Goal: Task Accomplishment & Management: Complete application form

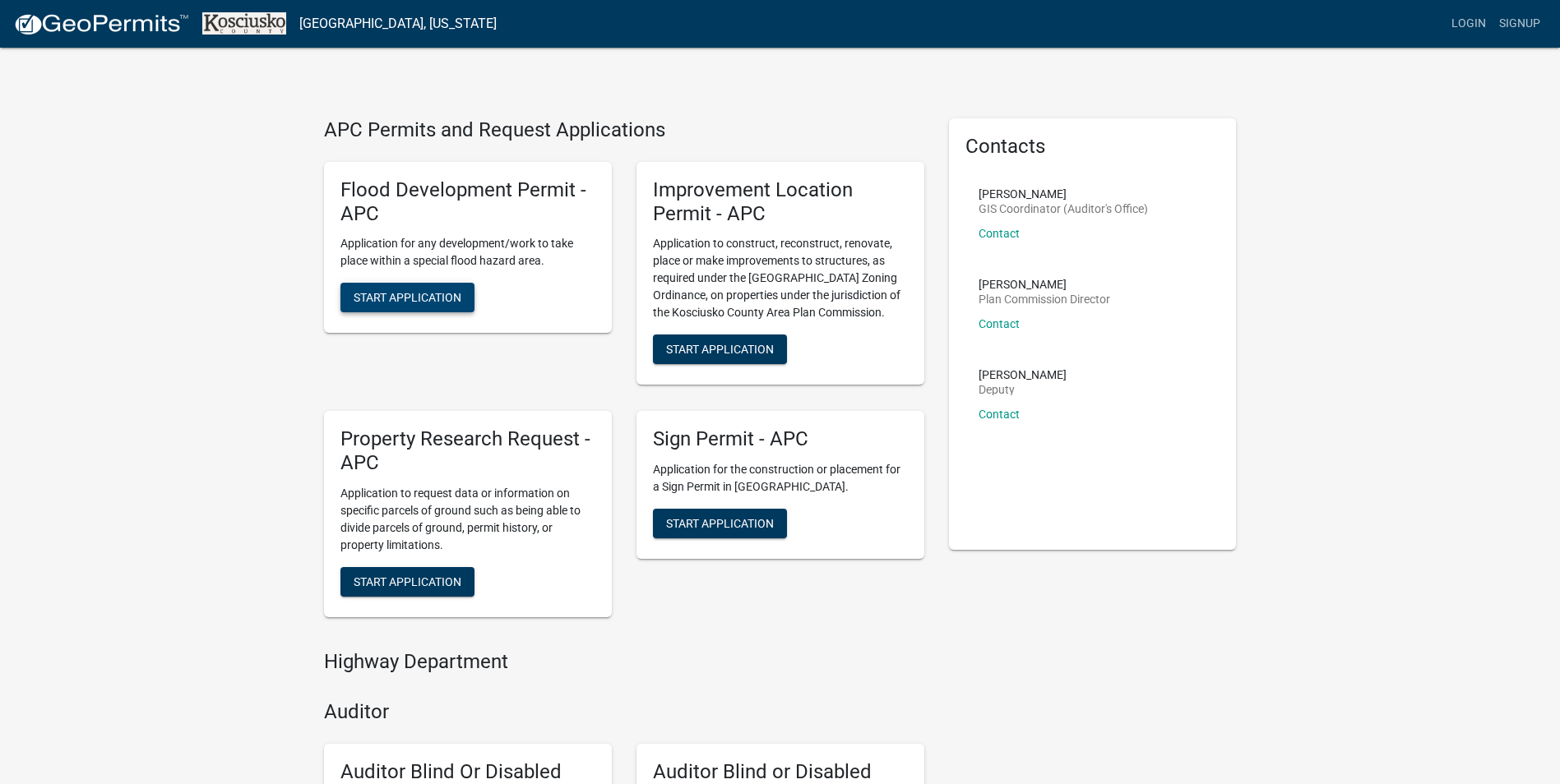
drag, startPoint x: 458, startPoint y: 306, endPoint x: 219, endPoint y: 487, distance: 299.8
click at [748, 351] on span "Start Application" at bounding box center [720, 350] width 108 height 13
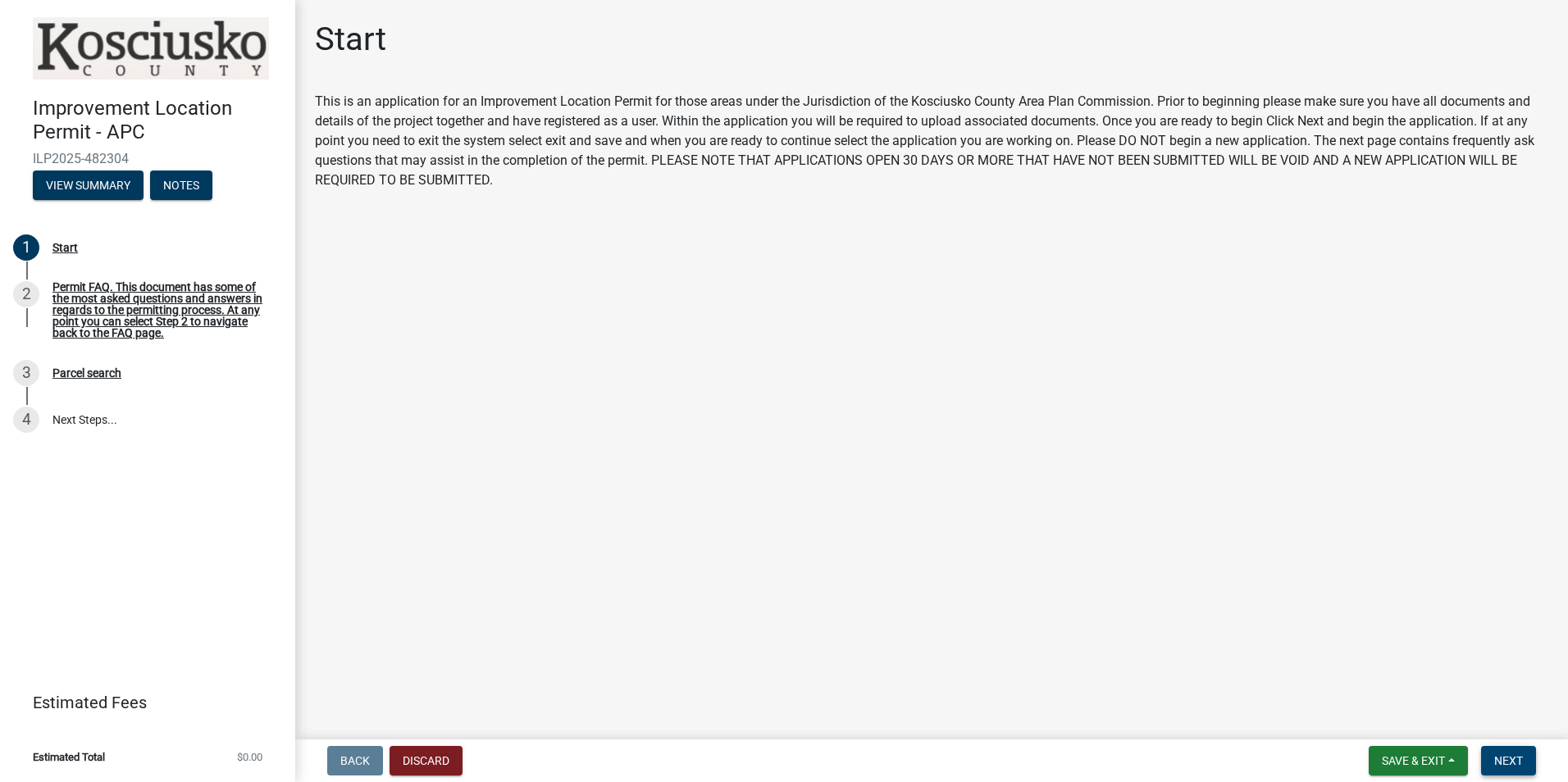
click at [1518, 760] on span "Next" at bounding box center [1508, 761] width 29 height 13
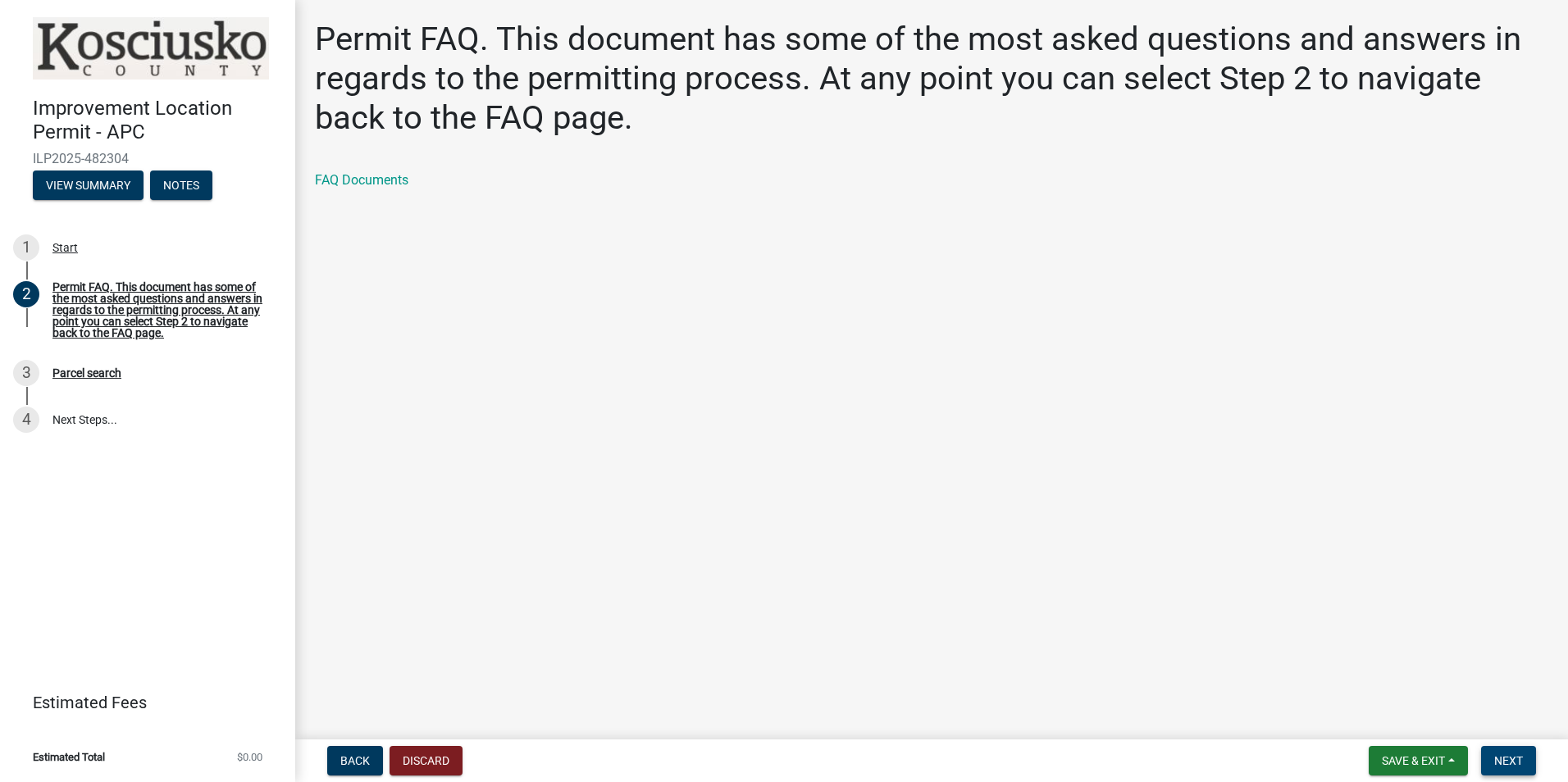
click at [1501, 763] on span "Next" at bounding box center [1508, 761] width 29 height 13
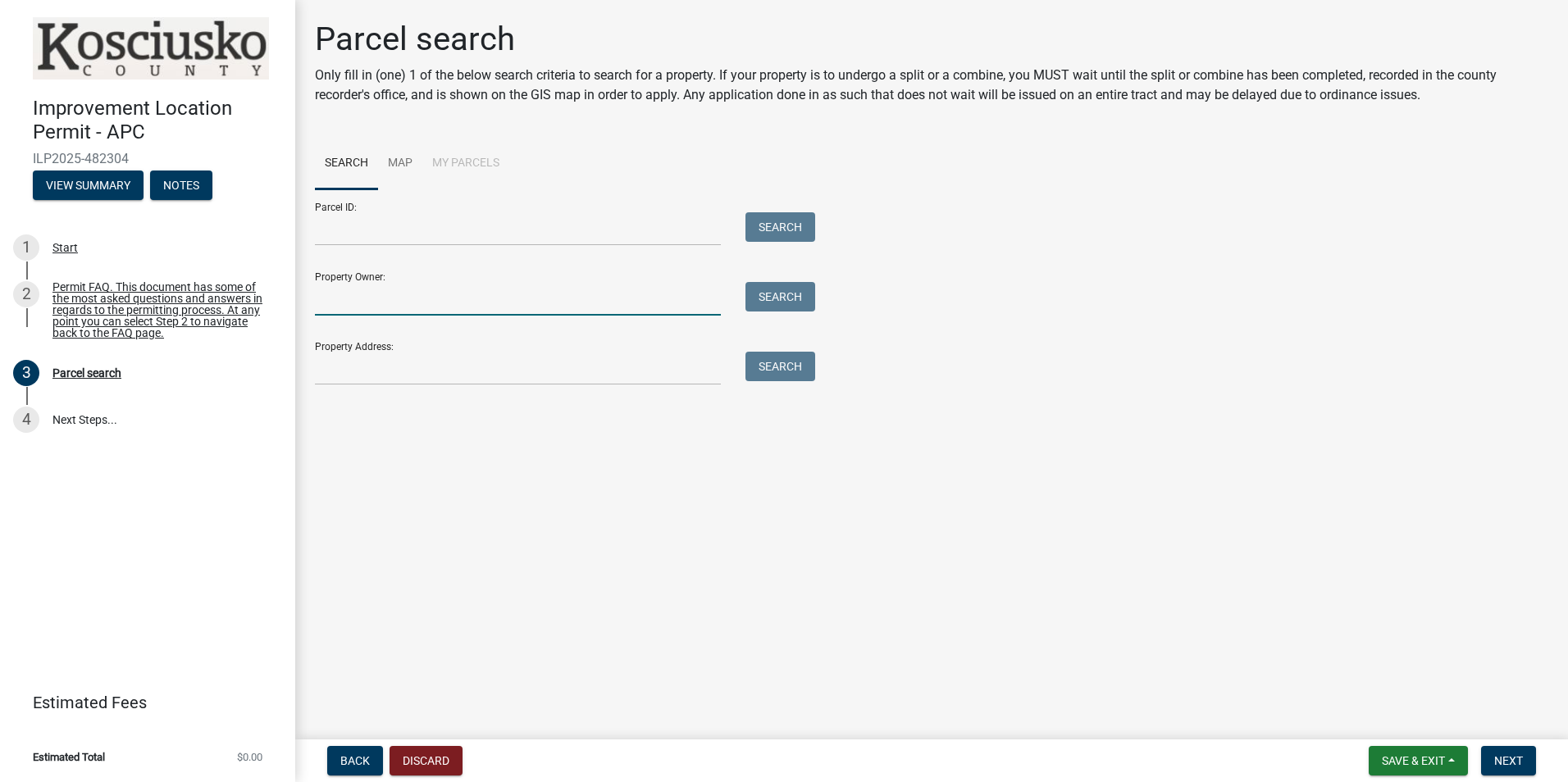
click at [440, 306] on input "Property Owner:" at bounding box center [518, 299] width 406 height 34
type input "[PERSON_NAME]"
click at [769, 293] on button "Search" at bounding box center [780, 297] width 70 height 30
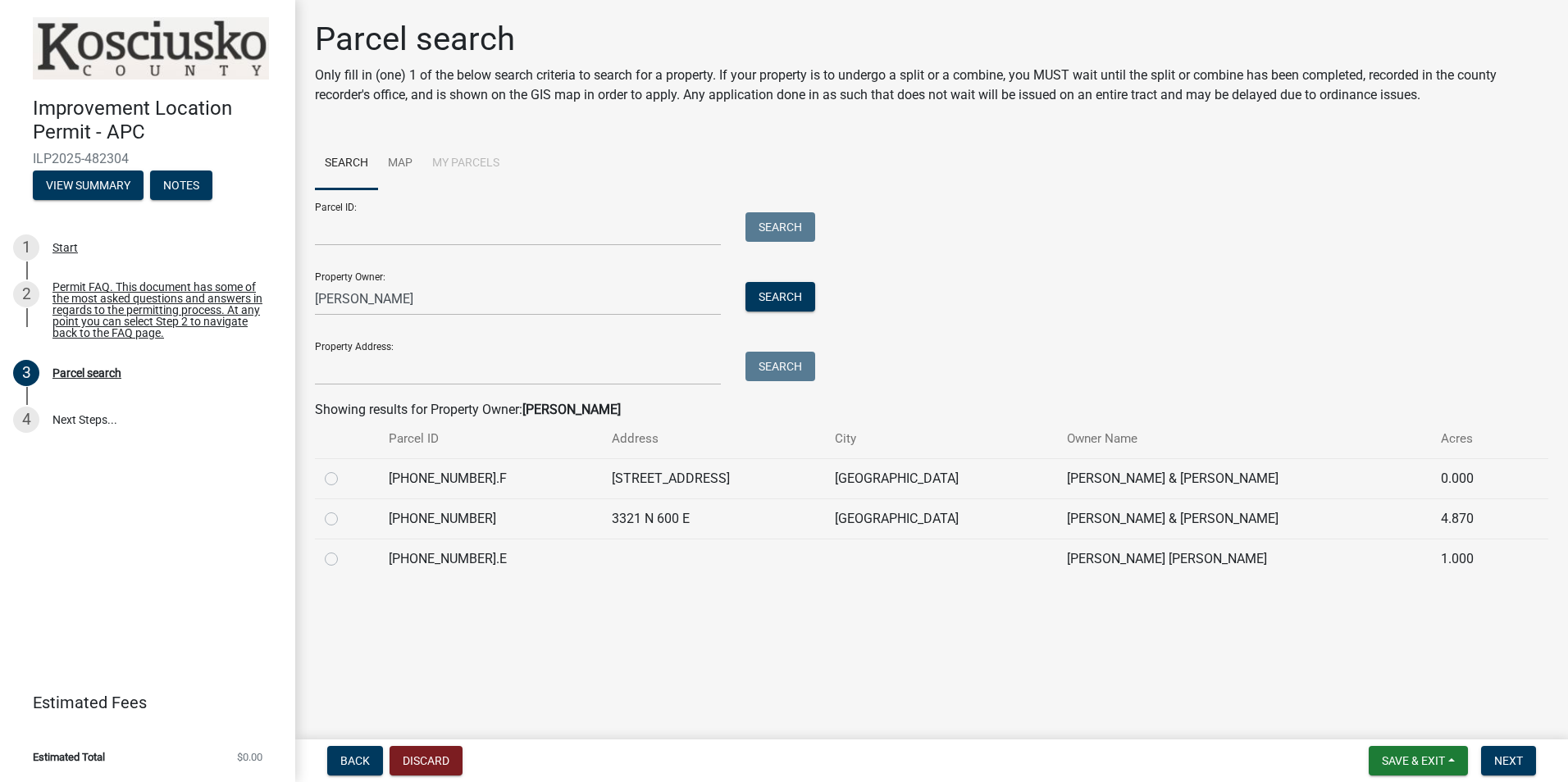
click at [345, 550] on label at bounding box center [345, 550] width 0 height 0
click at [345, 558] on input "radio" at bounding box center [350, 554] width 11 height 11
radio input "true"
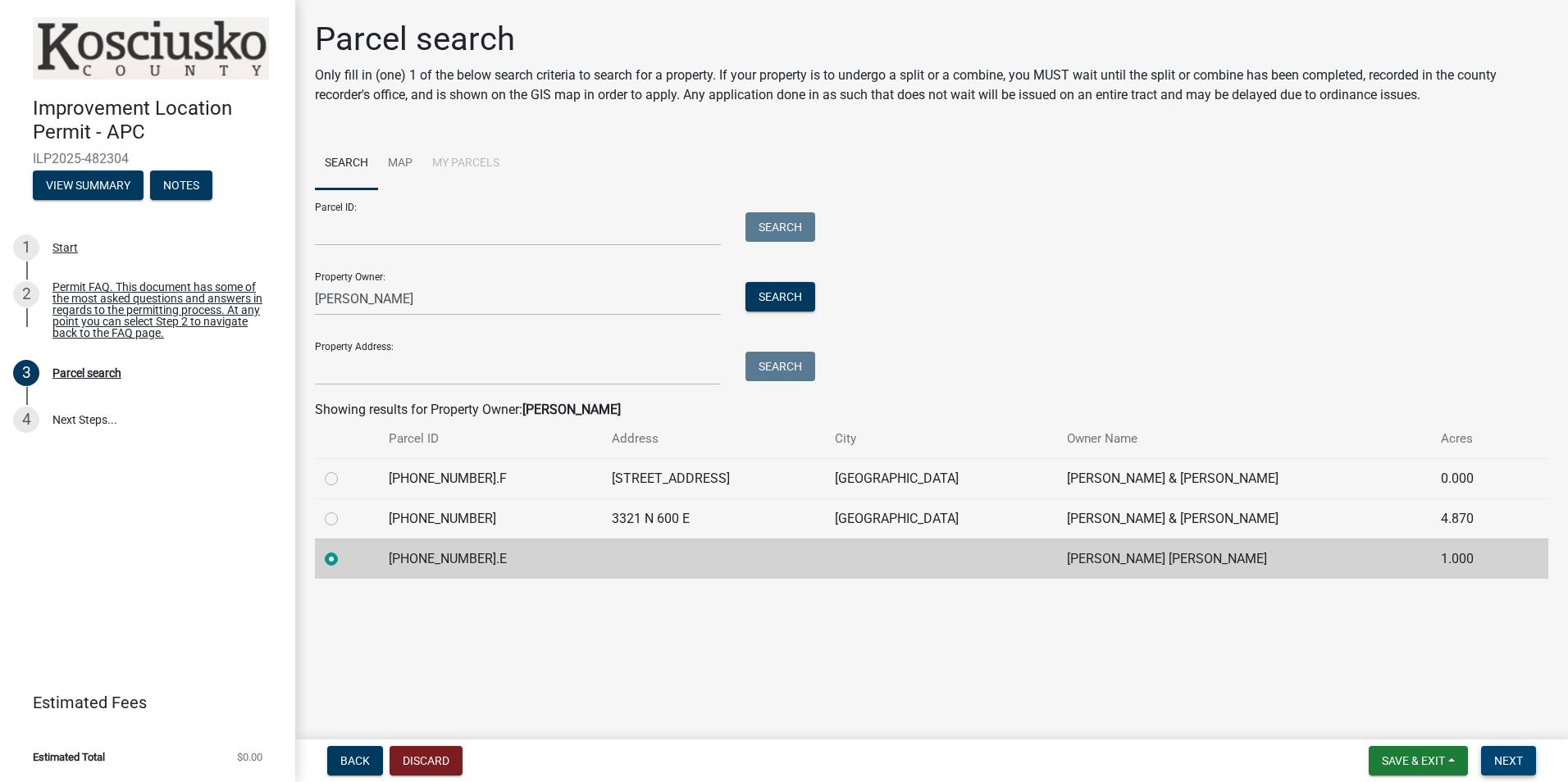
click at [1512, 762] on span "Next" at bounding box center [1508, 761] width 29 height 13
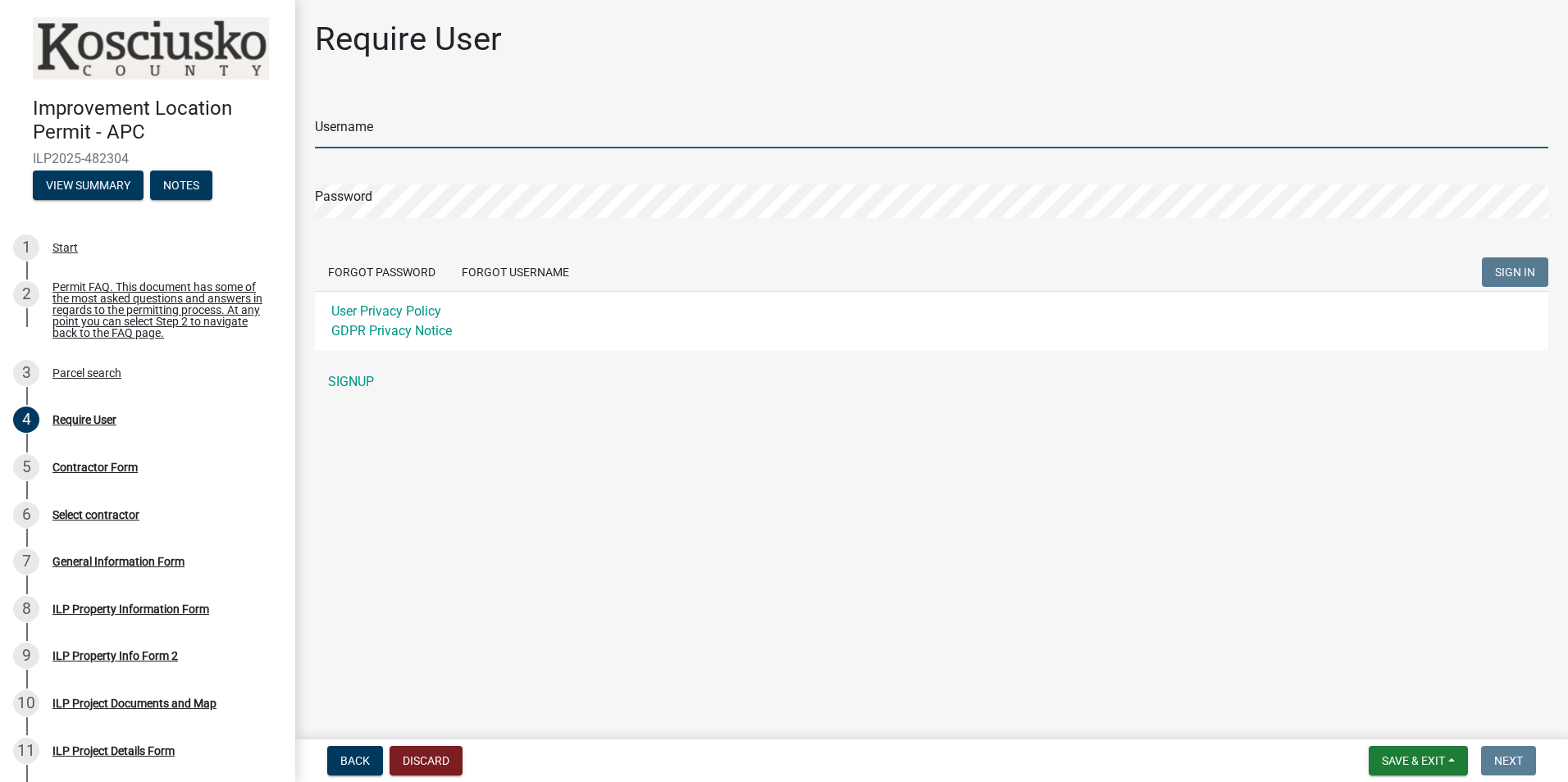
type input "Northoffice22"
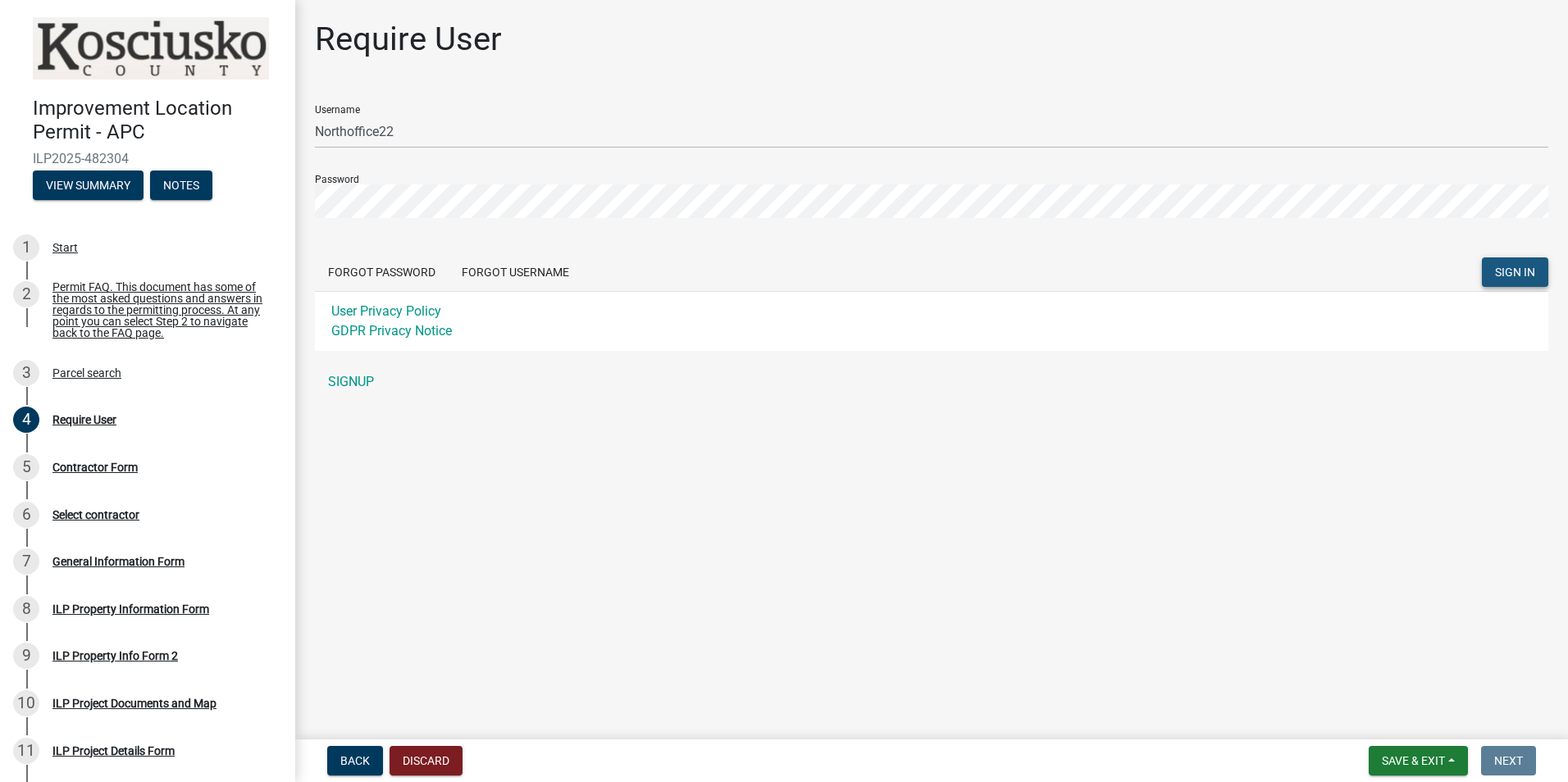
click at [1497, 273] on span "SIGN IN" at bounding box center [1515, 273] width 40 height 13
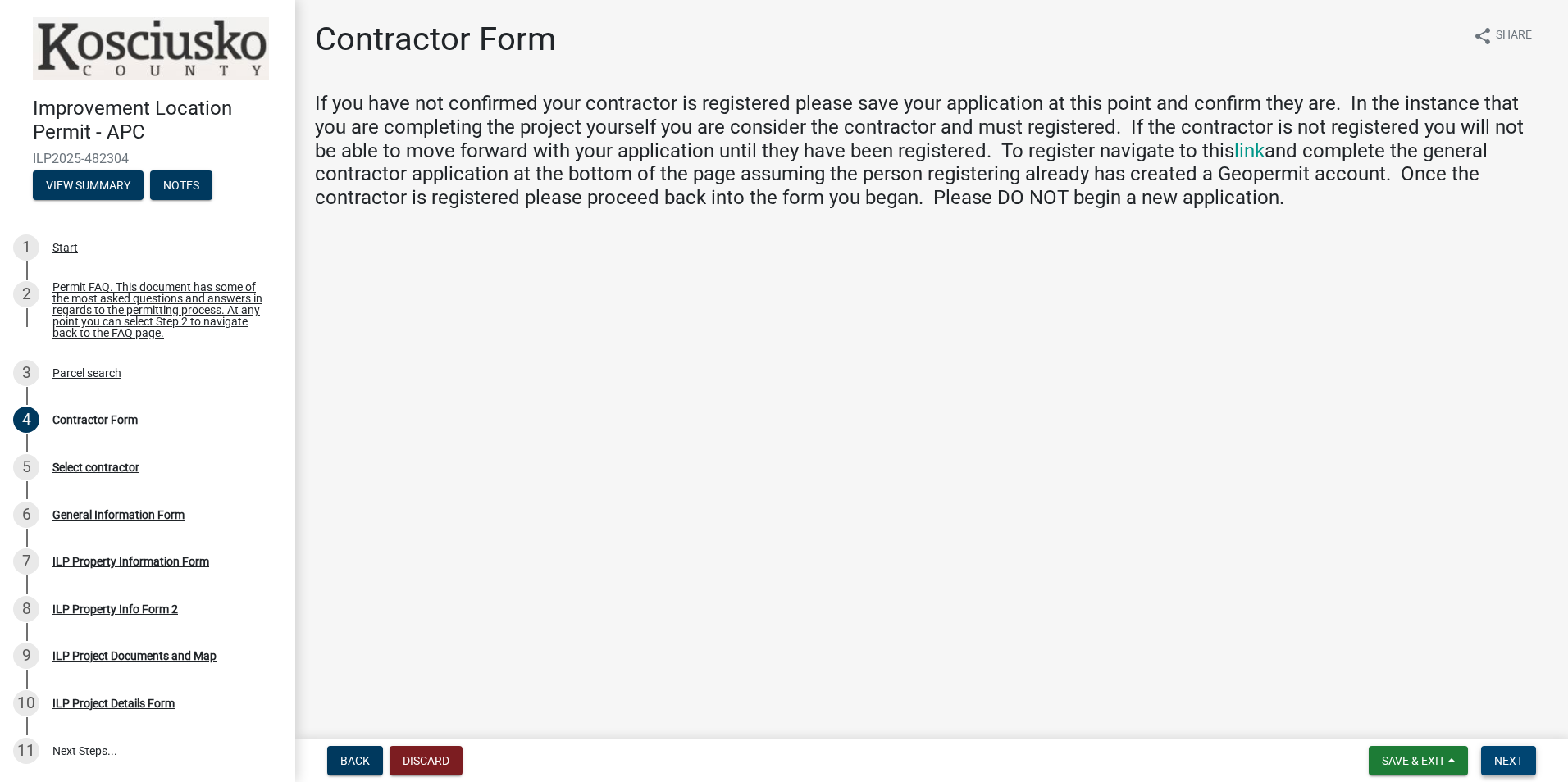
click at [1507, 761] on span "Next" at bounding box center [1508, 761] width 29 height 13
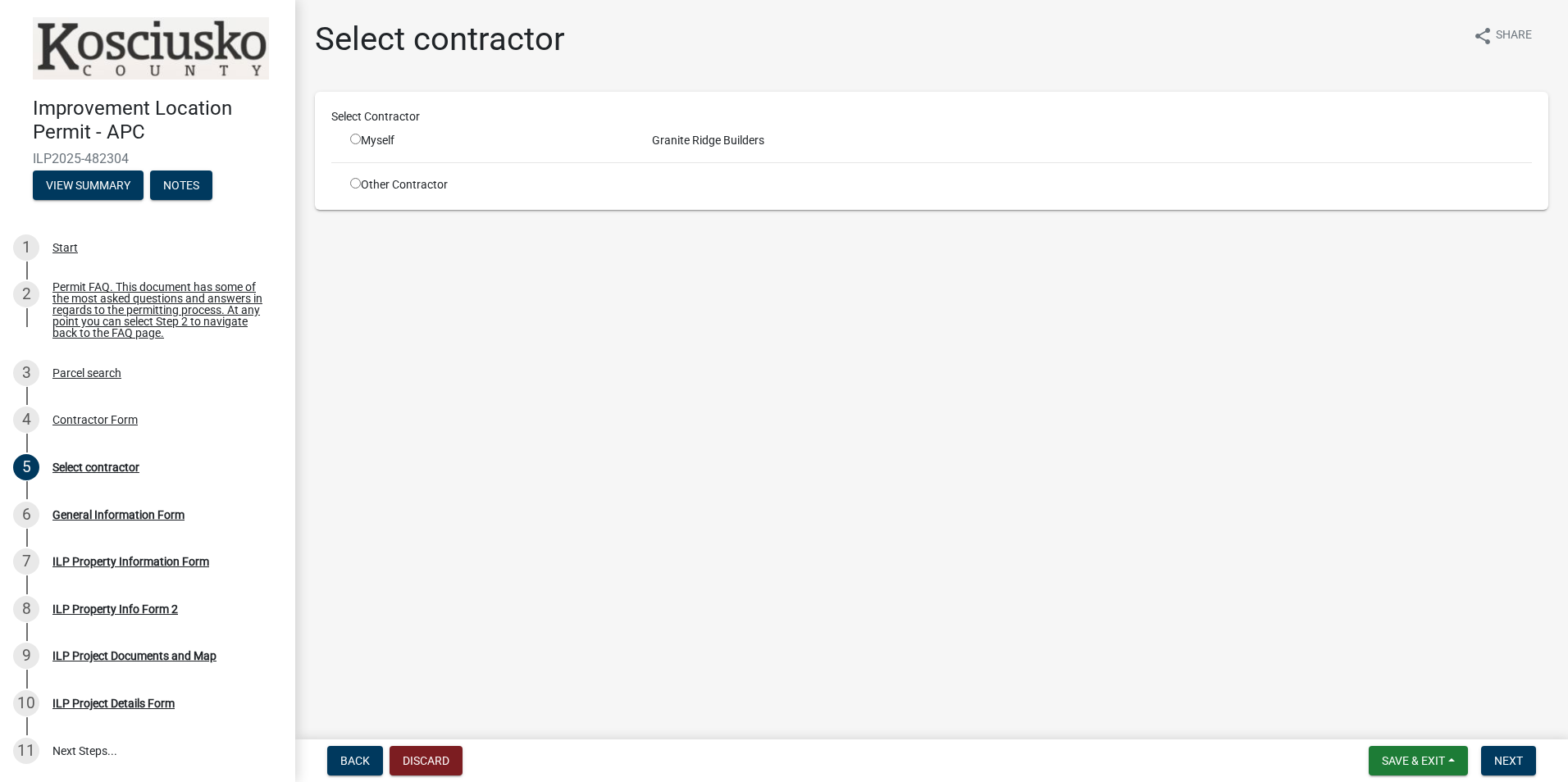
click at [353, 137] on input "radio" at bounding box center [355, 138] width 11 height 11
radio input "true"
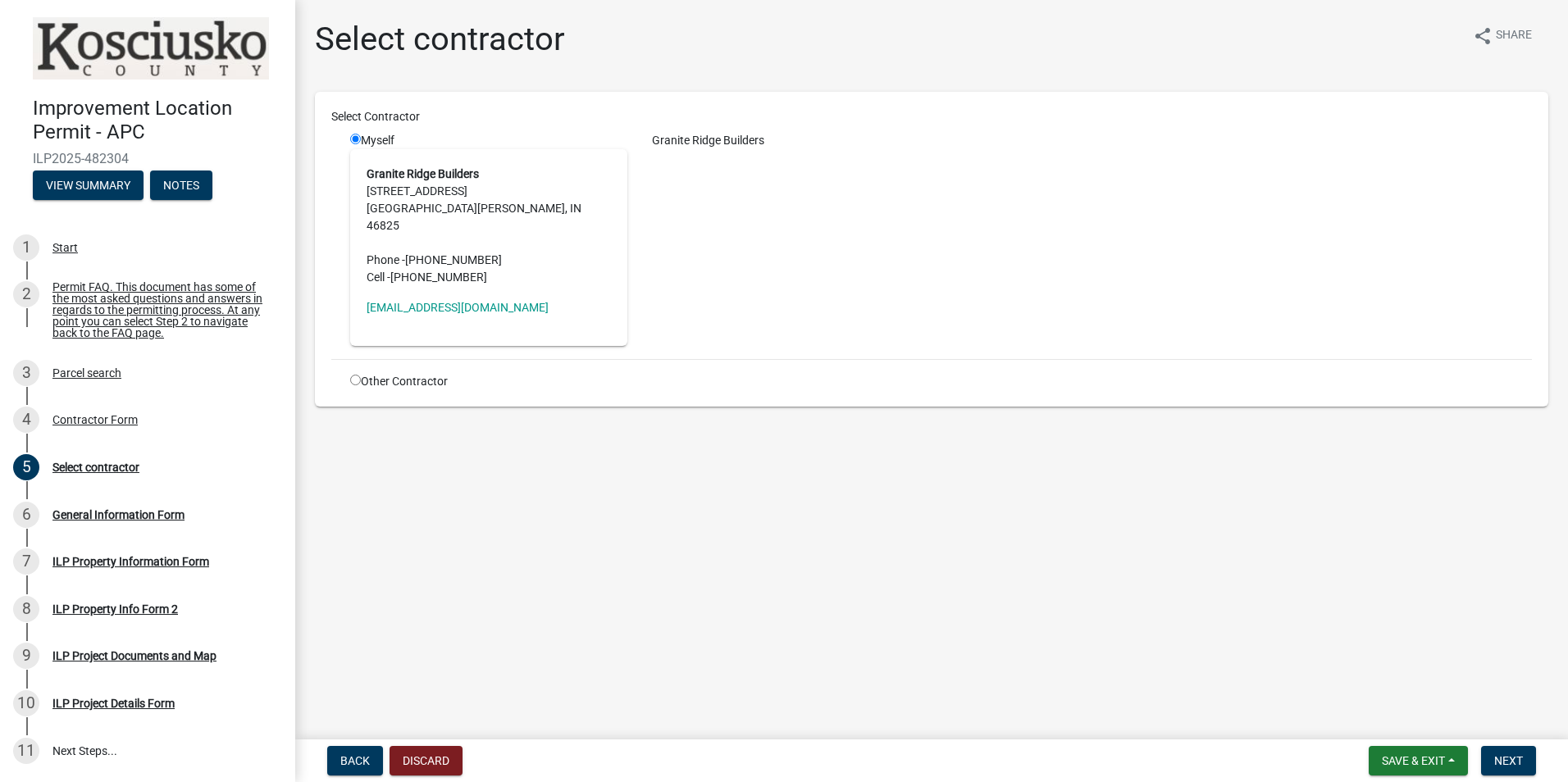
click at [430, 373] on div "Other Contractor" at bounding box center [489, 381] width 302 height 17
click at [1522, 764] on span "Next" at bounding box center [1508, 761] width 29 height 13
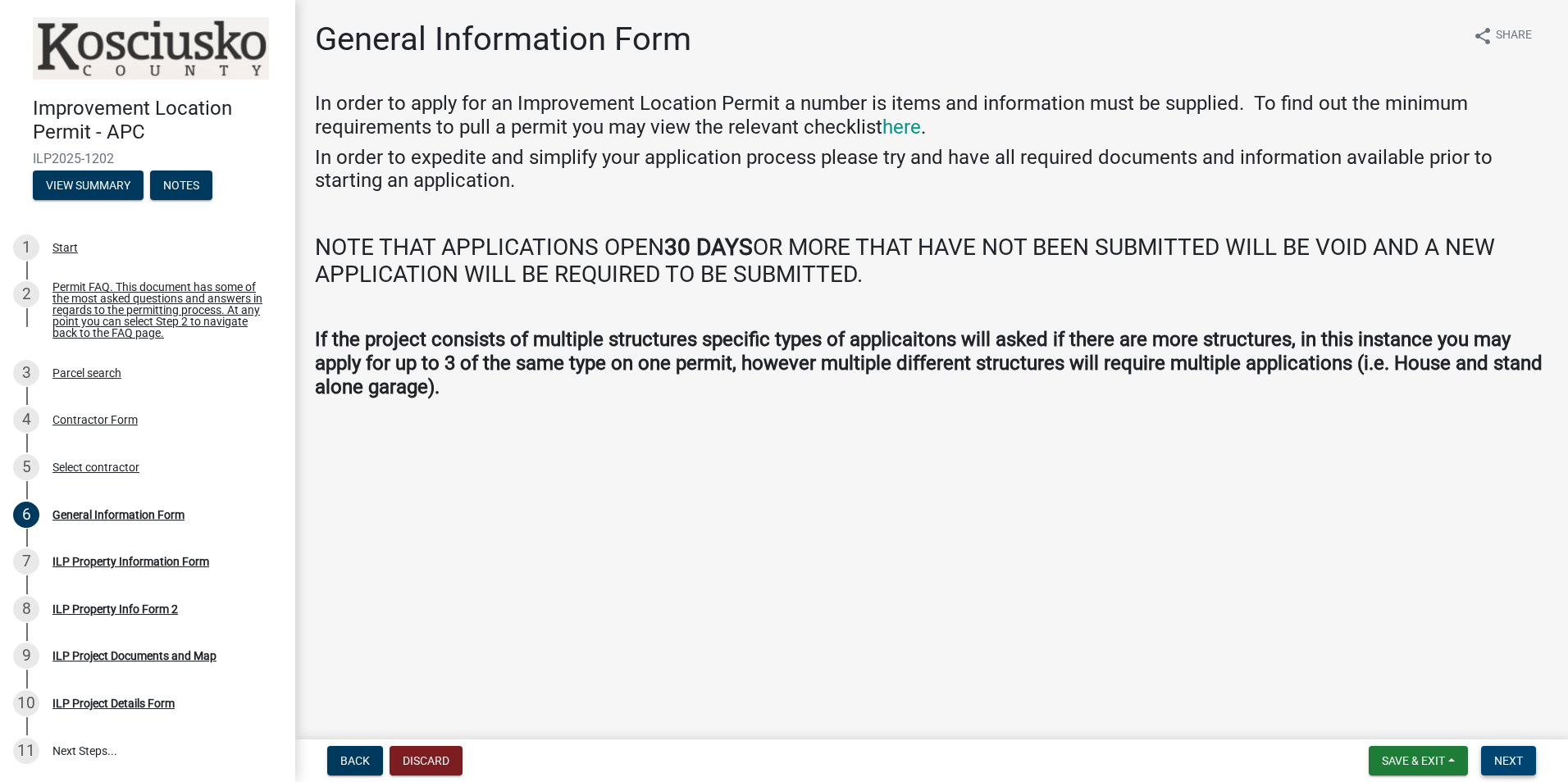
click at [1511, 760] on span "Next" at bounding box center [1508, 761] width 29 height 13
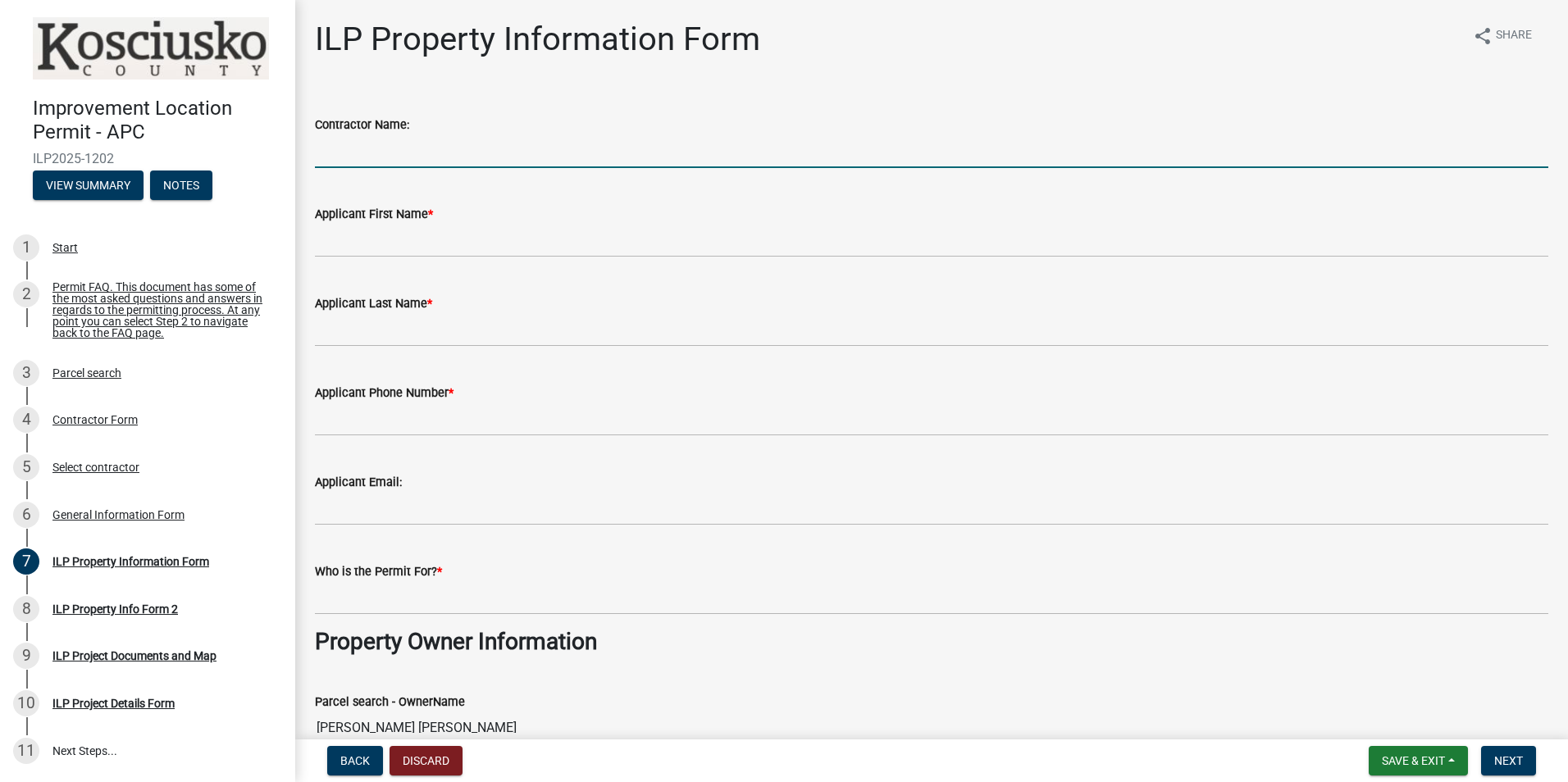
click at [453, 157] on input "Contractor Name:" at bounding box center [932, 151] width 1234 height 34
type input "Granite Ridge Builders"
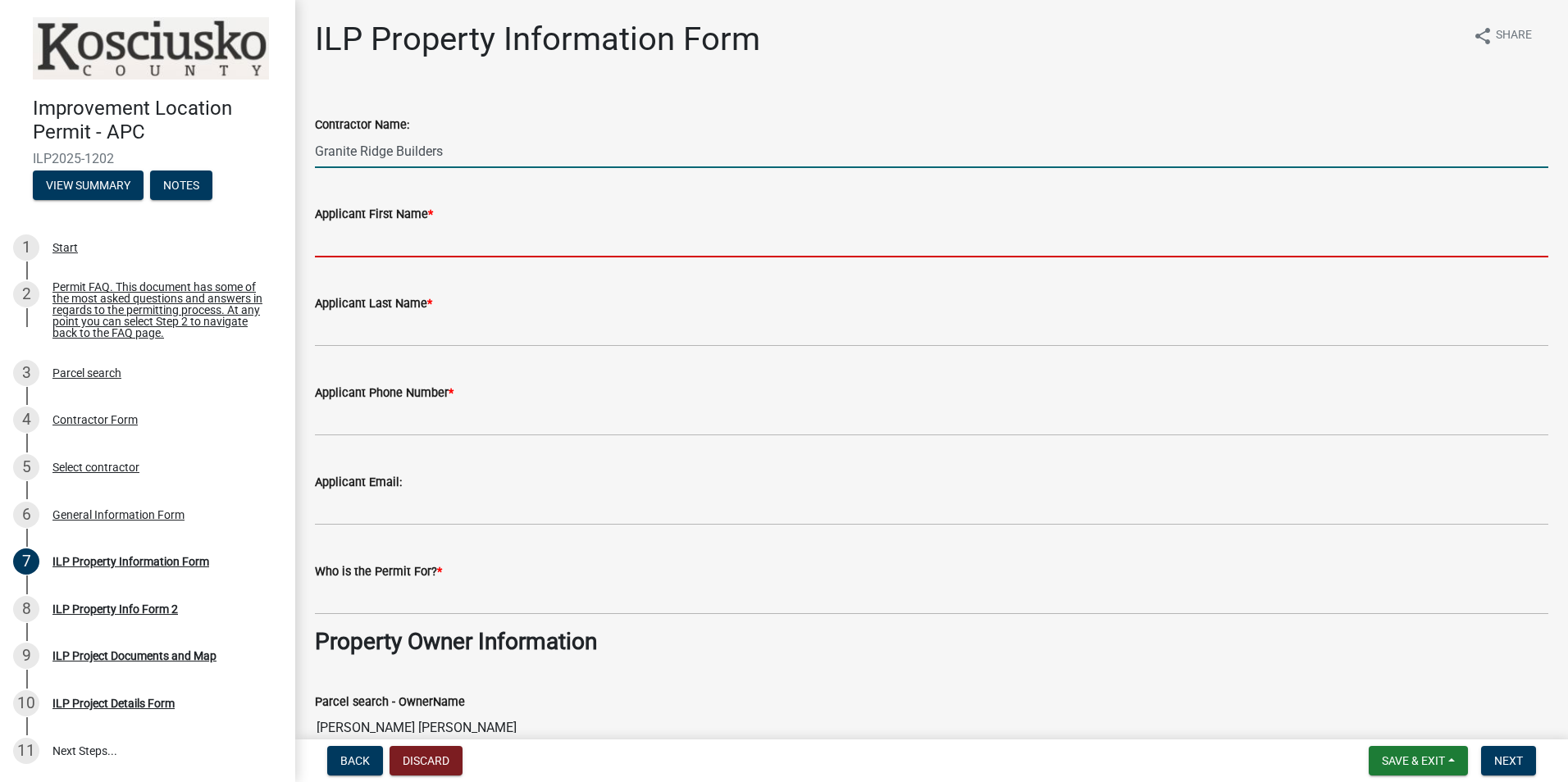
type input "[PERSON_NAME]"
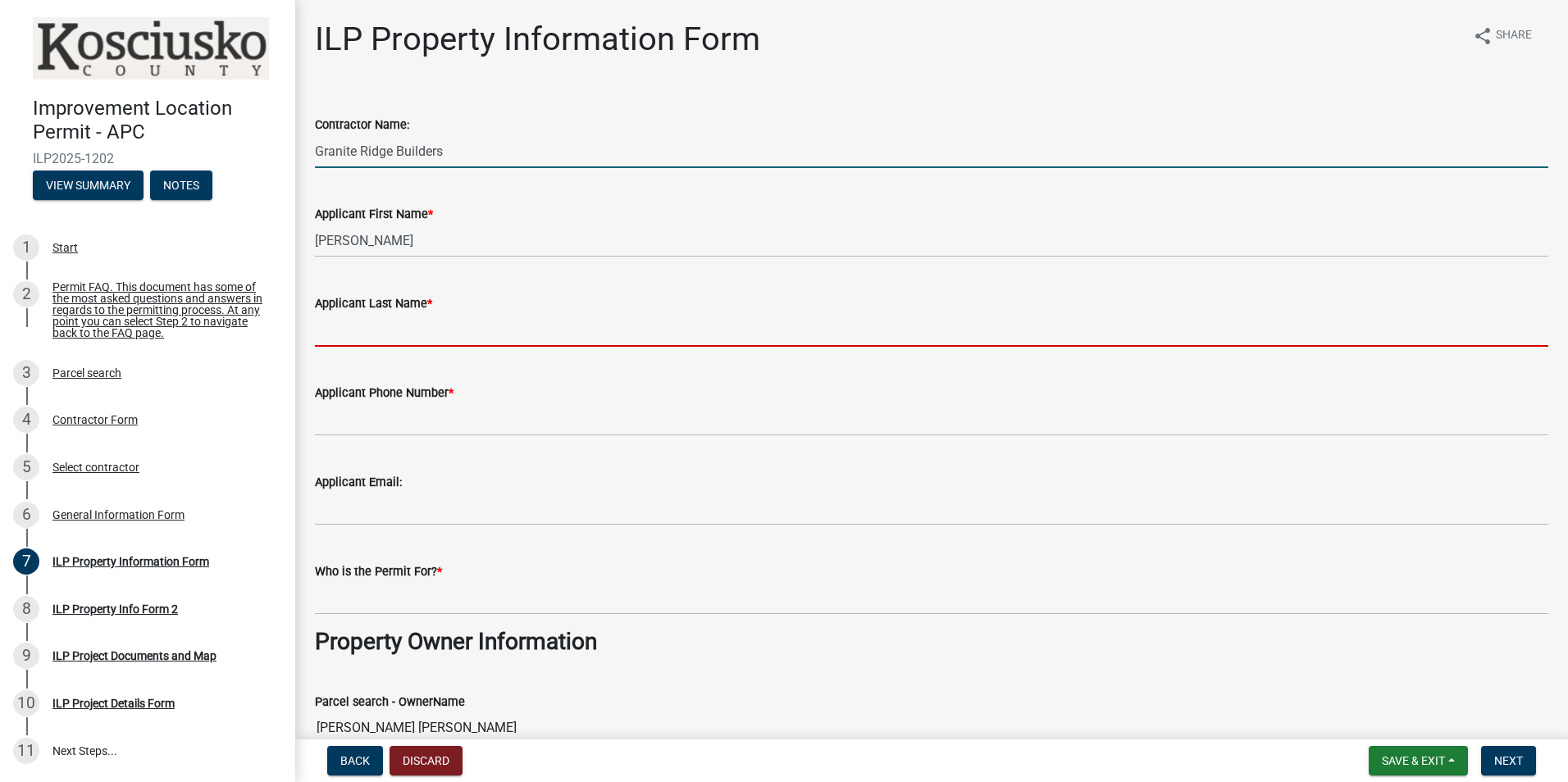
type input "[PERSON_NAME]"
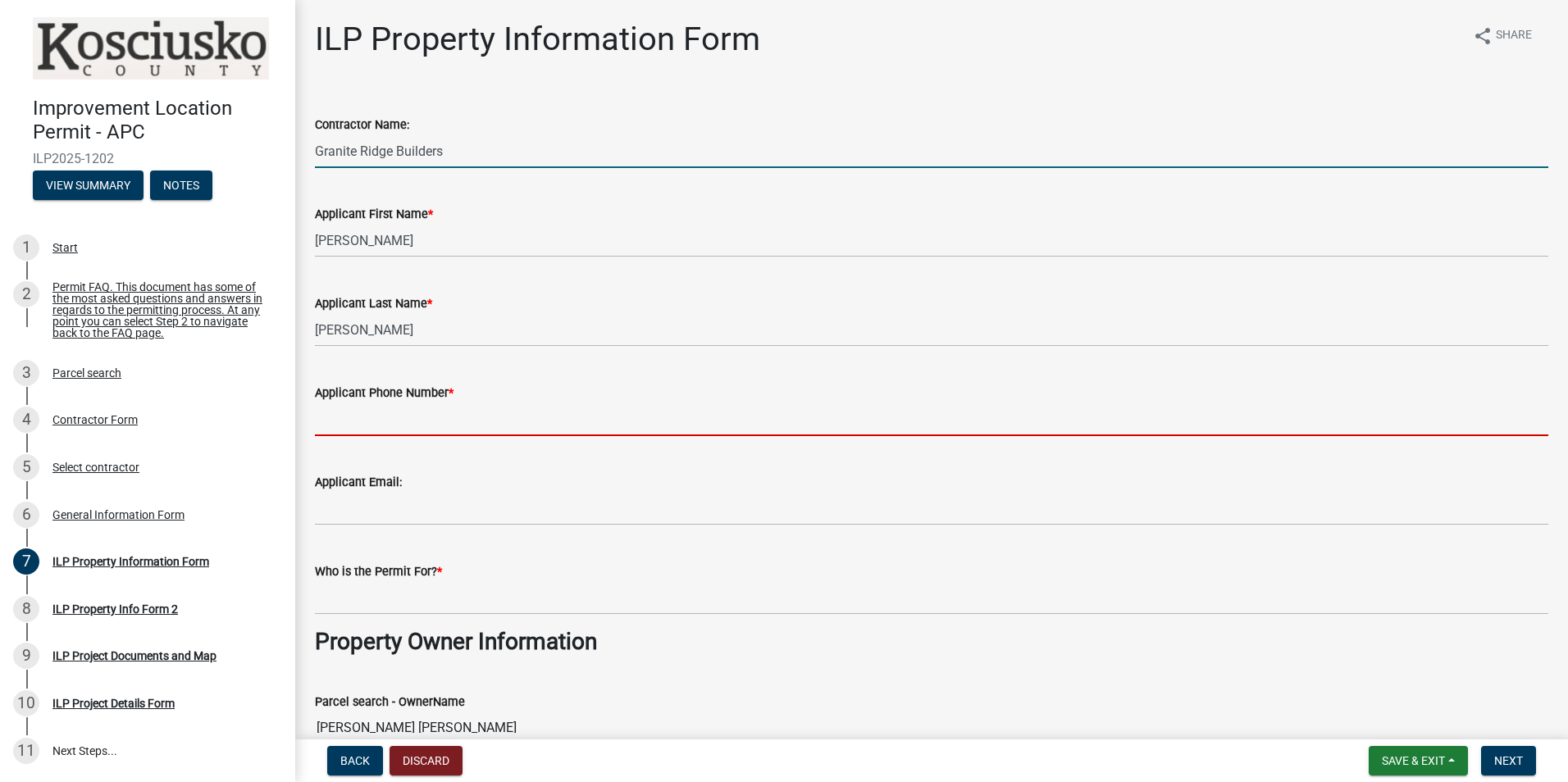
type input "2604901720"
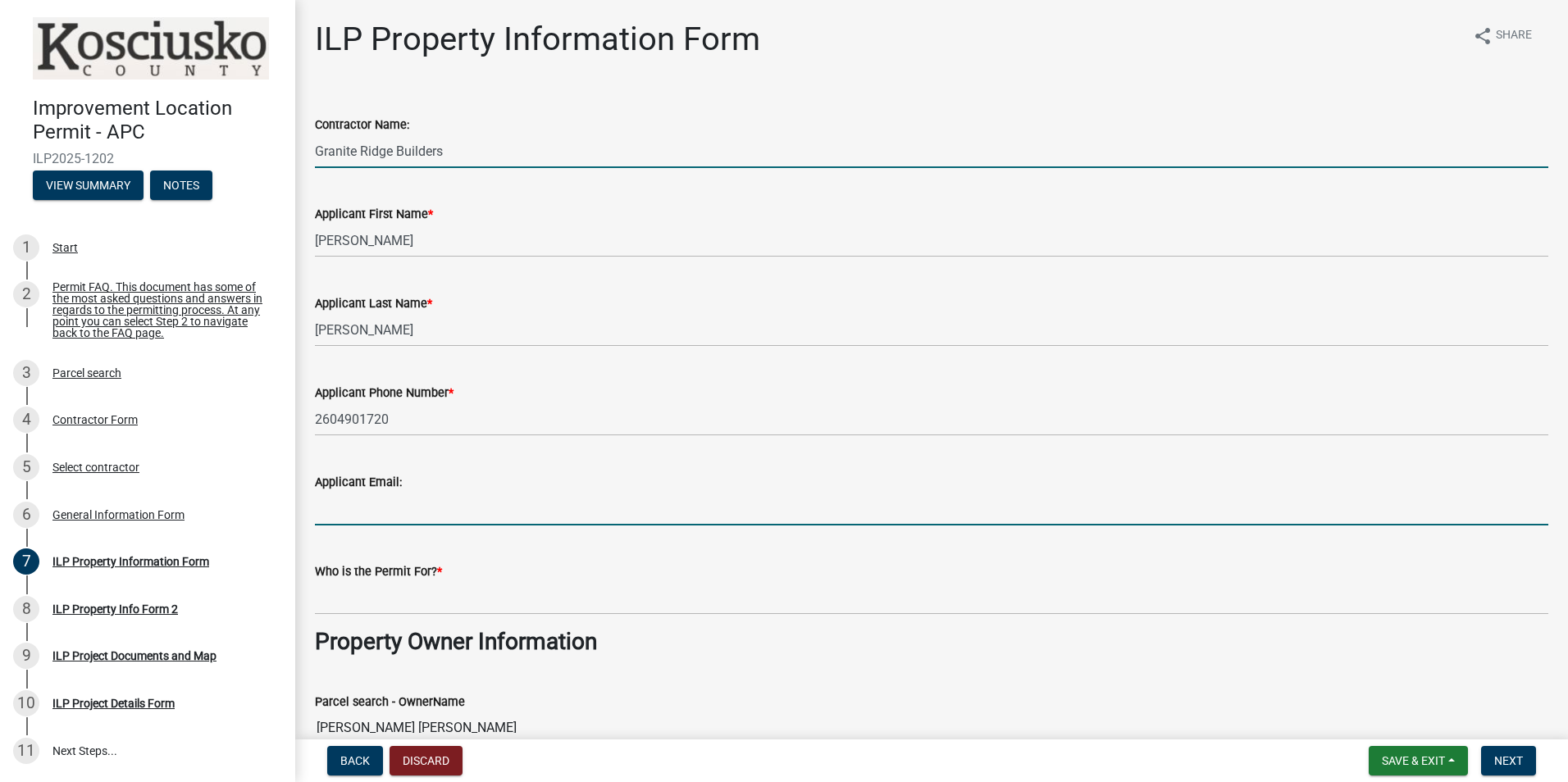
type input "[EMAIL_ADDRESS][DOMAIN_NAME]"
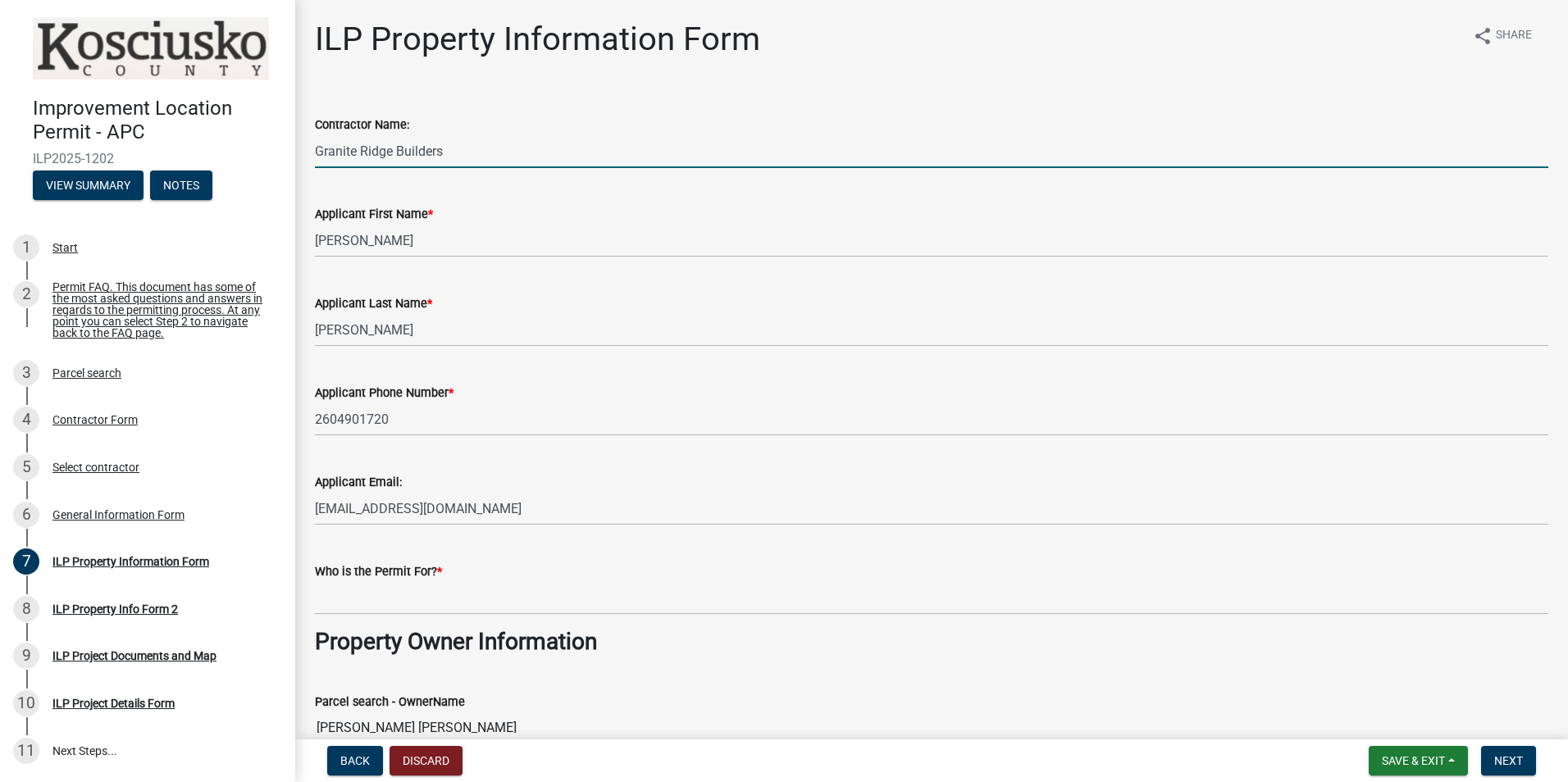
type input "[PERSON_NAME]"
select select "6e4f767a-f3d4-4ffe-8271-9a2ec2625c7c"
type input "TBD CR 800 S"
select select "6e4f767a-f3d4-4ffe-8271-9a2ec2625c7c"
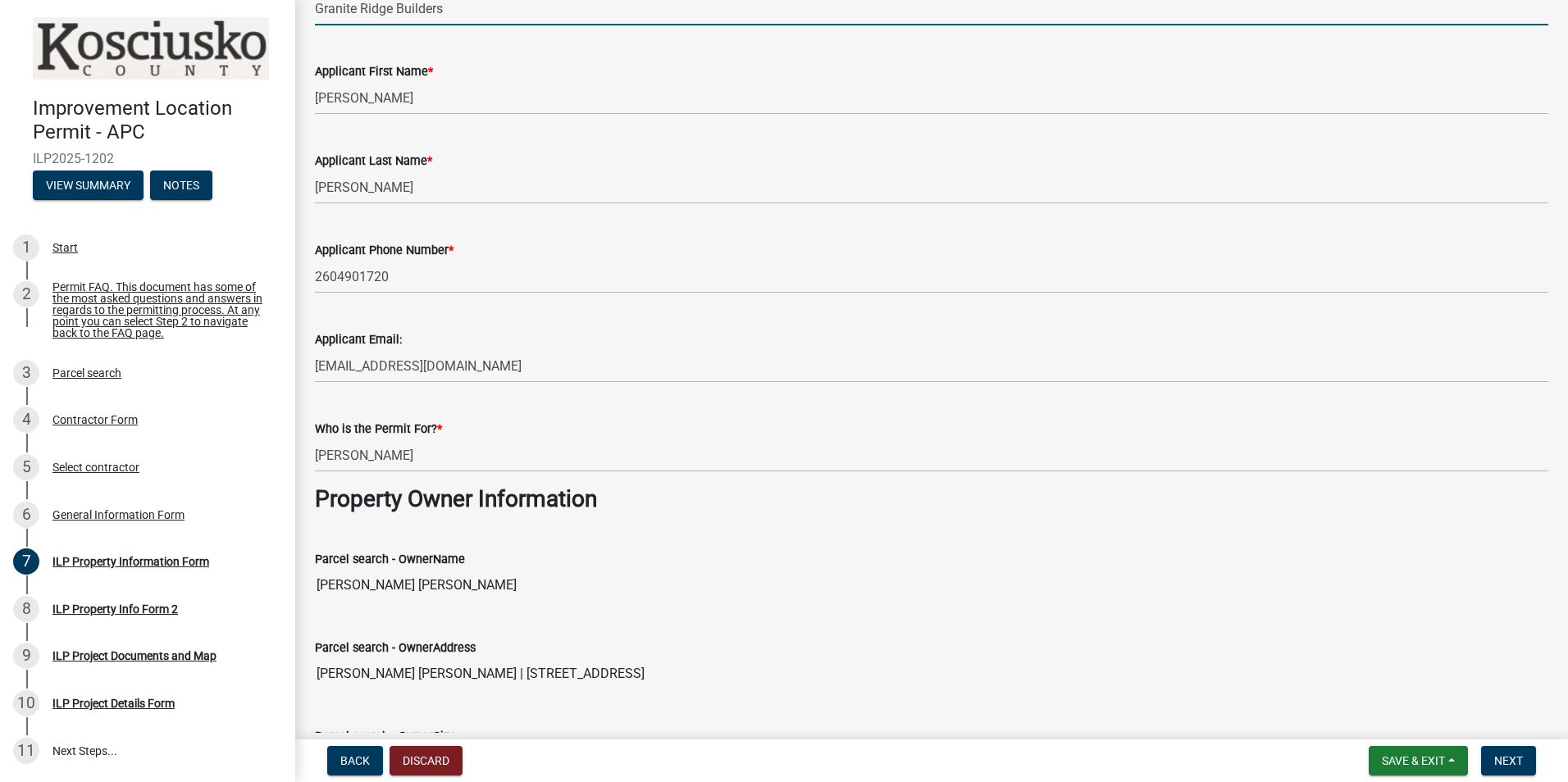
scroll to position [164, 0]
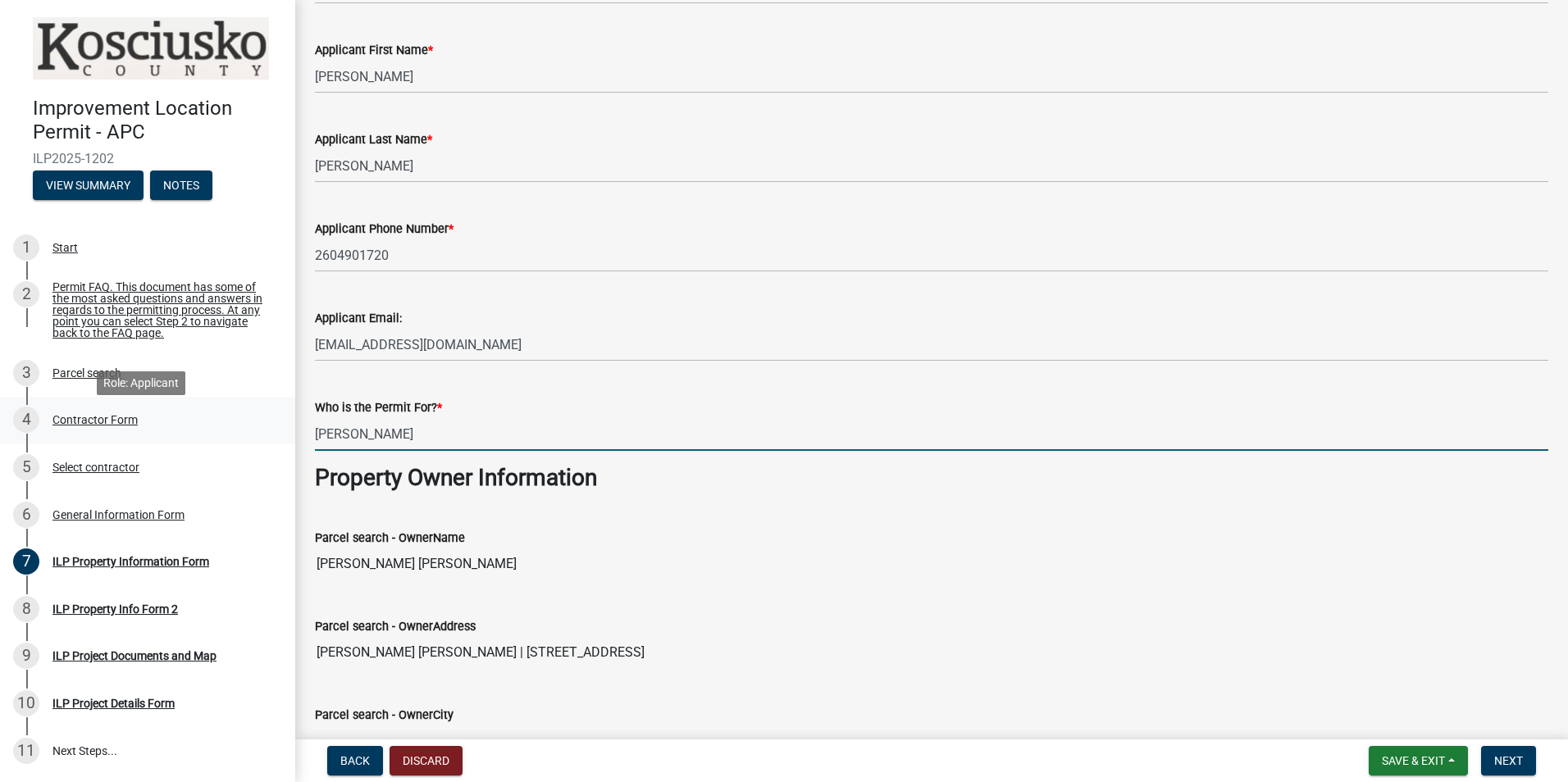
drag, startPoint x: 448, startPoint y: 445, endPoint x: 93, endPoint y: 412, distance: 356.5
click at [93, 412] on div "Improvement Location Permit - APC ILP2025-1202 View Summary Notes 1 Start 2 Per…" at bounding box center [784, 391] width 1568 height 782
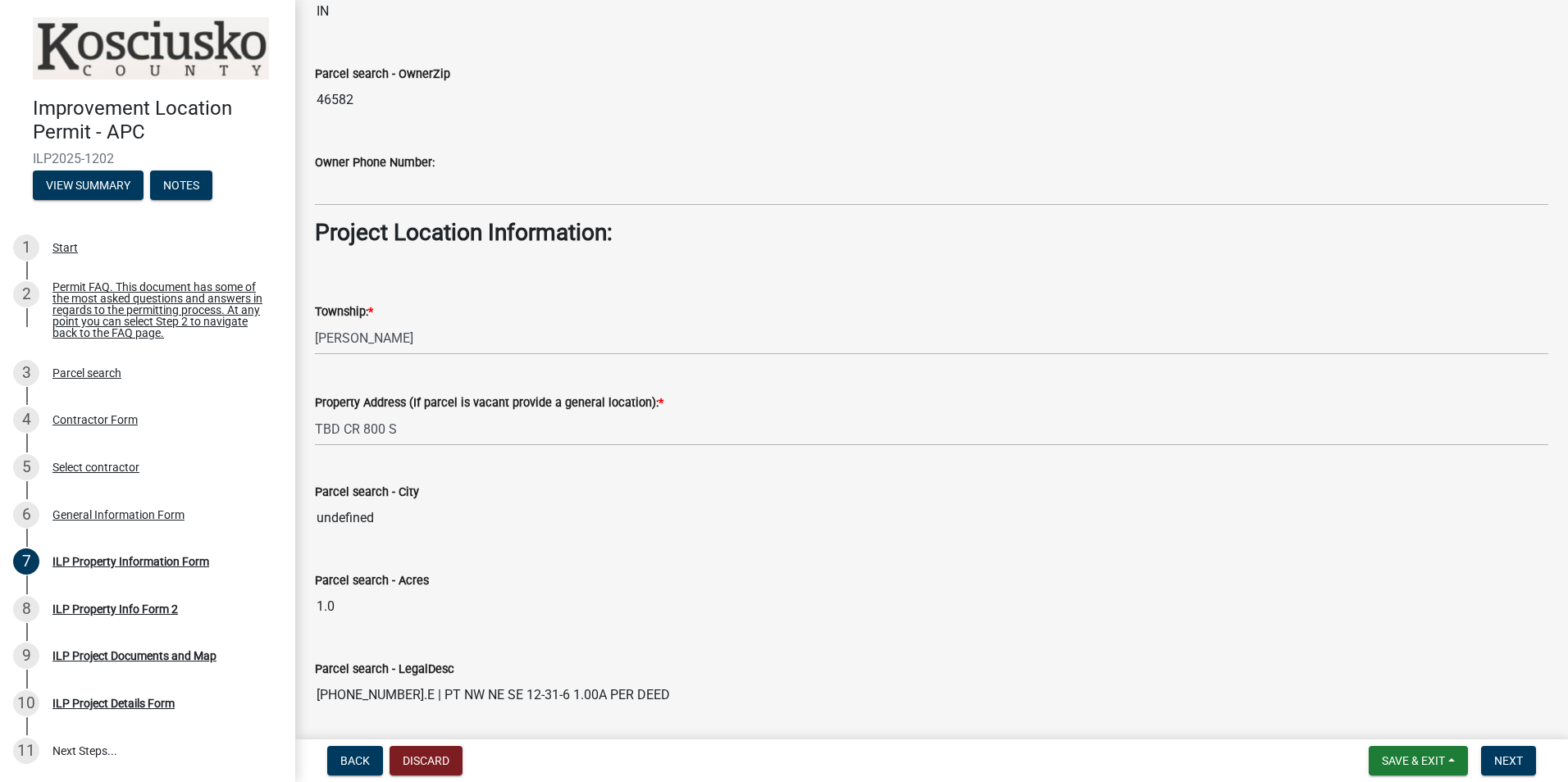
scroll to position [984, 0]
type input "[PERSON_NAME]"
drag, startPoint x: 389, startPoint y: 348, endPoint x: 286, endPoint y: 326, distance: 105.3
click at [286, 325] on div "Improvement Location Permit - APC ILP2025-1202 View Summary Notes 1 Start 2 Per…" at bounding box center [784, 391] width 1568 height 782
click at [413, 317] on div "Township: *" at bounding box center [932, 309] width 1234 height 19
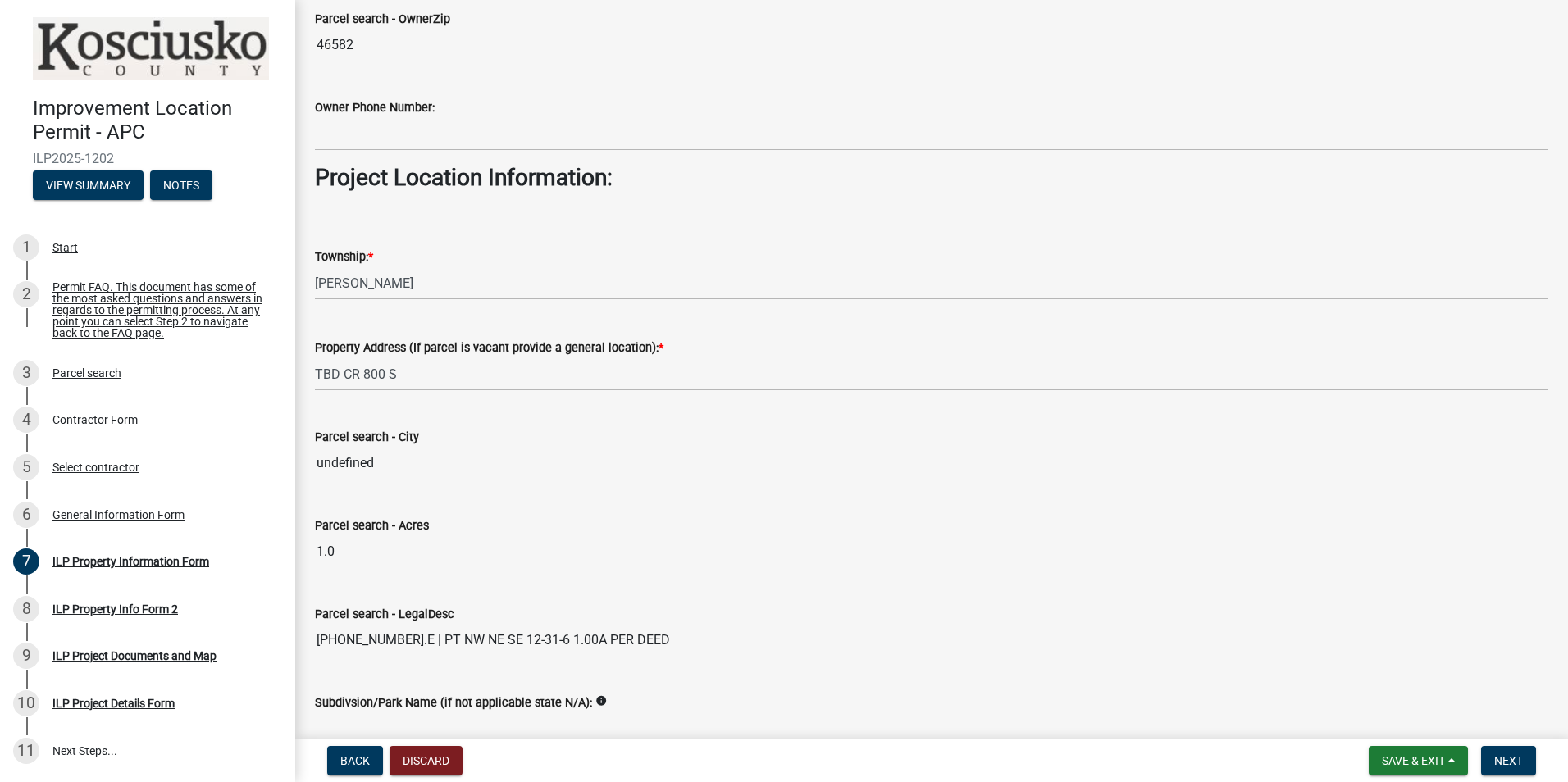
scroll to position [1066, 0]
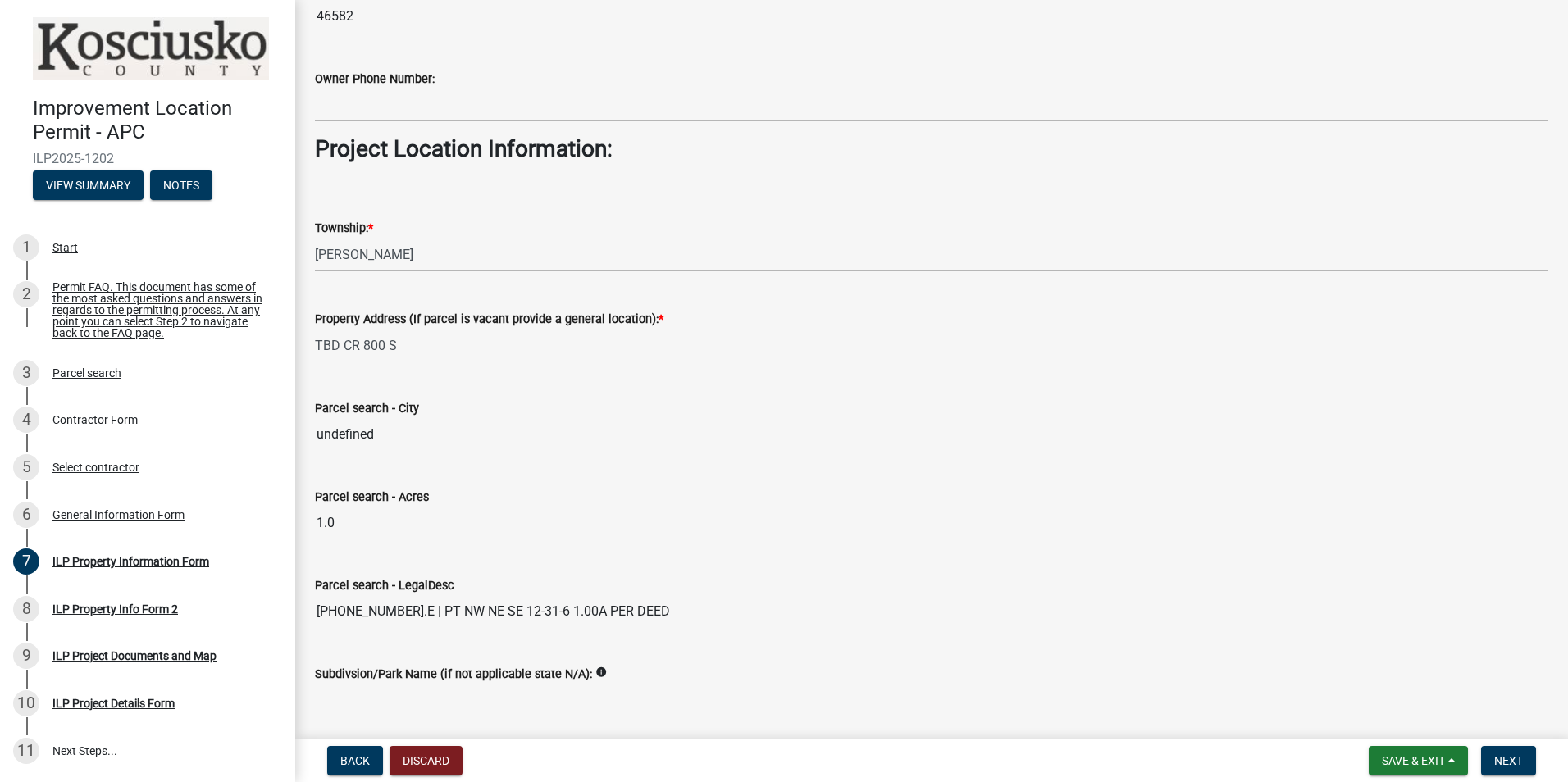
click at [409, 257] on select "Select Item... [PERSON_NAME] - Elkhart Co Clay Etna [GEOGRAPHIC_DATA][PERSON_NA…" at bounding box center [932, 255] width 1234 height 34
click at [315, 238] on select "Select Item... [PERSON_NAME] - Elkhart Co Clay Etna [GEOGRAPHIC_DATA][PERSON_NA…" at bounding box center [932, 255] width 1234 height 34
select select "1ba6d0a1-8334-4cec-a782-4148eced6037"
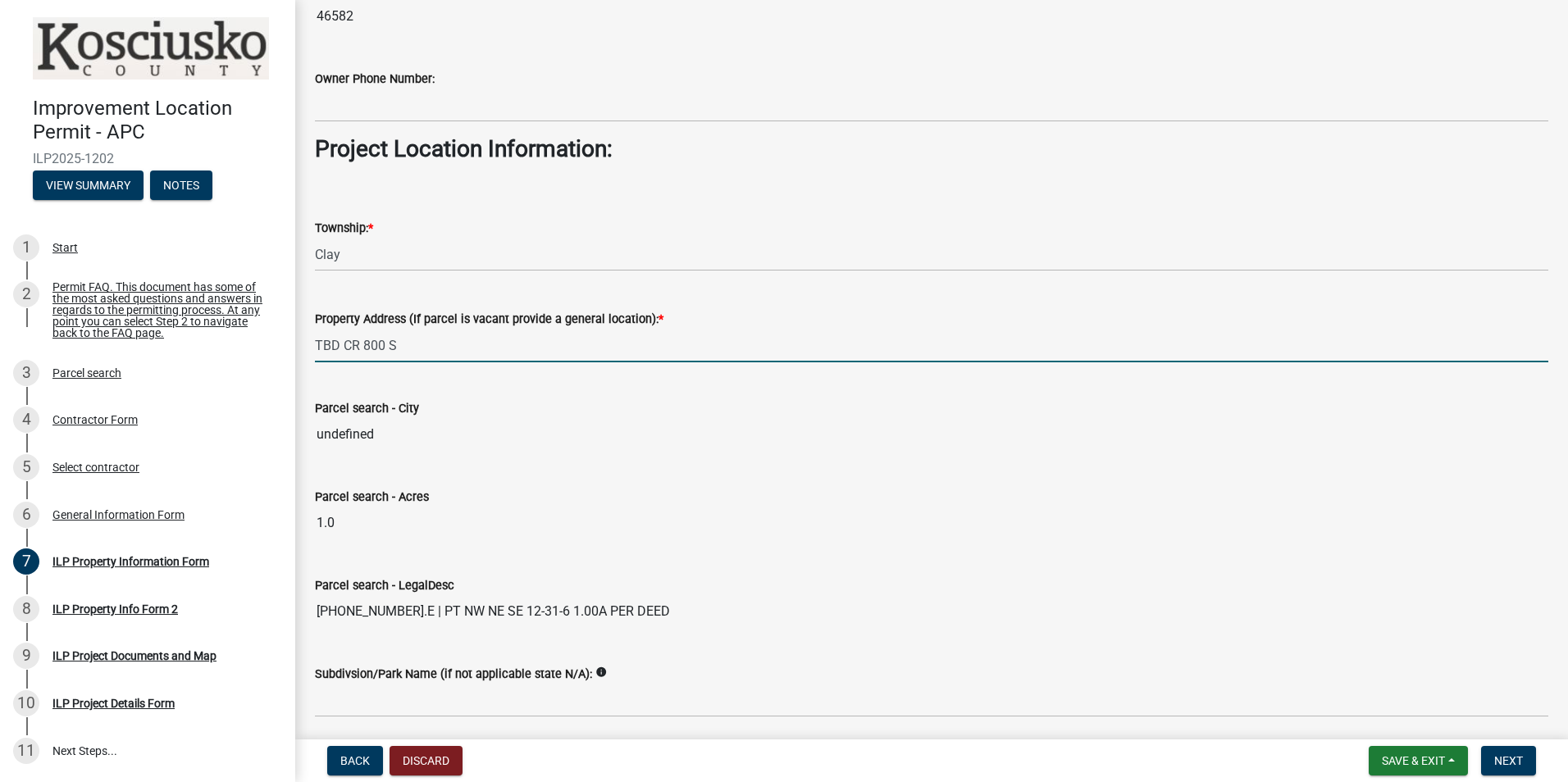
click at [434, 335] on input "TBD CR 800 S" at bounding box center [932, 345] width 1234 height 34
drag, startPoint x: 439, startPoint y: 345, endPoint x: 345, endPoint y: 350, distance: 94.1
click at [345, 350] on input "TBD CR 800 S" at bounding box center [932, 345] width 1234 height 34
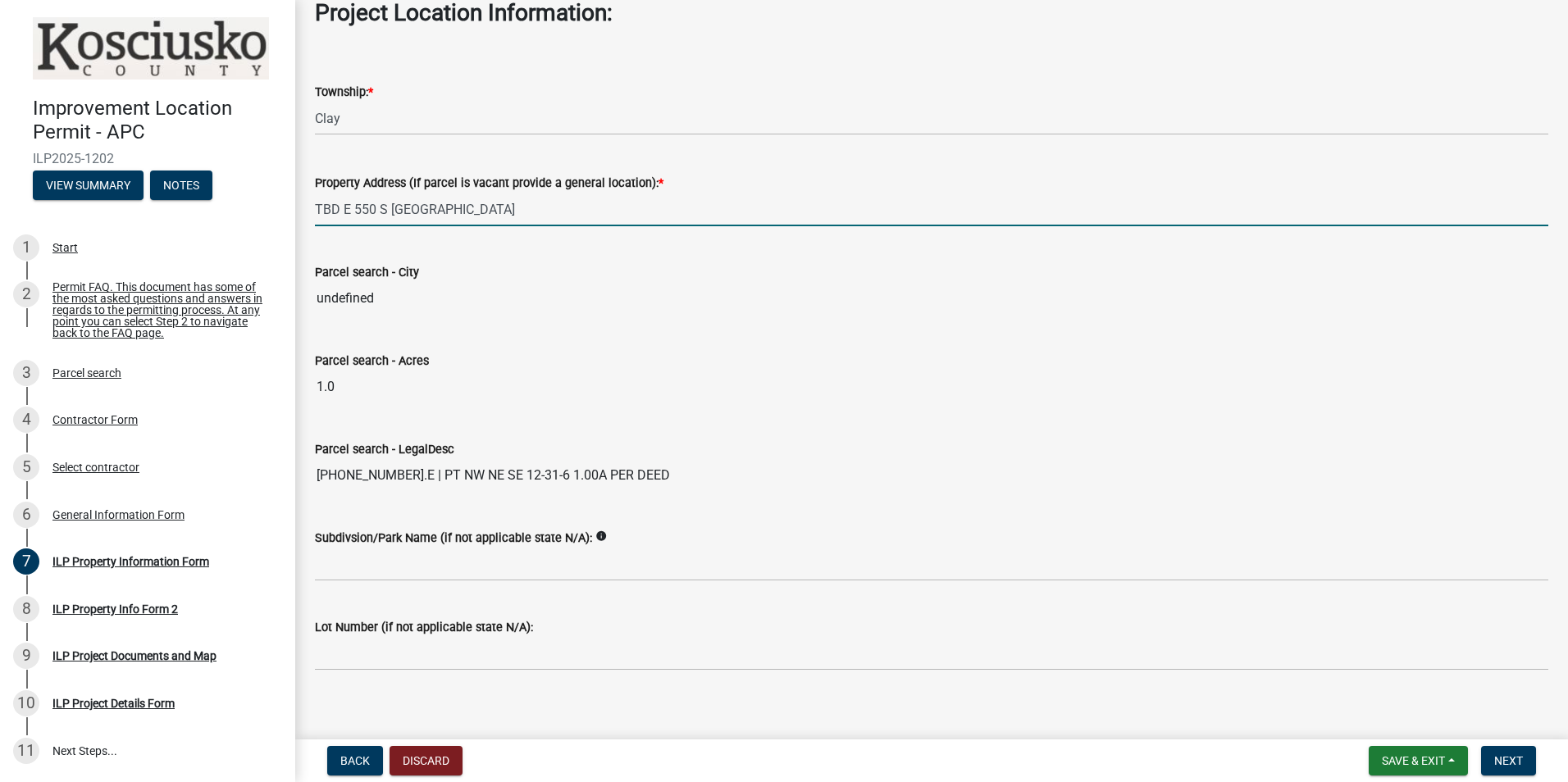
scroll to position [1217, 0]
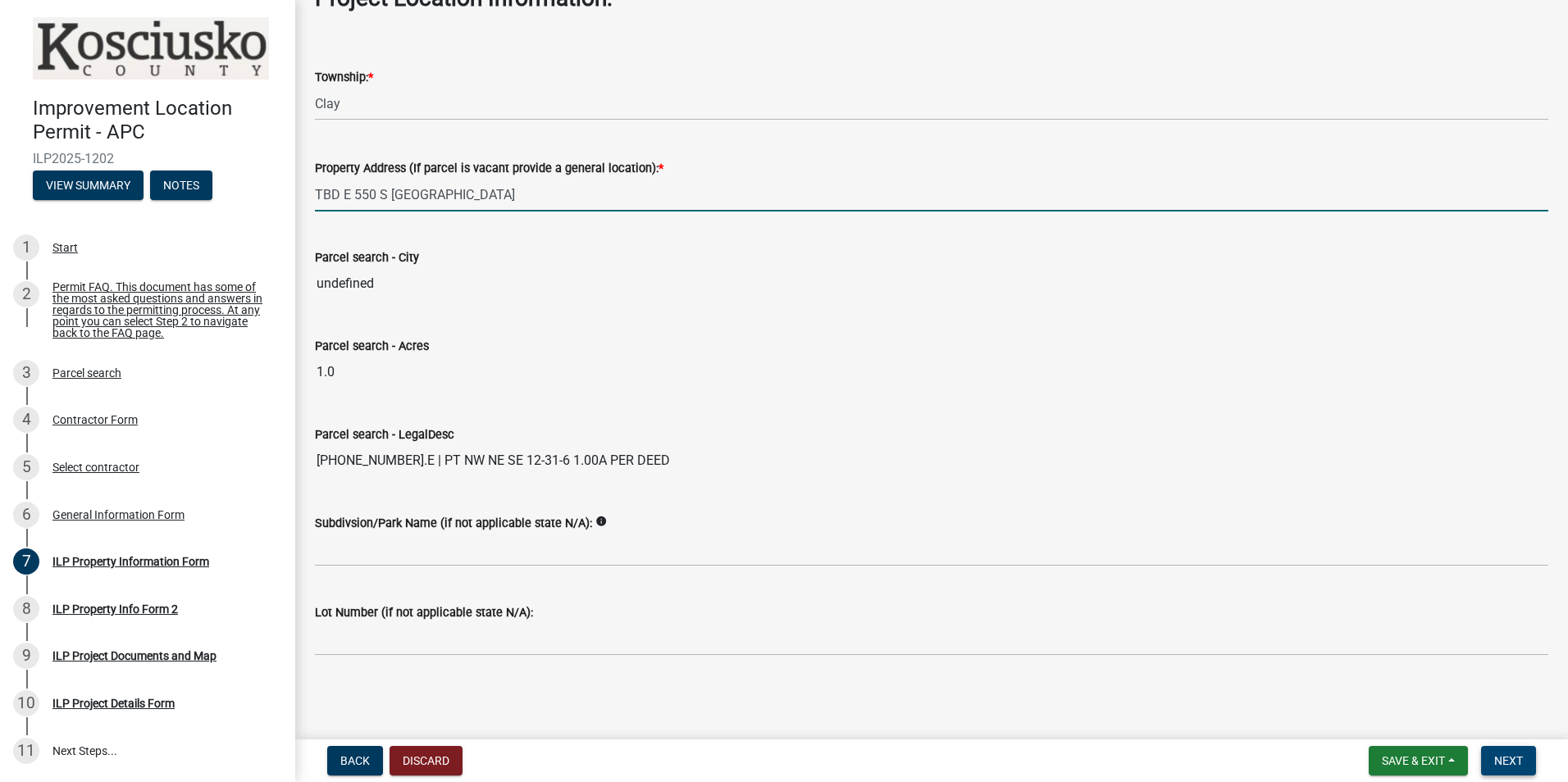
type input "TBD E 550 S [GEOGRAPHIC_DATA]"
click at [1511, 754] on span "Next" at bounding box center [1508, 761] width 29 height 13
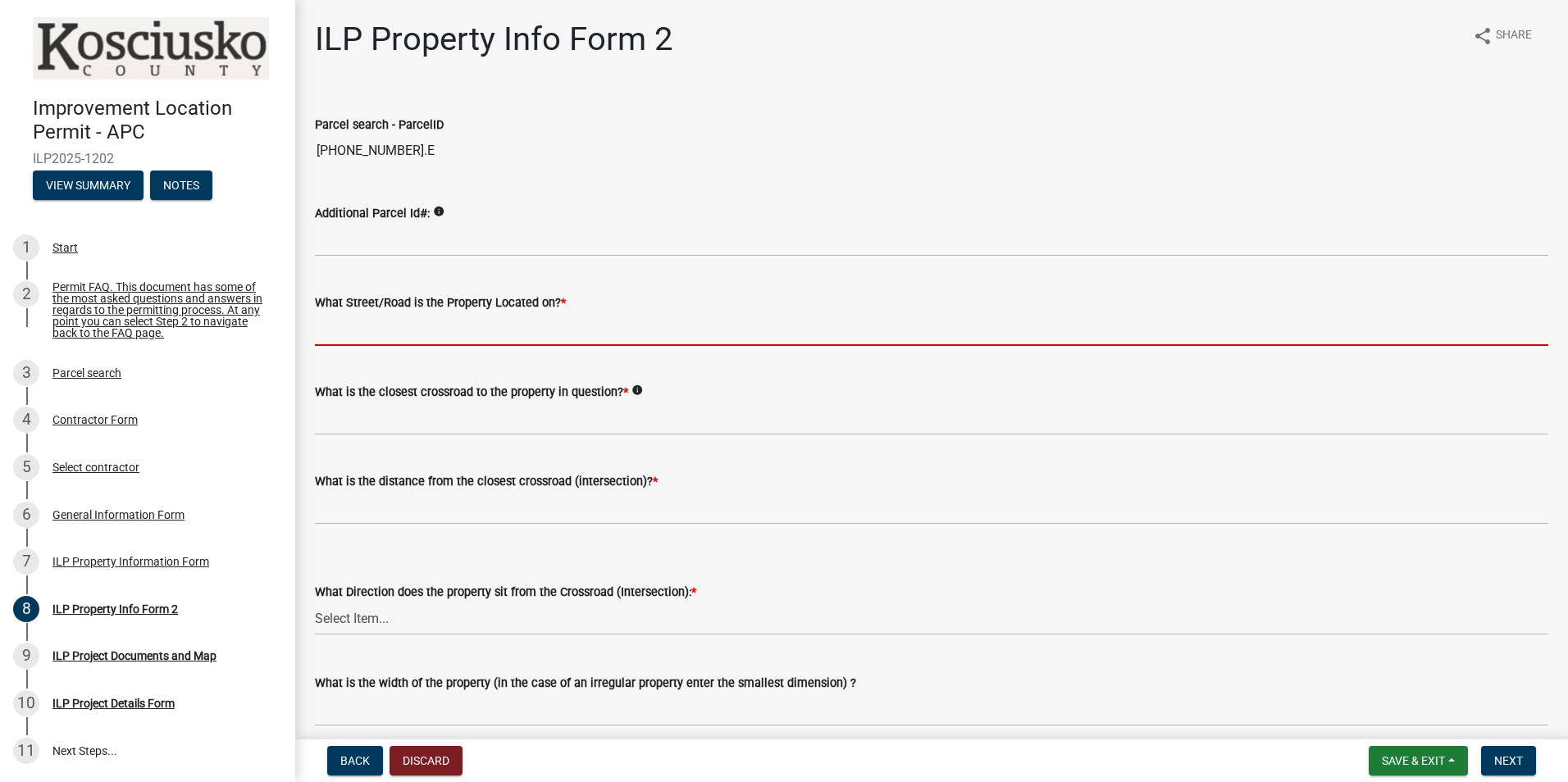
click at [401, 334] on input "What Street/Road is the Property Located on? *" at bounding box center [932, 329] width 1234 height 34
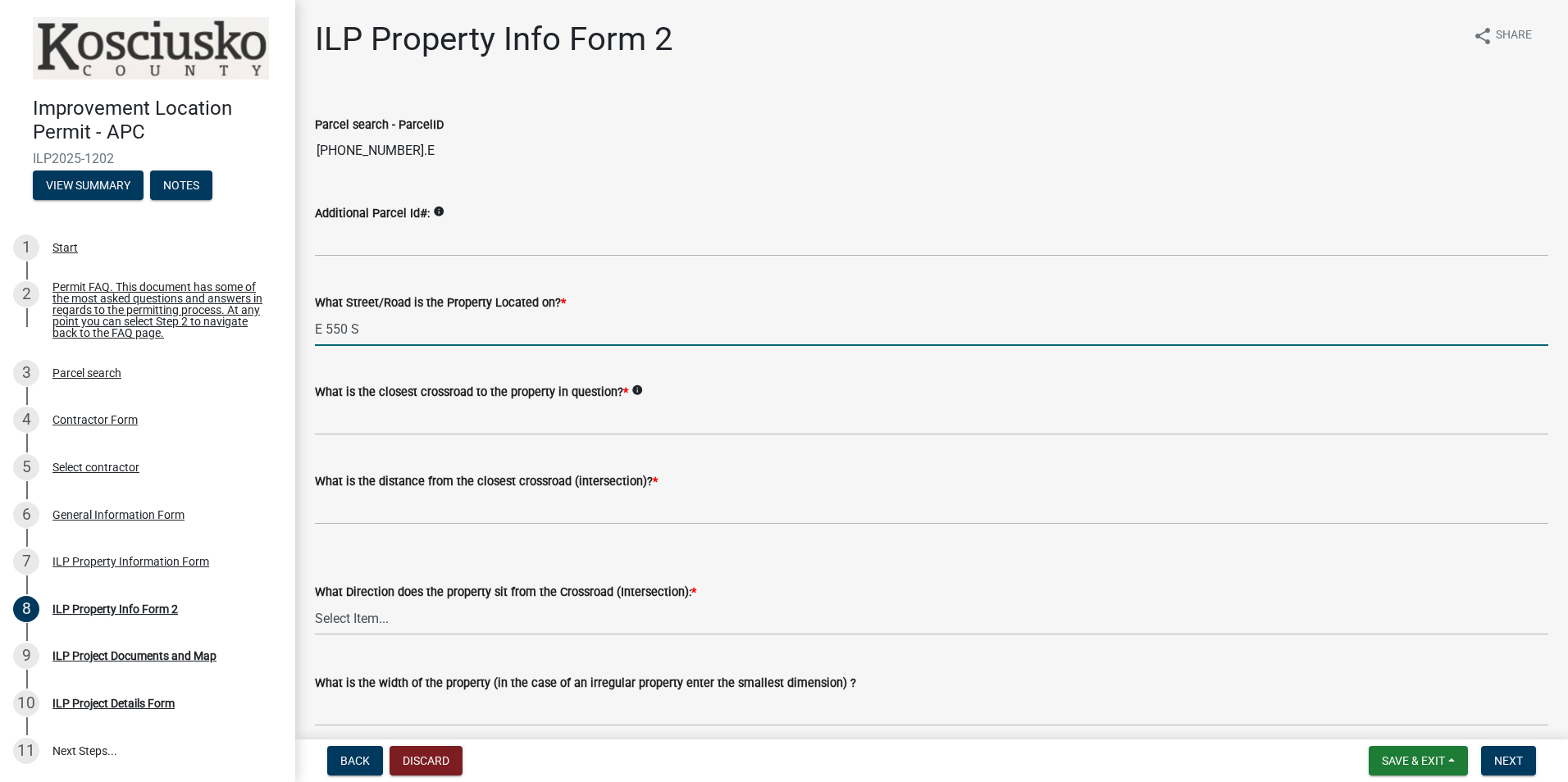
type input "E 550 S"
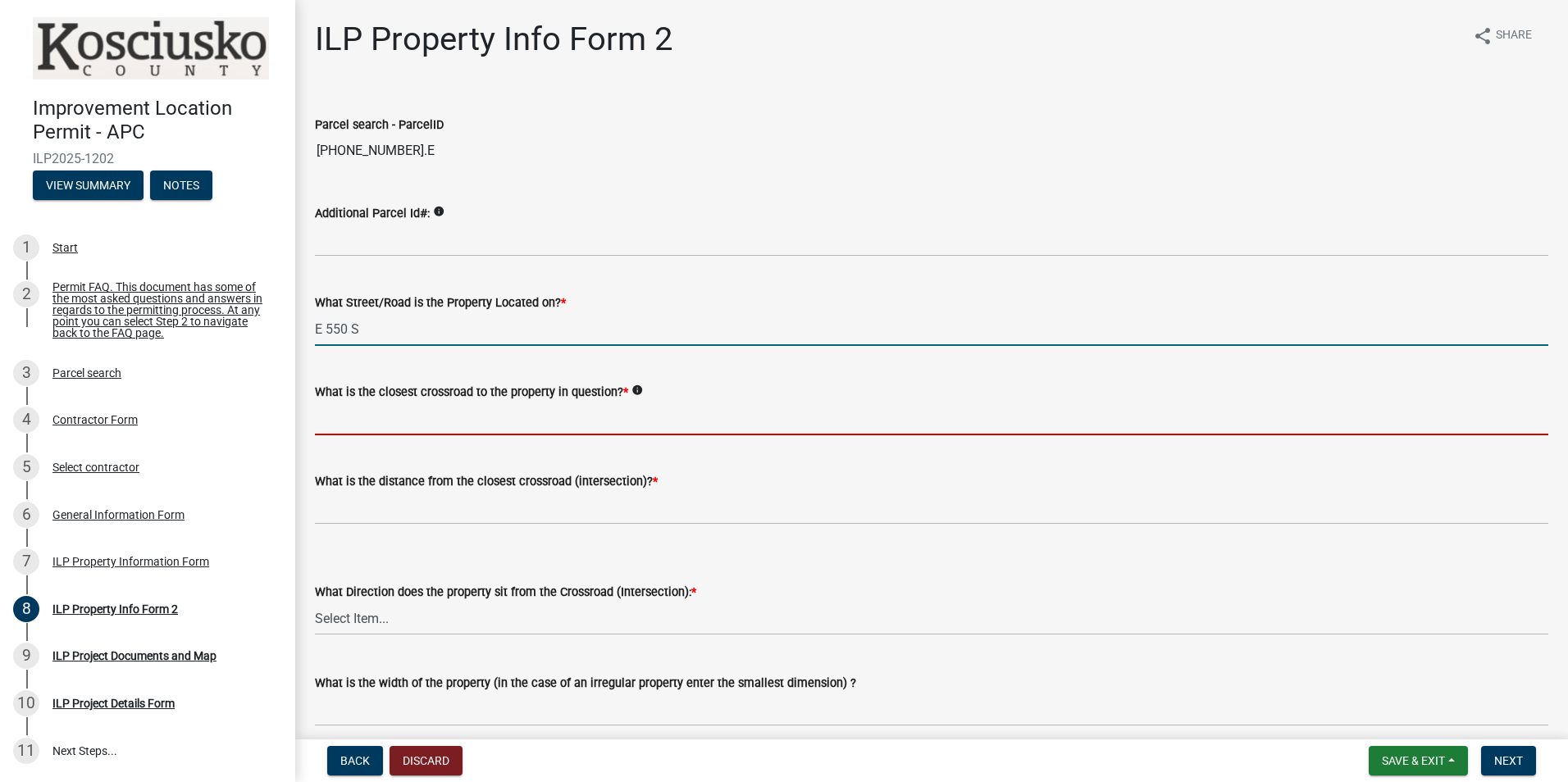
click at [687, 411] on input "What is the closest crossroad to the property in question? *" at bounding box center [932, 418] width 1234 height 34
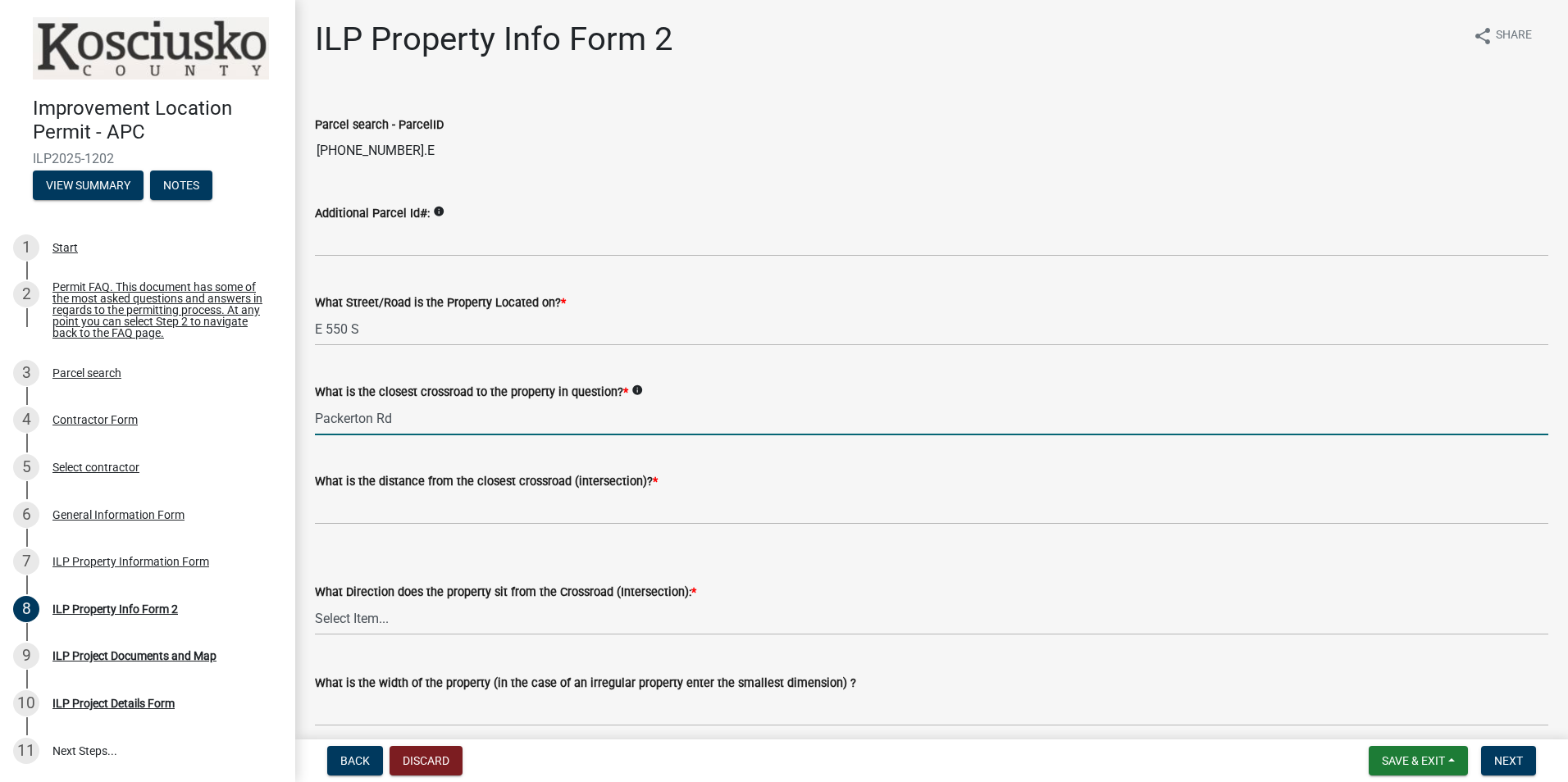
type input "Packerton Rd"
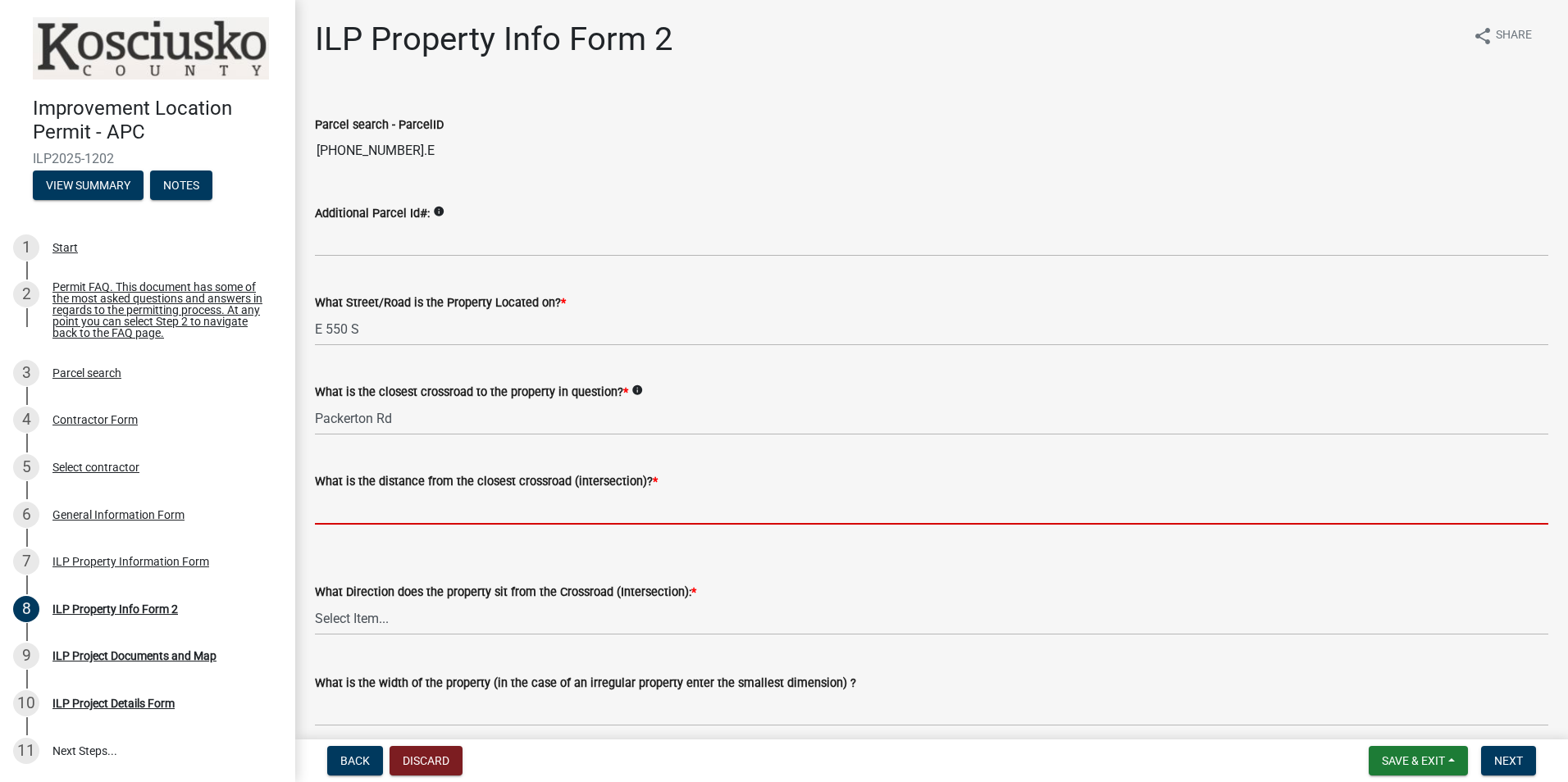
drag, startPoint x: 684, startPoint y: 507, endPoint x: 702, endPoint y: 489, distance: 25.5
click at [684, 507] on input "text" at bounding box center [932, 507] width 1234 height 34
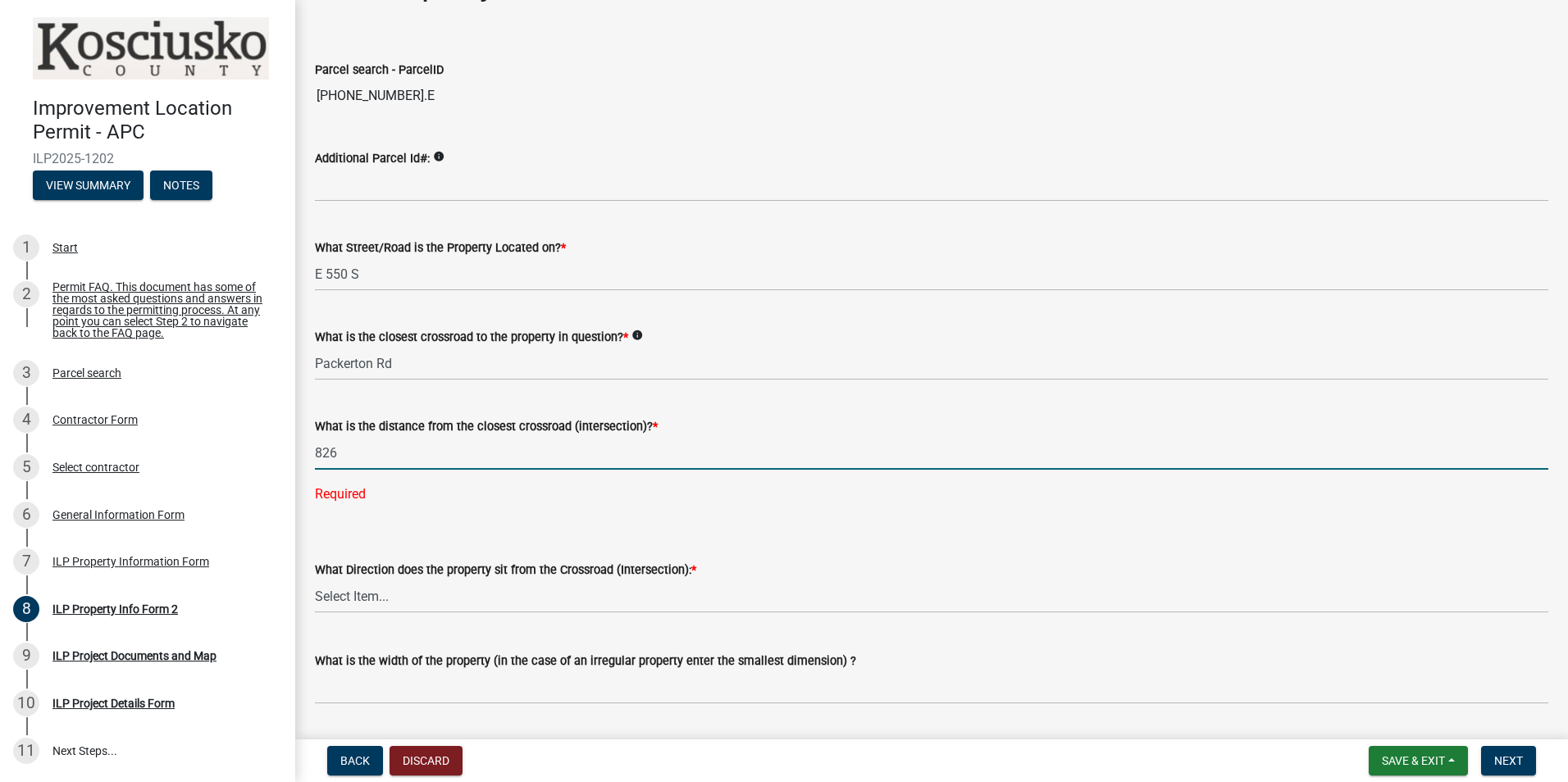
scroll to position [82, 0]
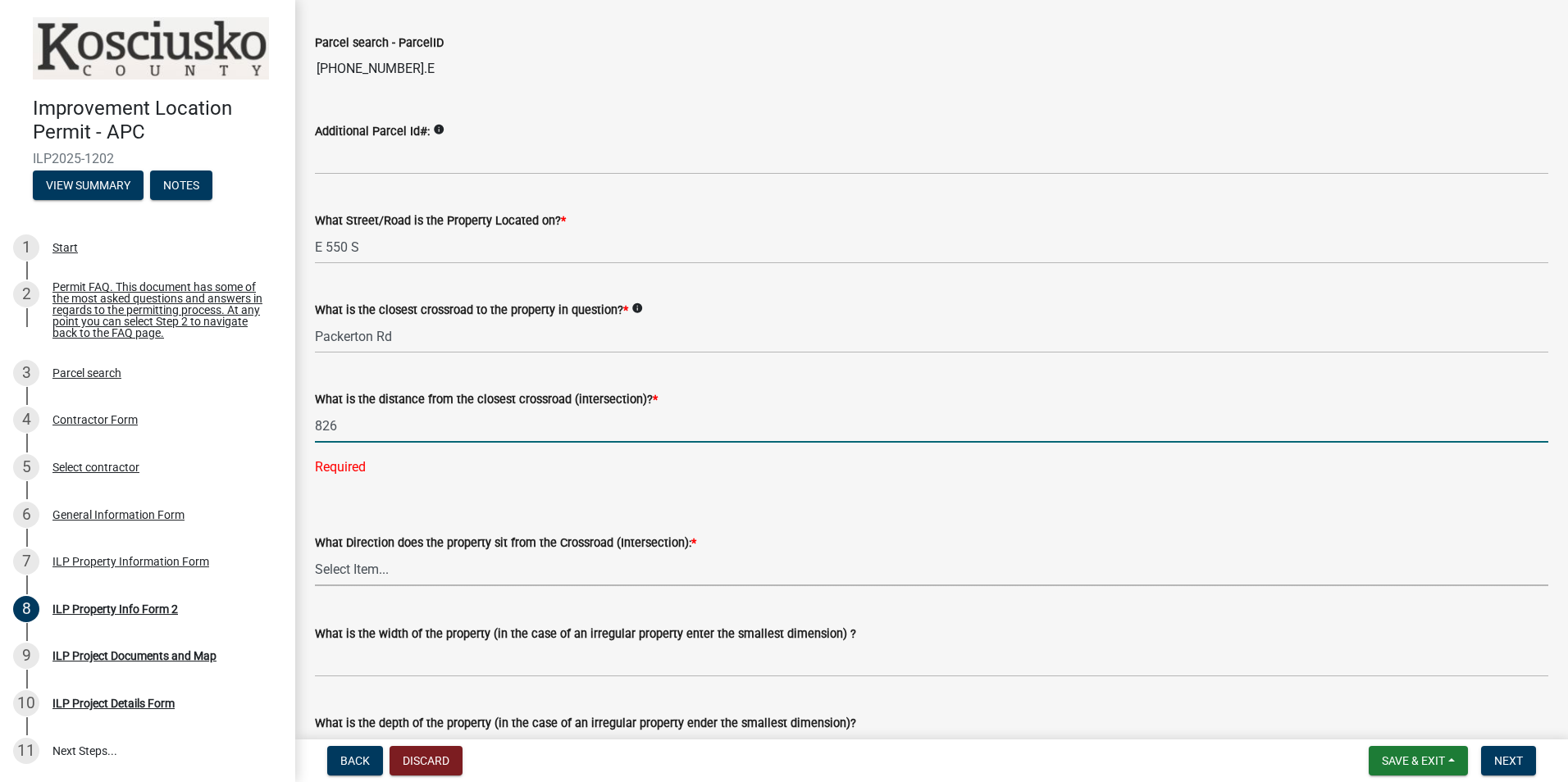
type input "826"
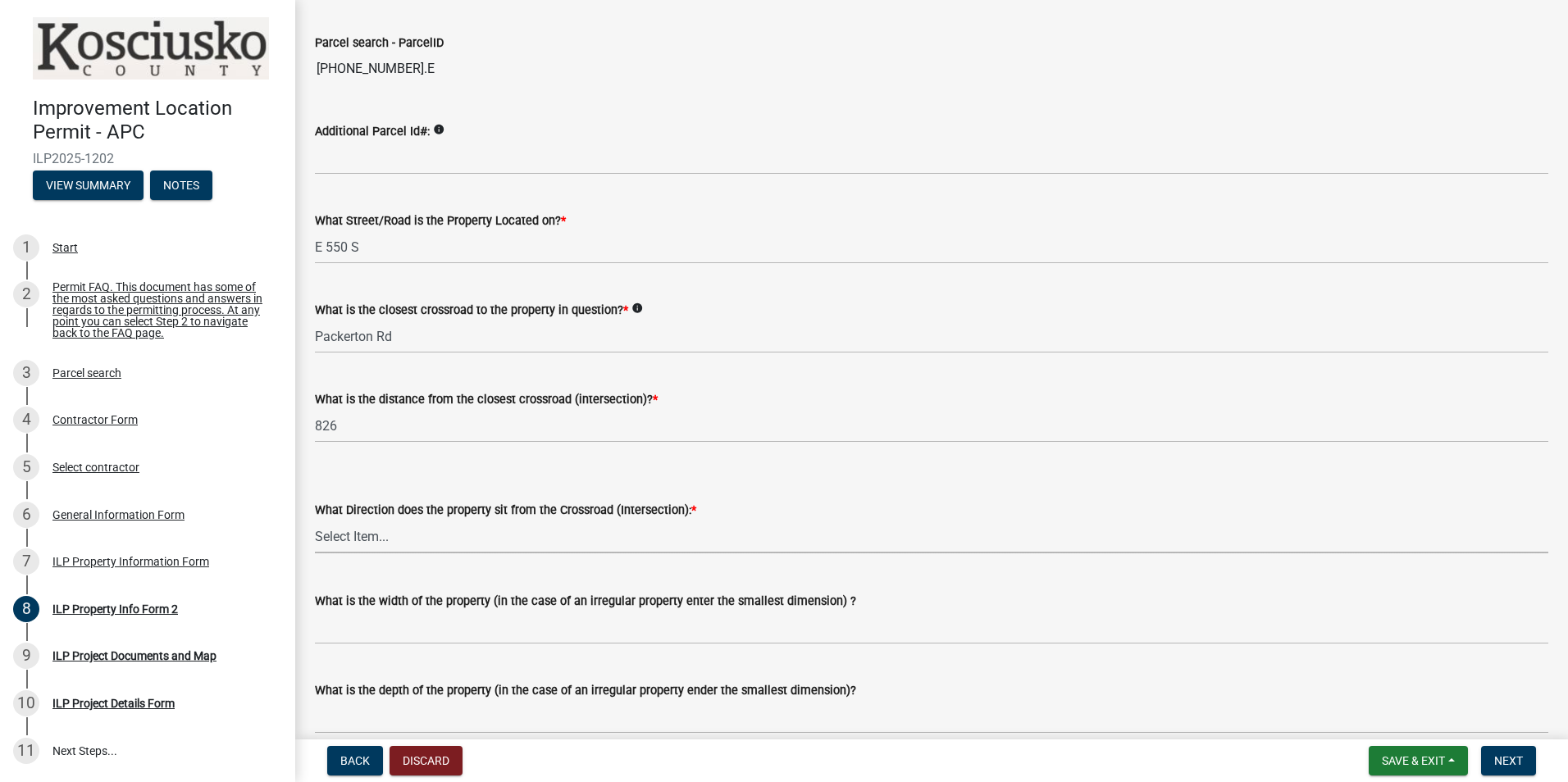
click at [433, 565] on wm-data-entity-input "What Direction does the property sit from the Crossroad (Intersection): * Selec…" at bounding box center [932, 512] width 1234 height 110
click at [315, 520] on select "Select Item... N NE NW S SE SW E W" at bounding box center [932, 536] width 1234 height 34
select select "5d8d9a6f-68f4-4910-b8ad-905844ed2da1"
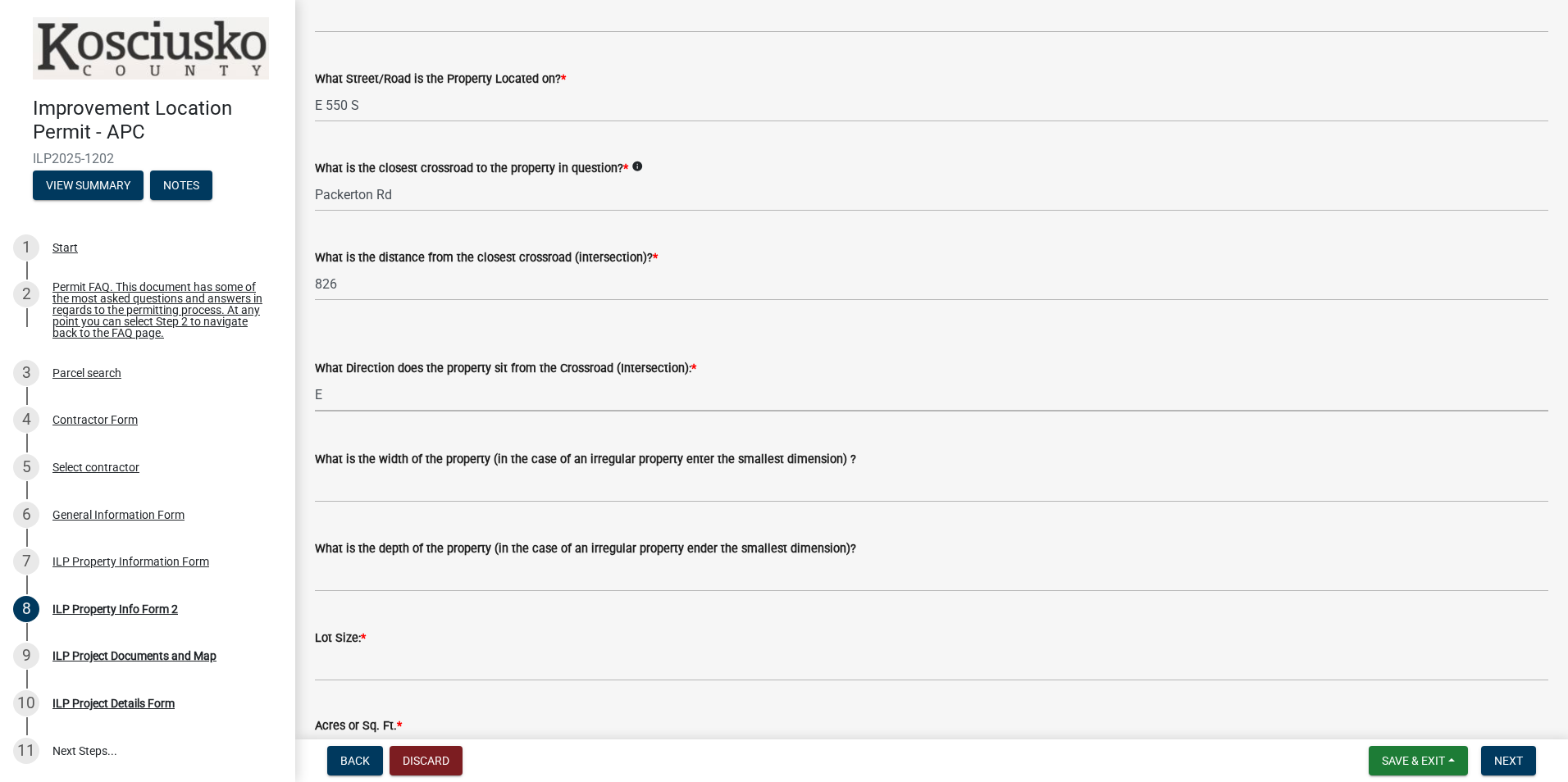
scroll to position [164, 0]
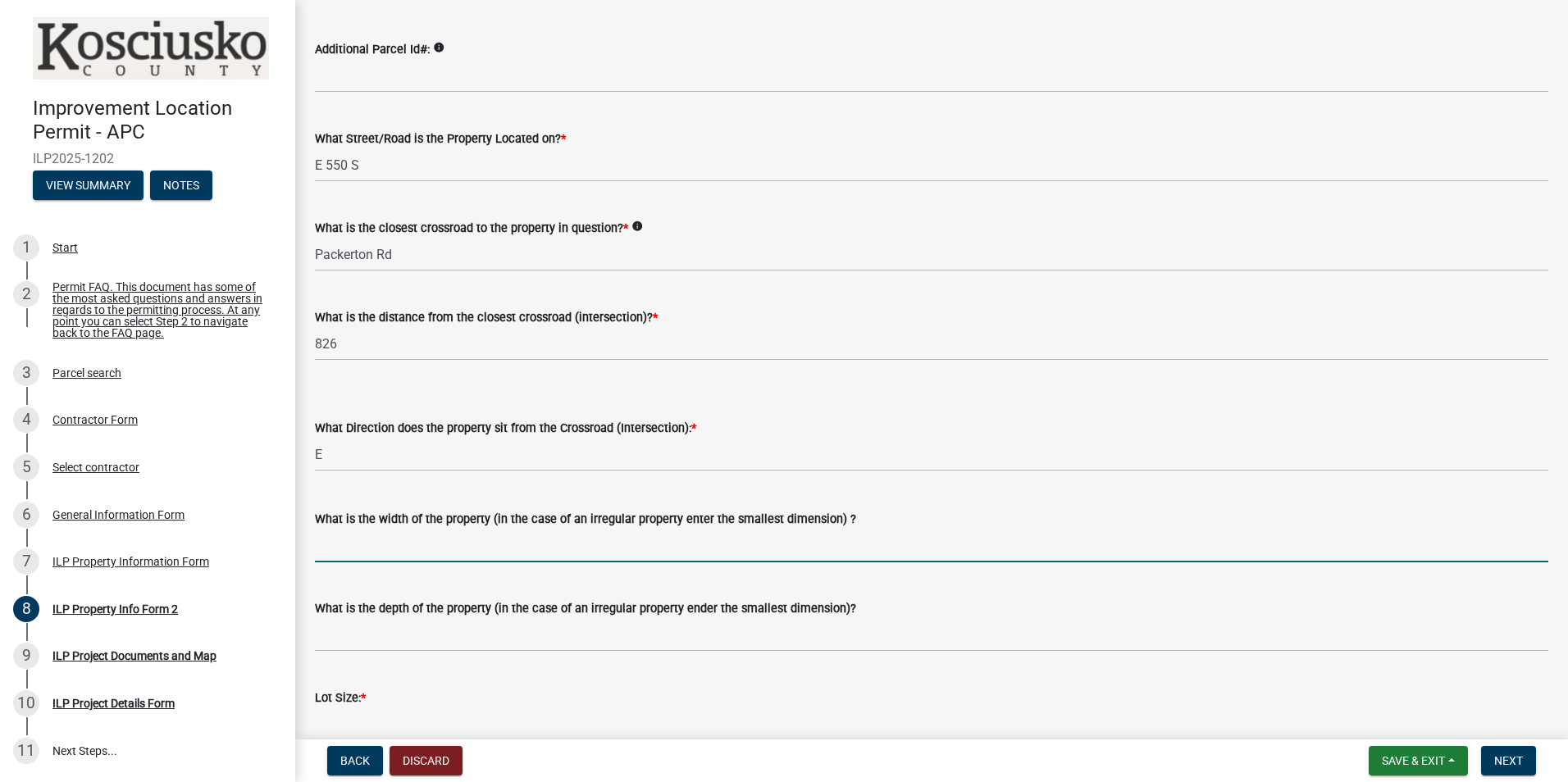
click at [443, 550] on input "What is the width of the property (in the case of an irregular property enter t…" at bounding box center [932, 546] width 1234 height 34
type input "233"
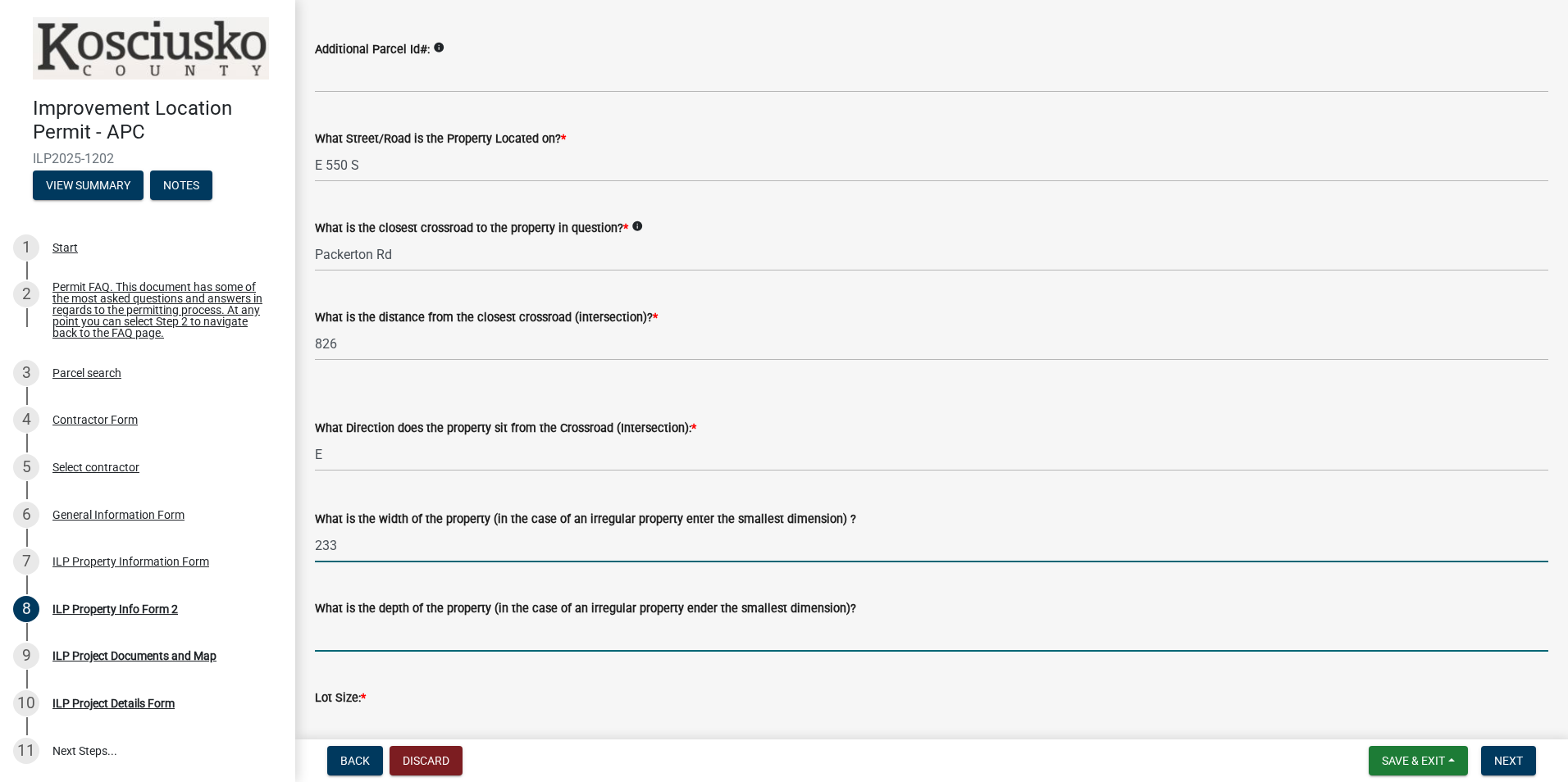
click at [394, 638] on input "What is the depth of the property (in the case of an irregular property ender t…" at bounding box center [932, 635] width 1234 height 34
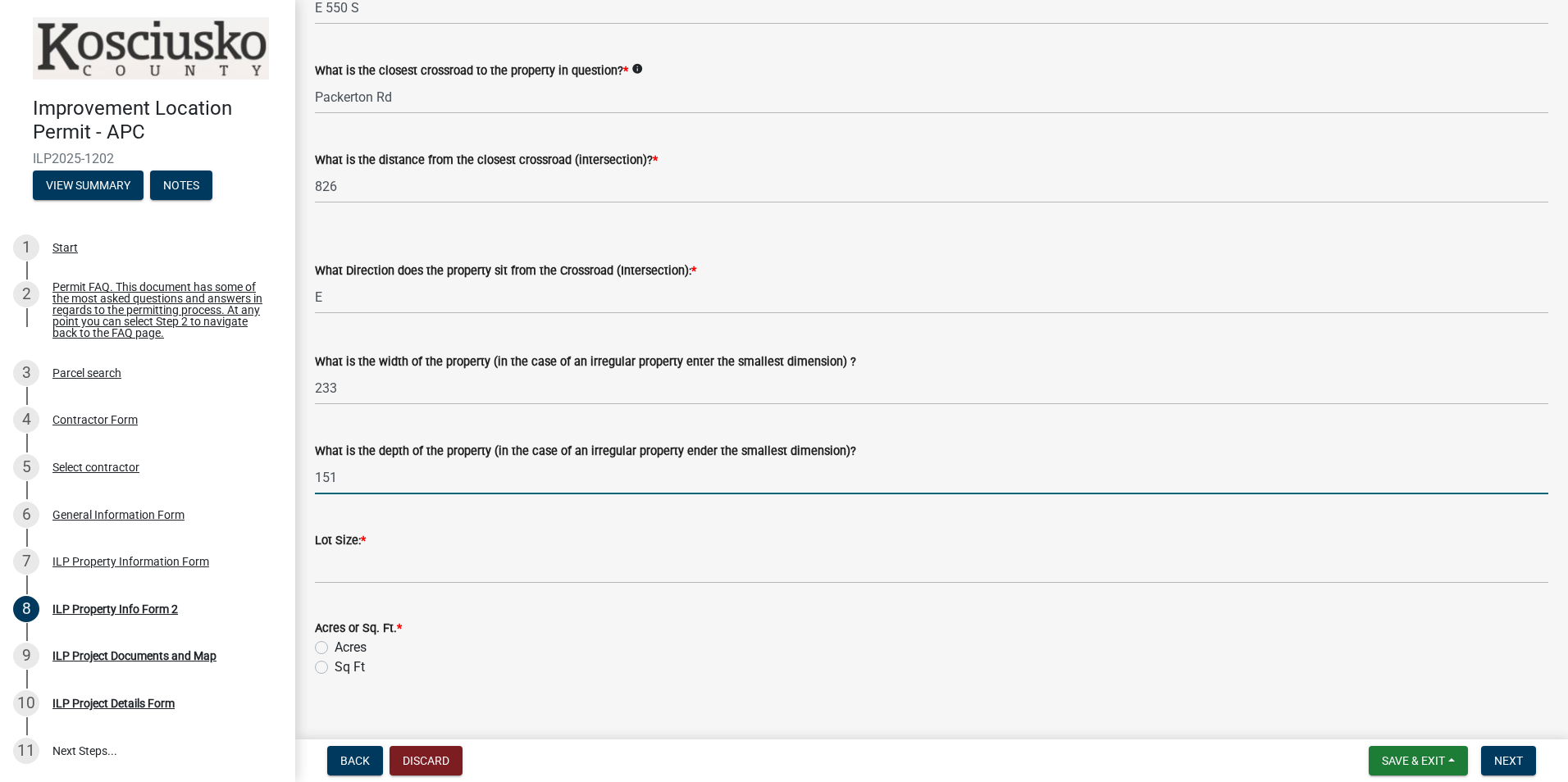
scroll to position [328, 0]
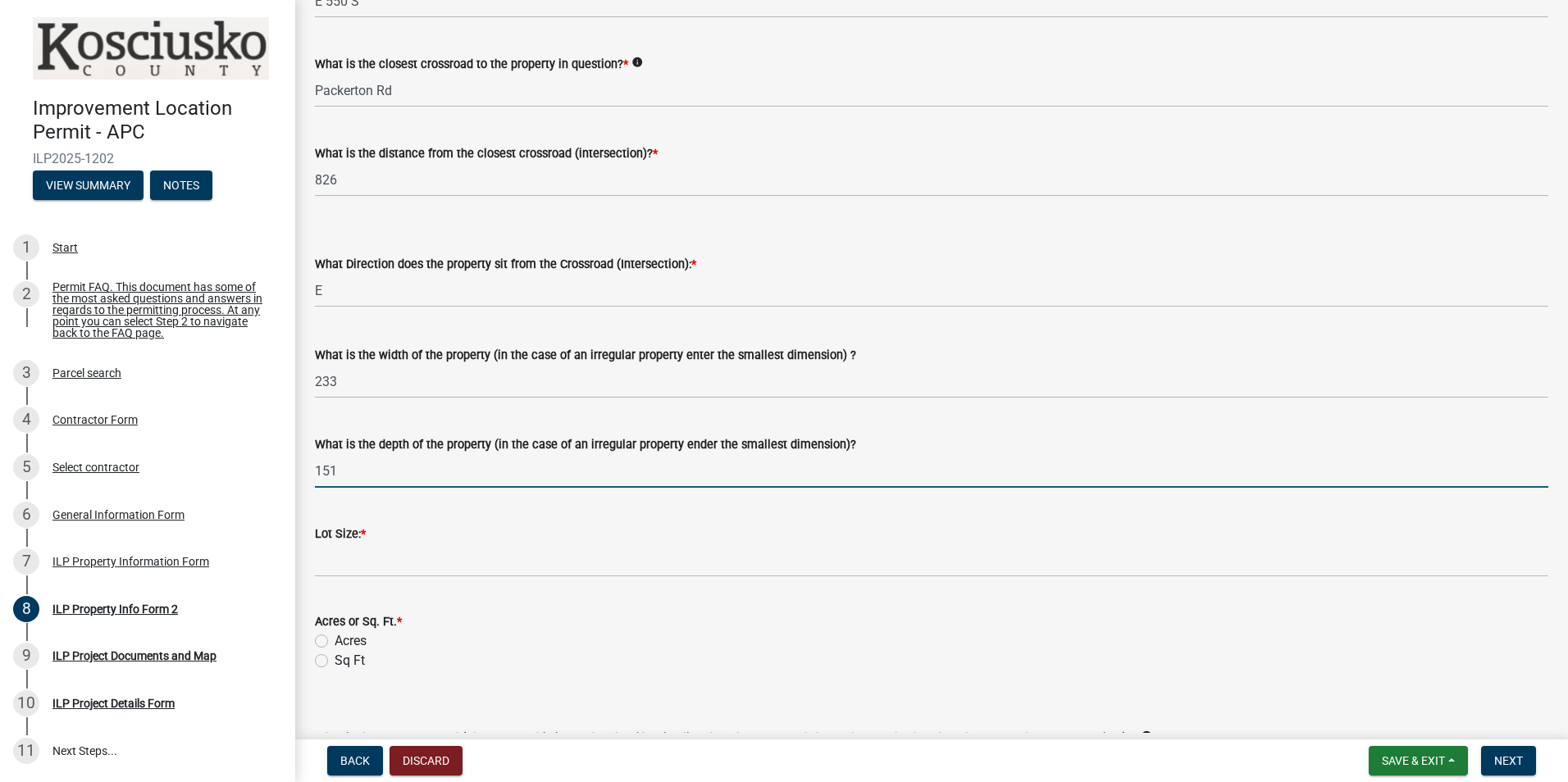
type input "151"
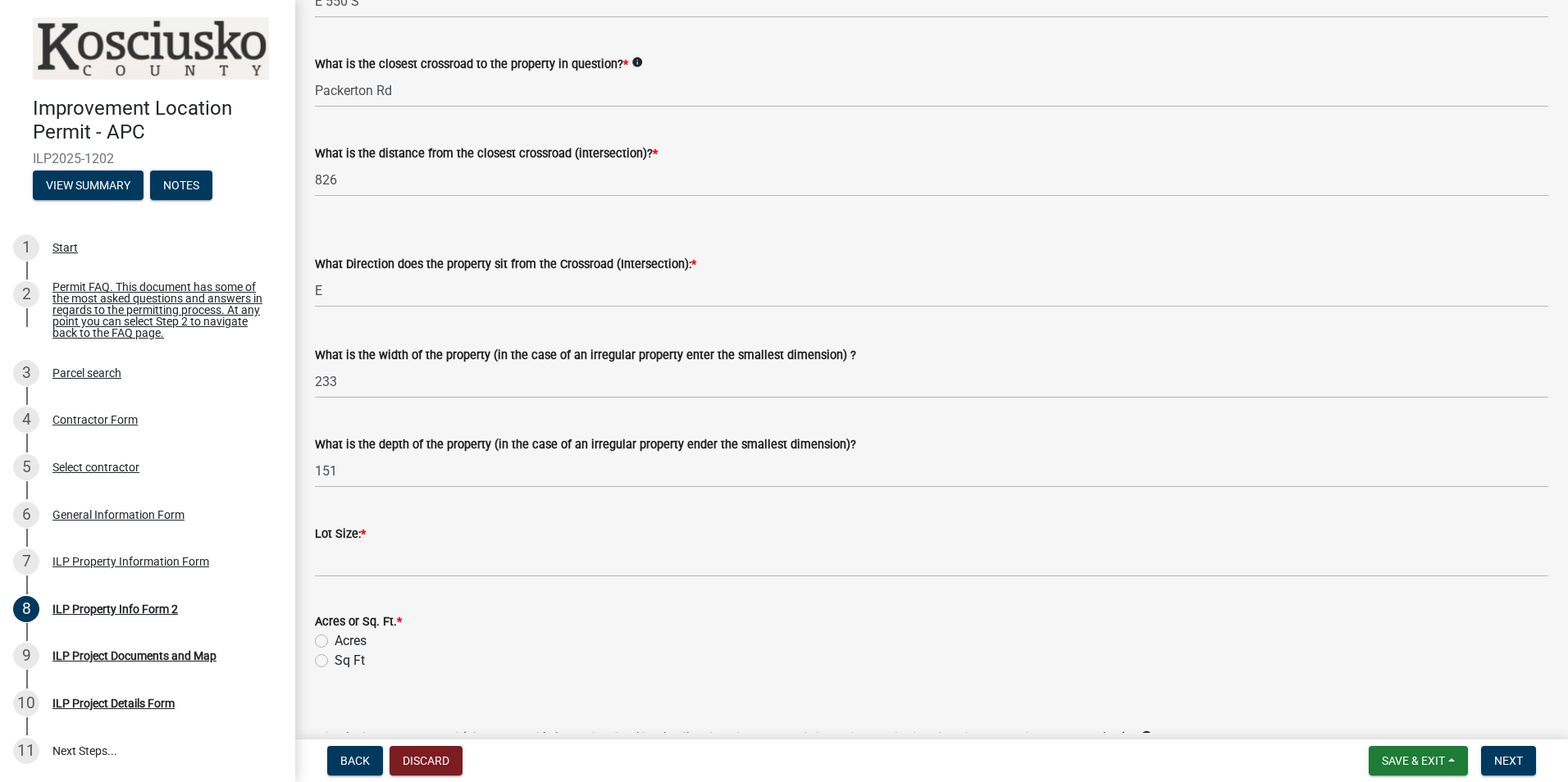
click at [334, 639] on label "Acres" at bounding box center [350, 641] width 32 height 19
click at [334, 639] on input "Acres" at bounding box center [339, 636] width 11 height 11
radio input "true"
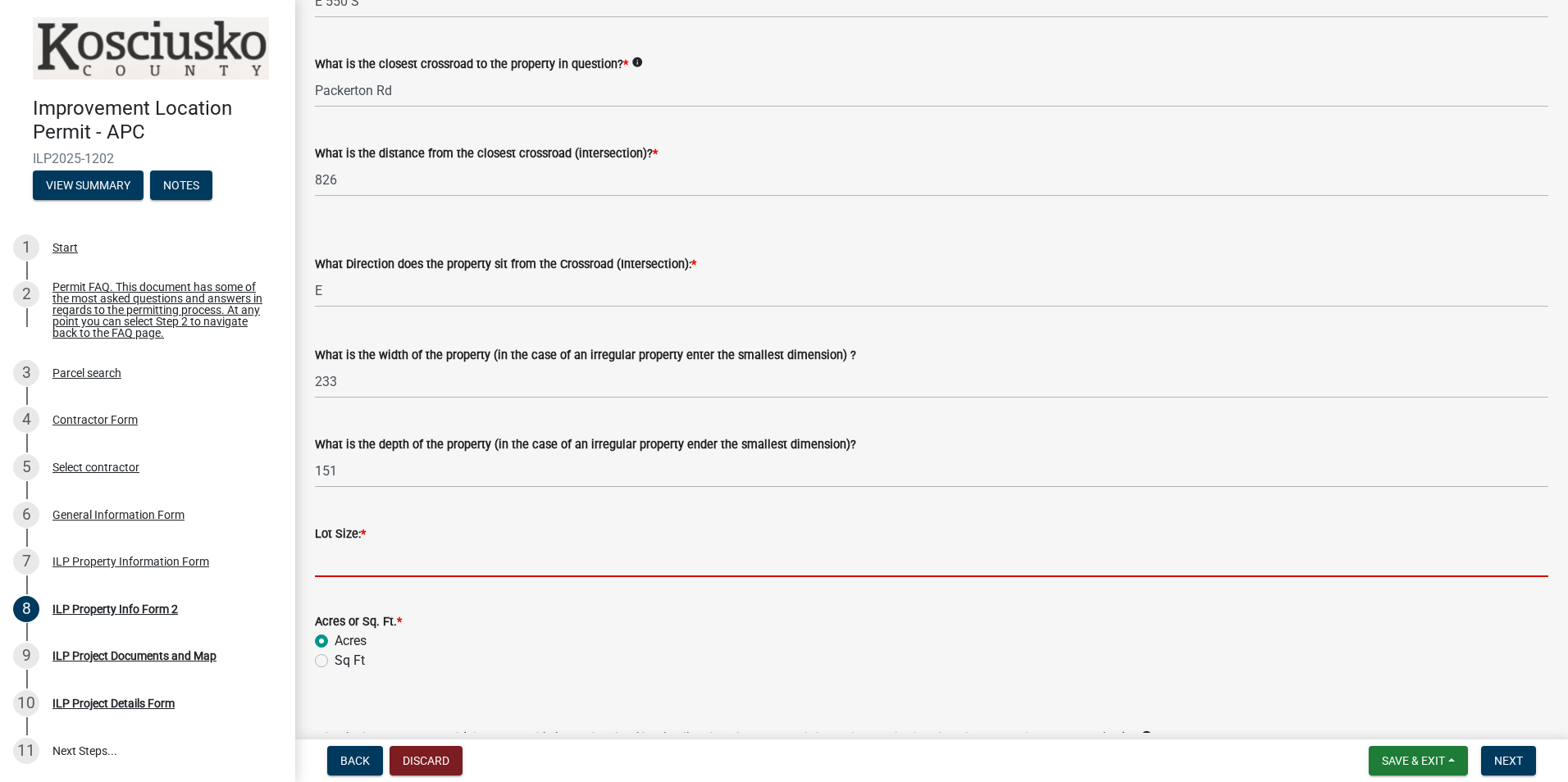
click at [362, 561] on input "text" at bounding box center [932, 560] width 1234 height 34
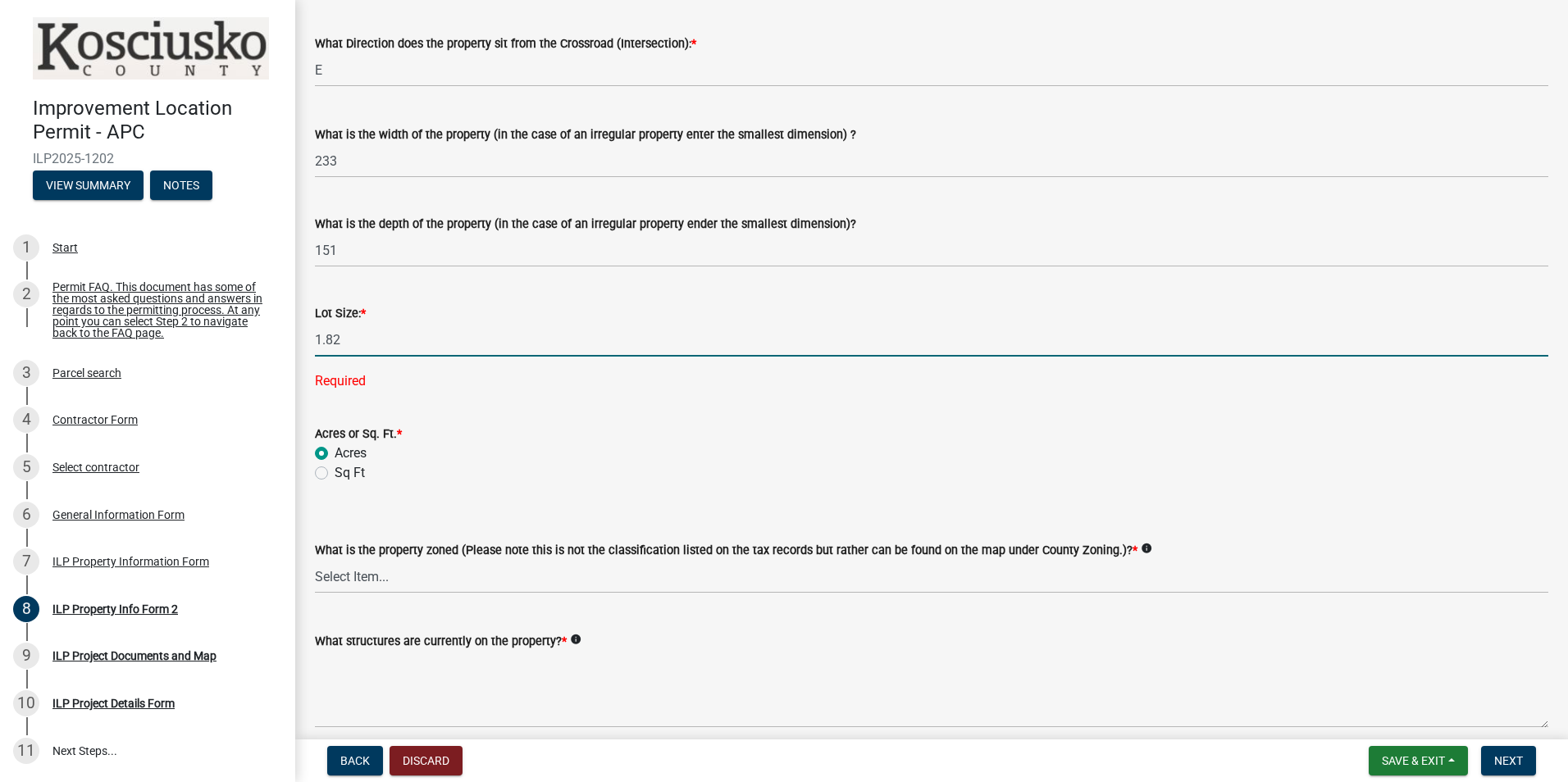
scroll to position [621, 0]
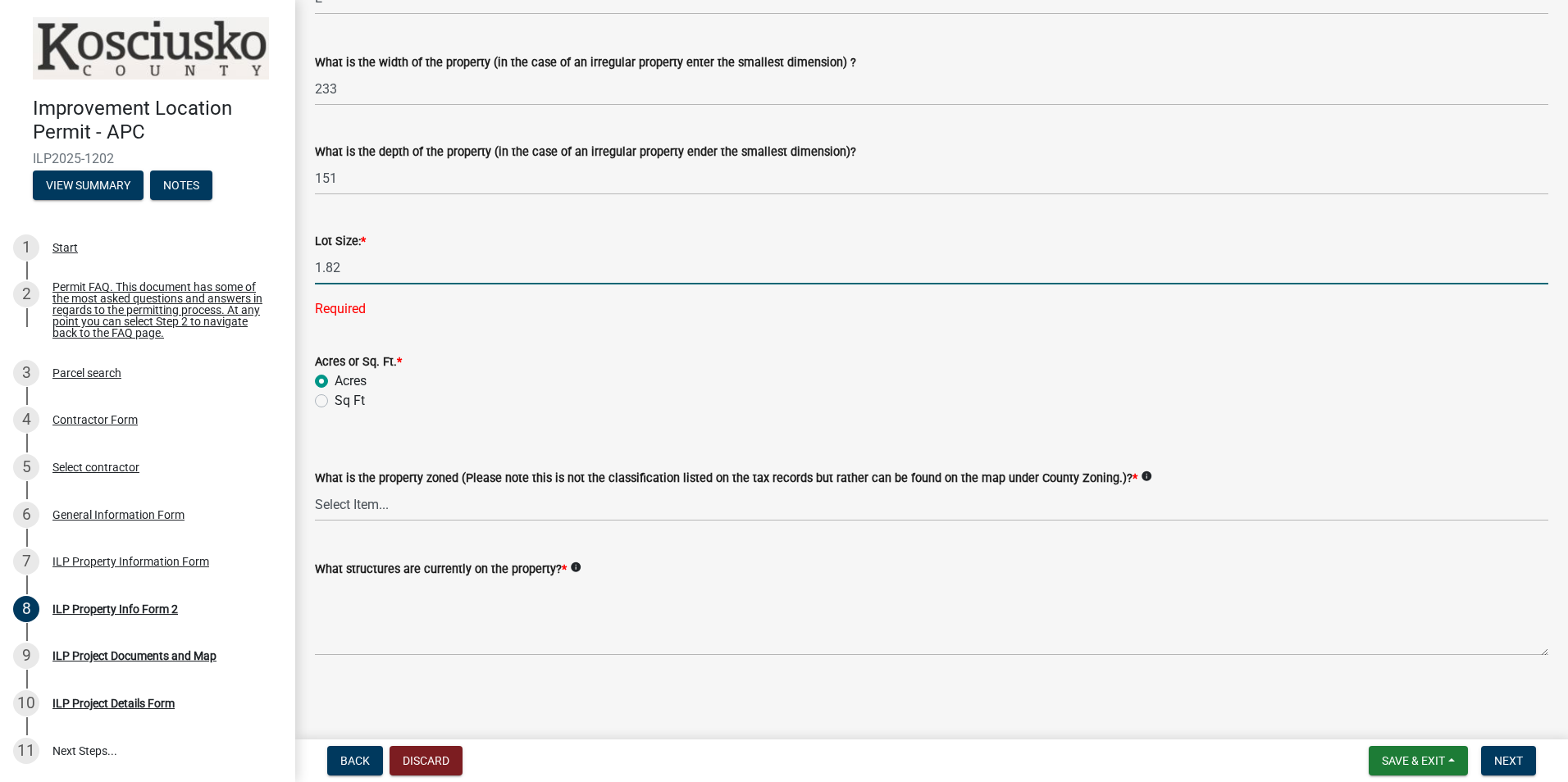
type input "1.82"
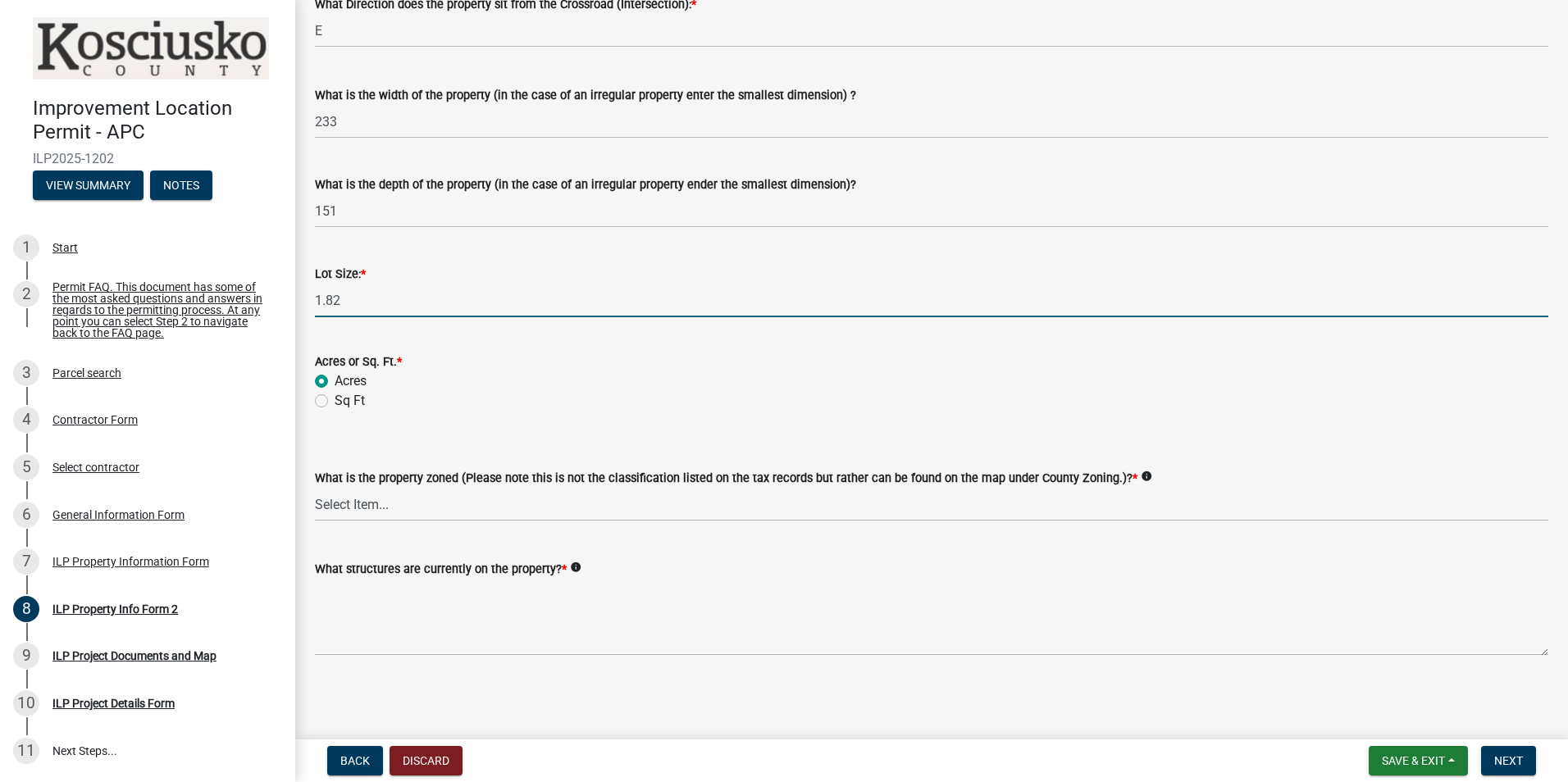
scroll to position [588, 0]
click at [560, 501] on select "Select Item... Agricultural Agricultural 2 Commercial Environmental Industrial …" at bounding box center [932, 504] width 1234 height 34
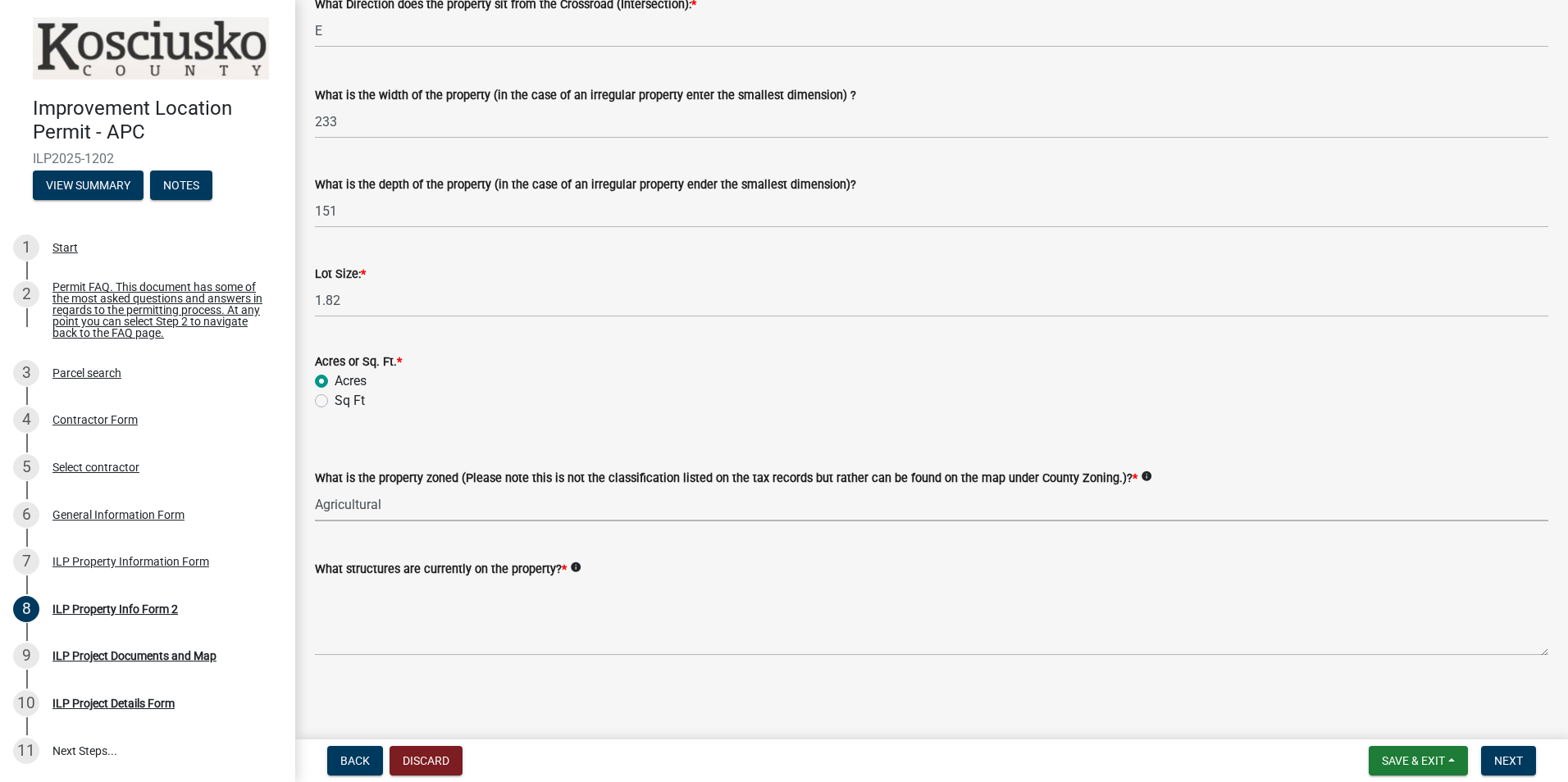
click at [315, 488] on select "Select Item... Agricultural Agricultural 2 Commercial Environmental Industrial …" at bounding box center [932, 504] width 1234 height 34
select select "ea119d11-e52e-4559-b746-af06211fe819"
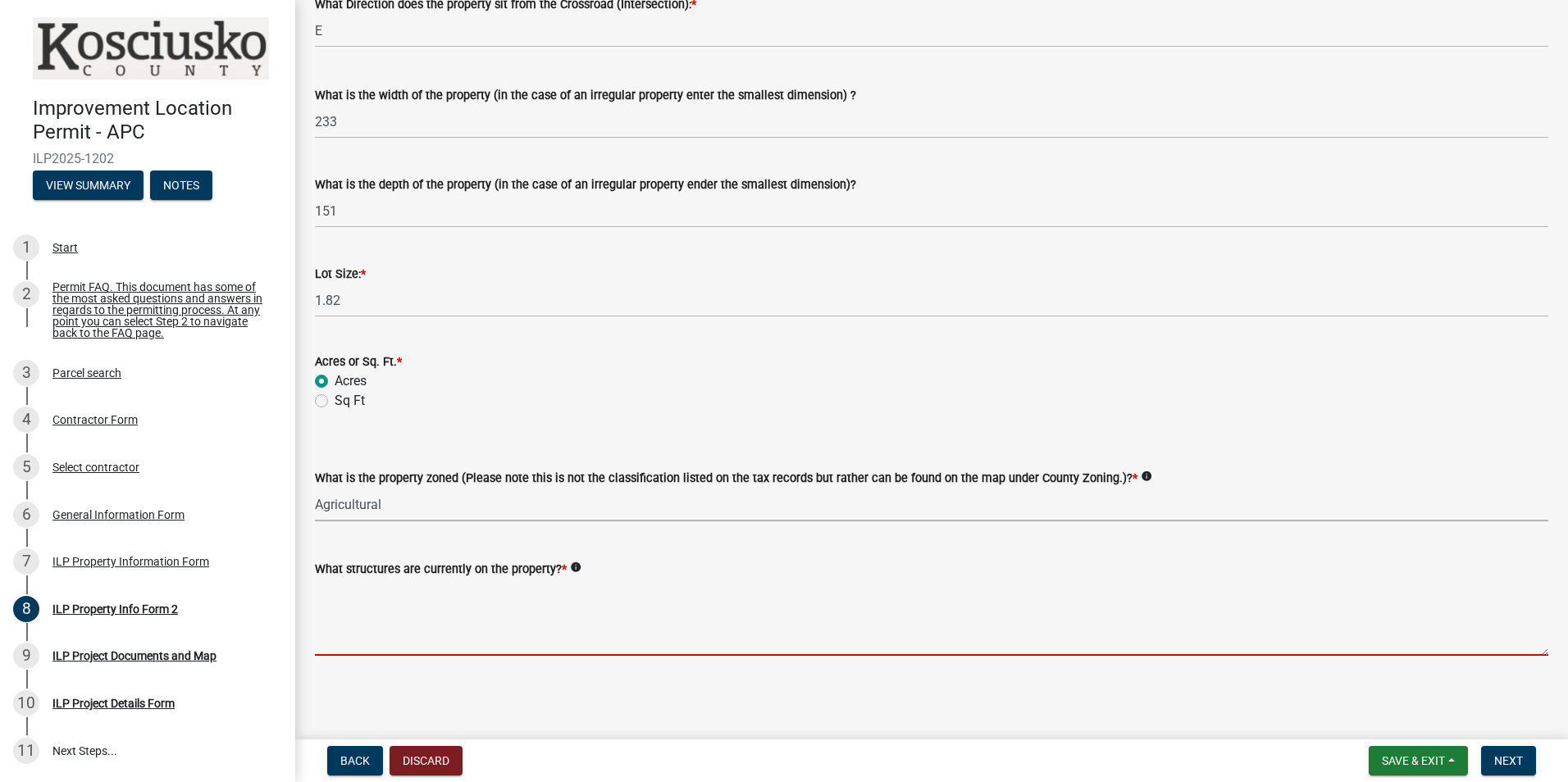
click at [446, 609] on textarea "What structures are currently on the property? *" at bounding box center [932, 618] width 1234 height 77
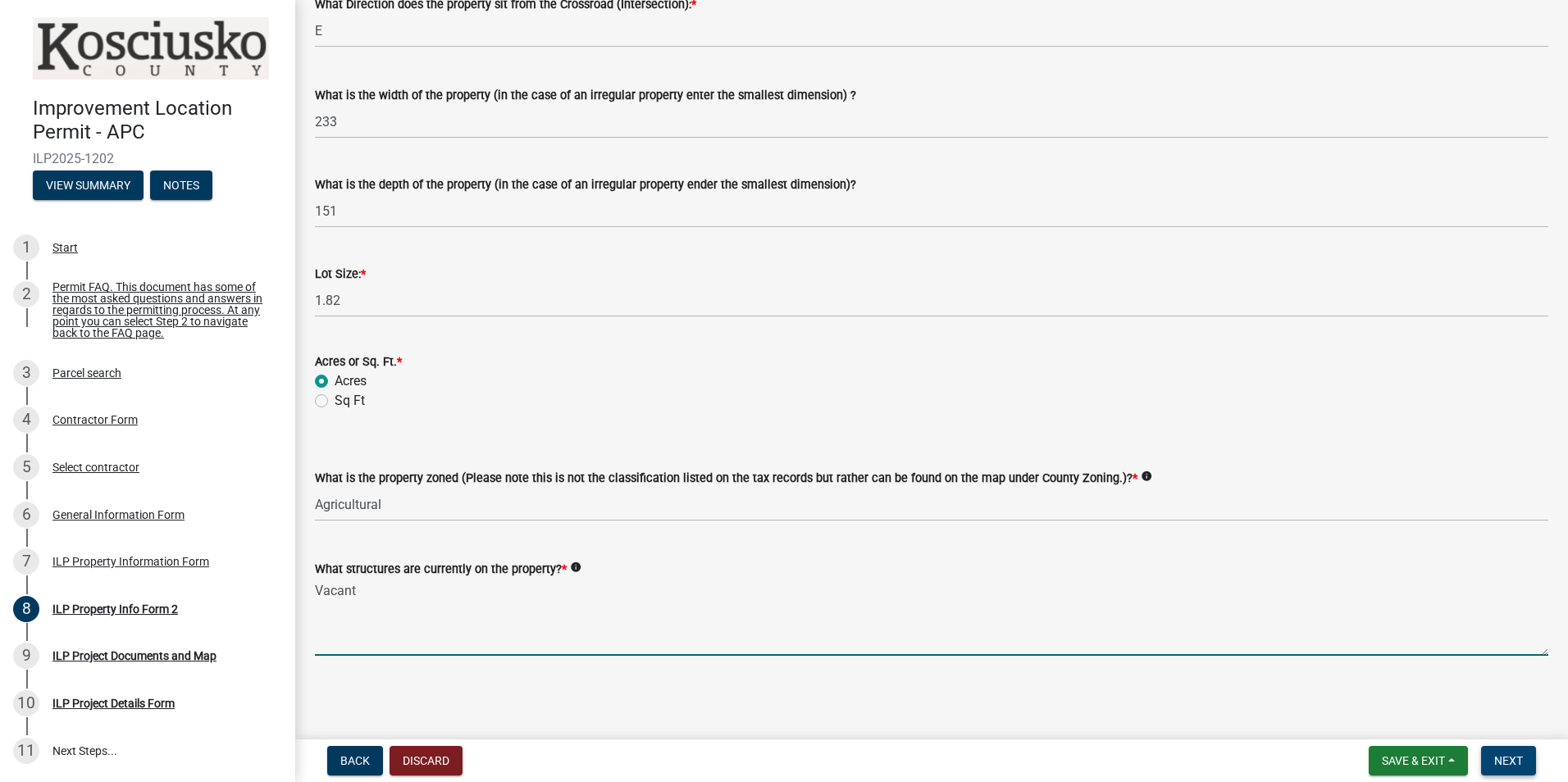
type textarea "Vacant"
click at [1509, 767] on span "Next" at bounding box center [1508, 761] width 29 height 13
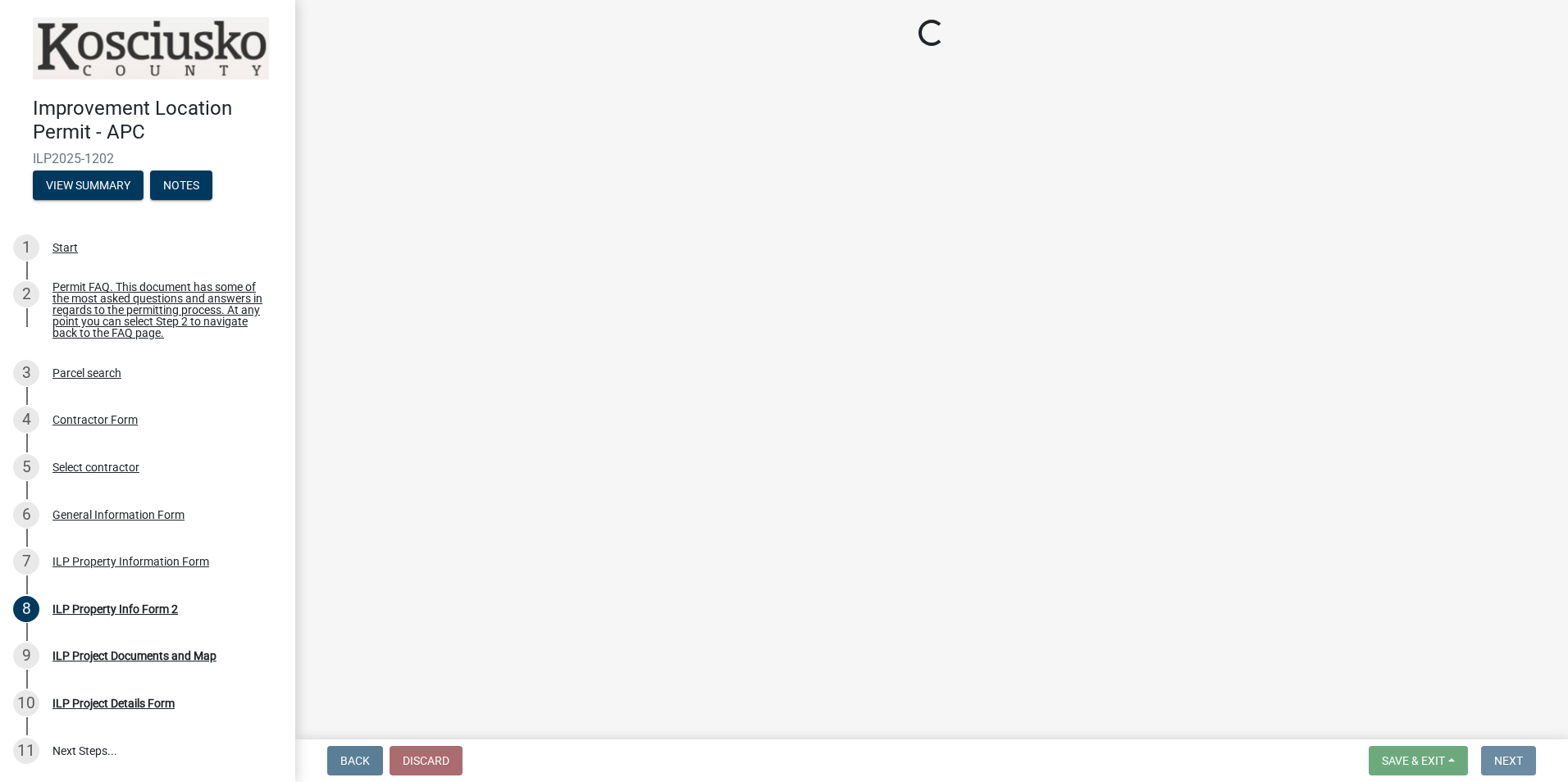
scroll to position [0, 0]
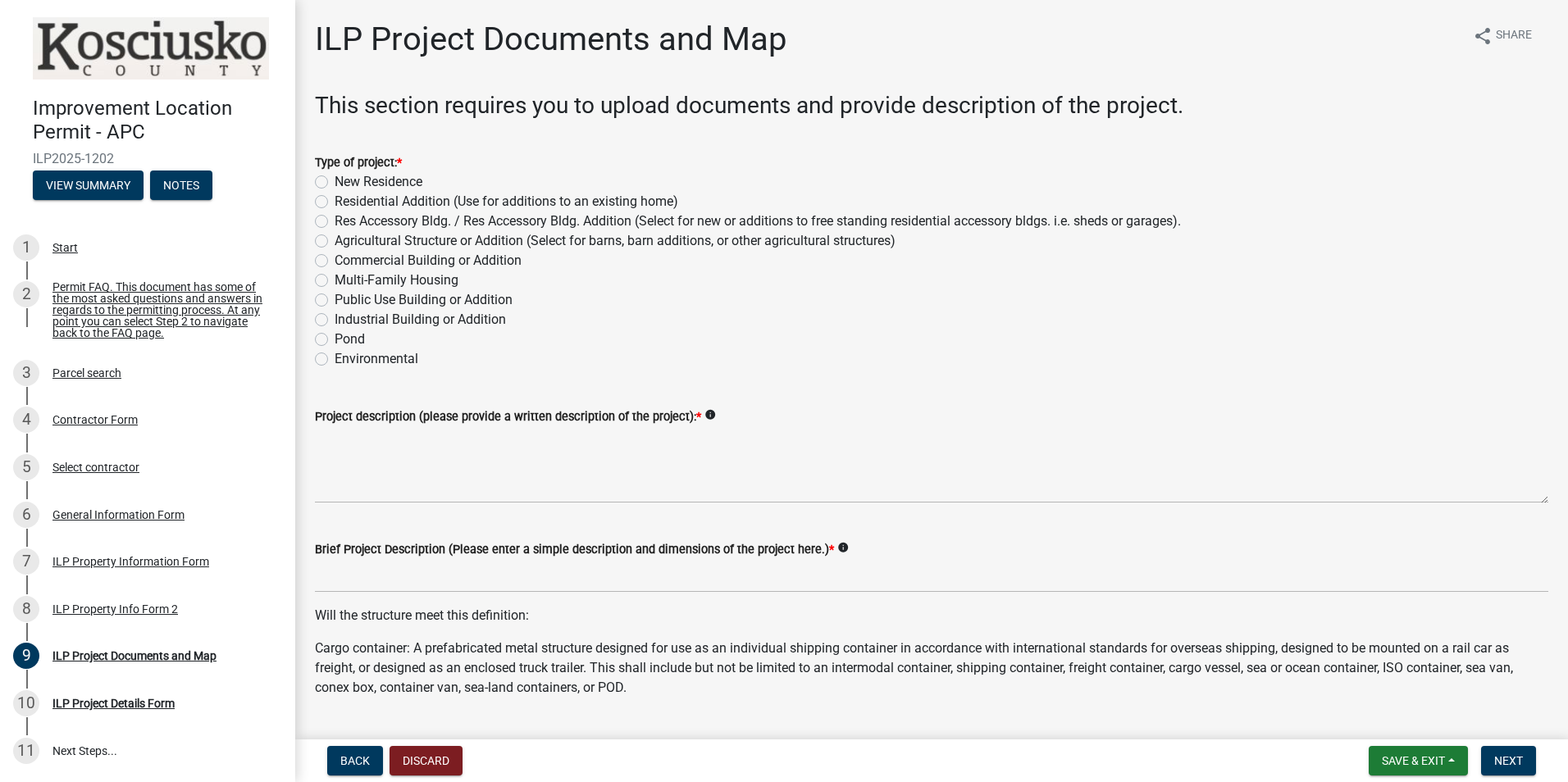
click at [334, 177] on label "New Residence" at bounding box center [378, 182] width 87 height 19
click at [334, 177] on input "New Residence" at bounding box center [339, 177] width 11 height 11
radio input "true"
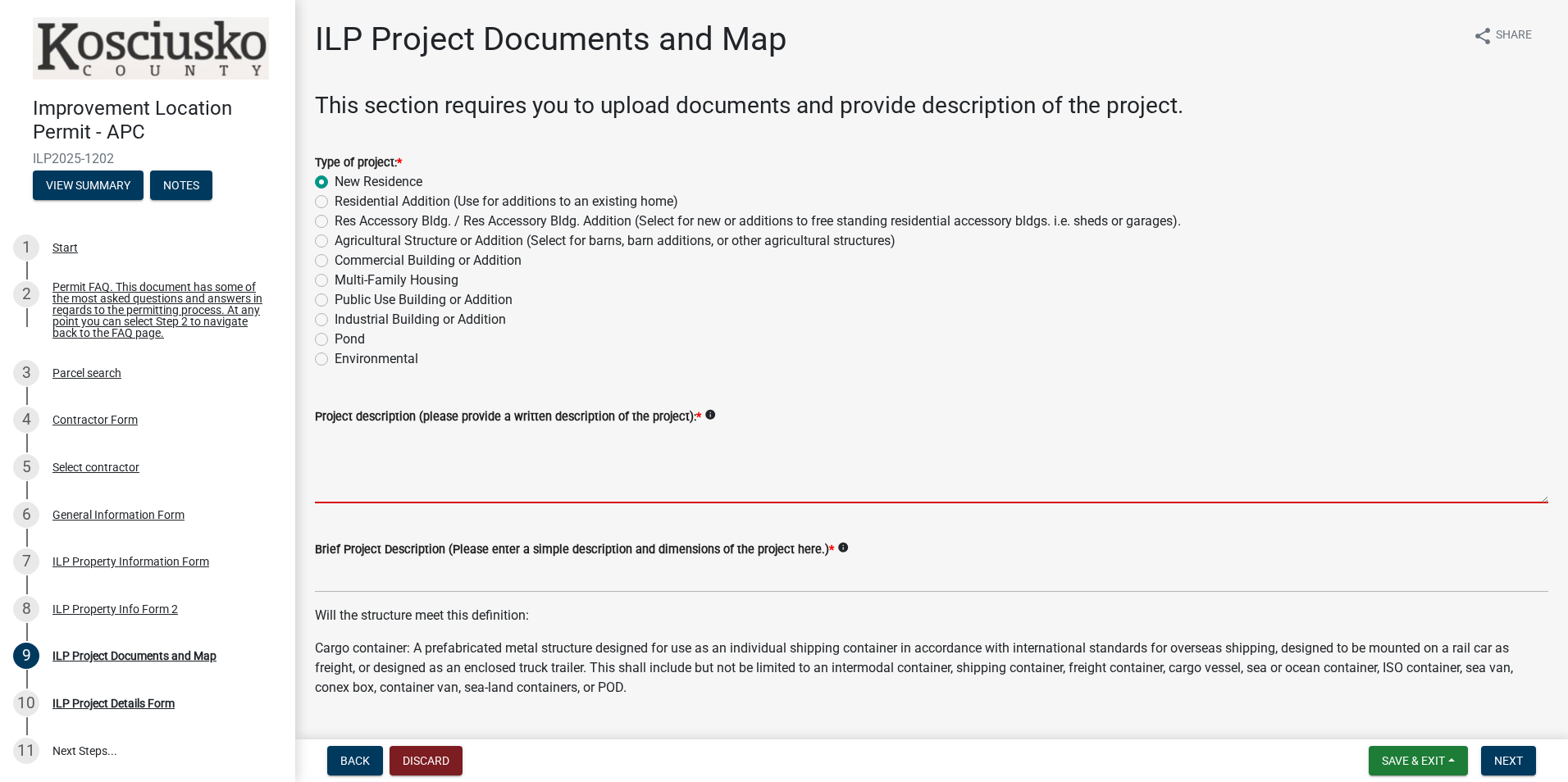
click at [423, 477] on textarea "Project description (please provide a written description of the project): *" at bounding box center [932, 465] width 1234 height 77
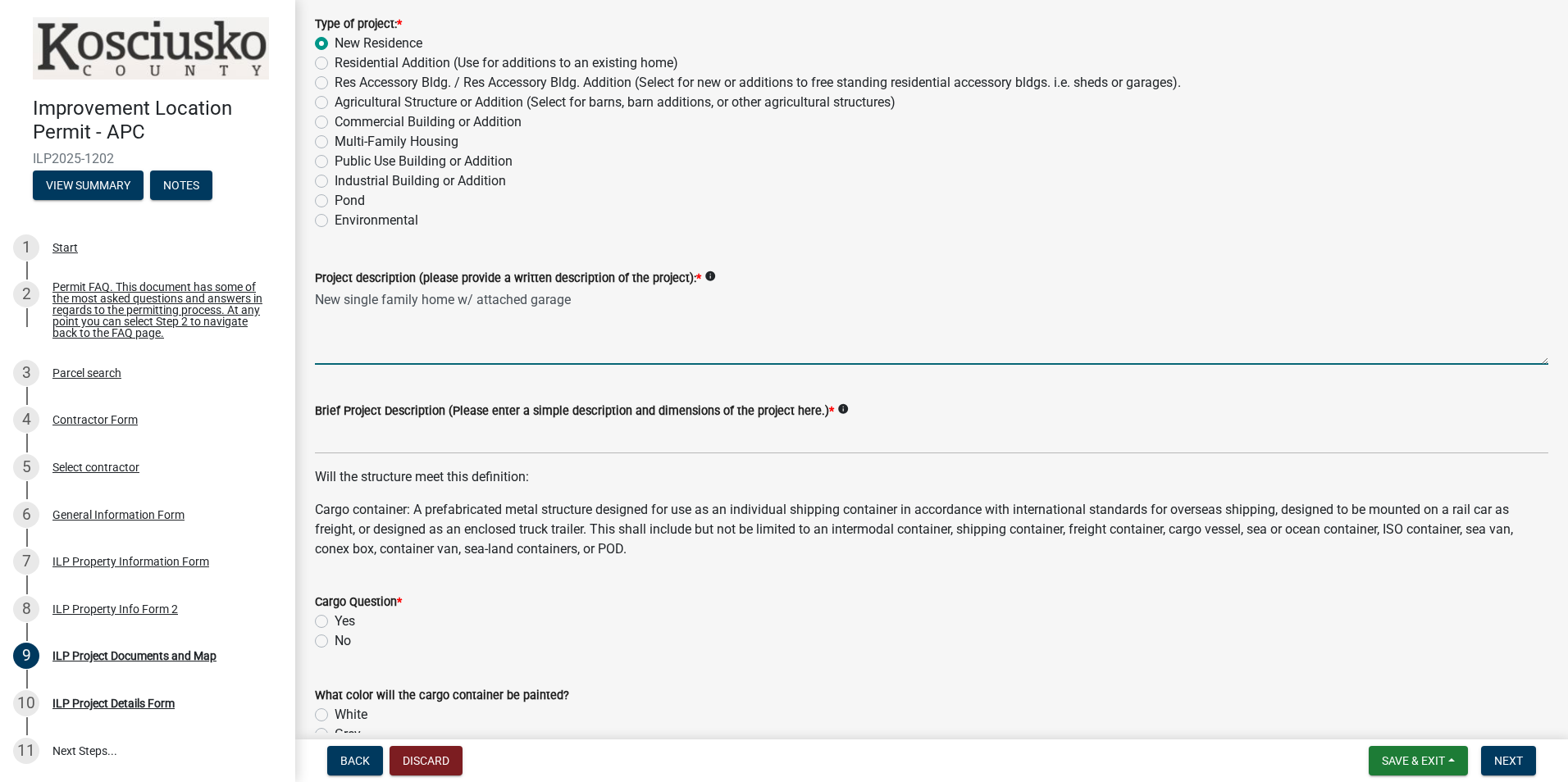
scroll to position [164, 0]
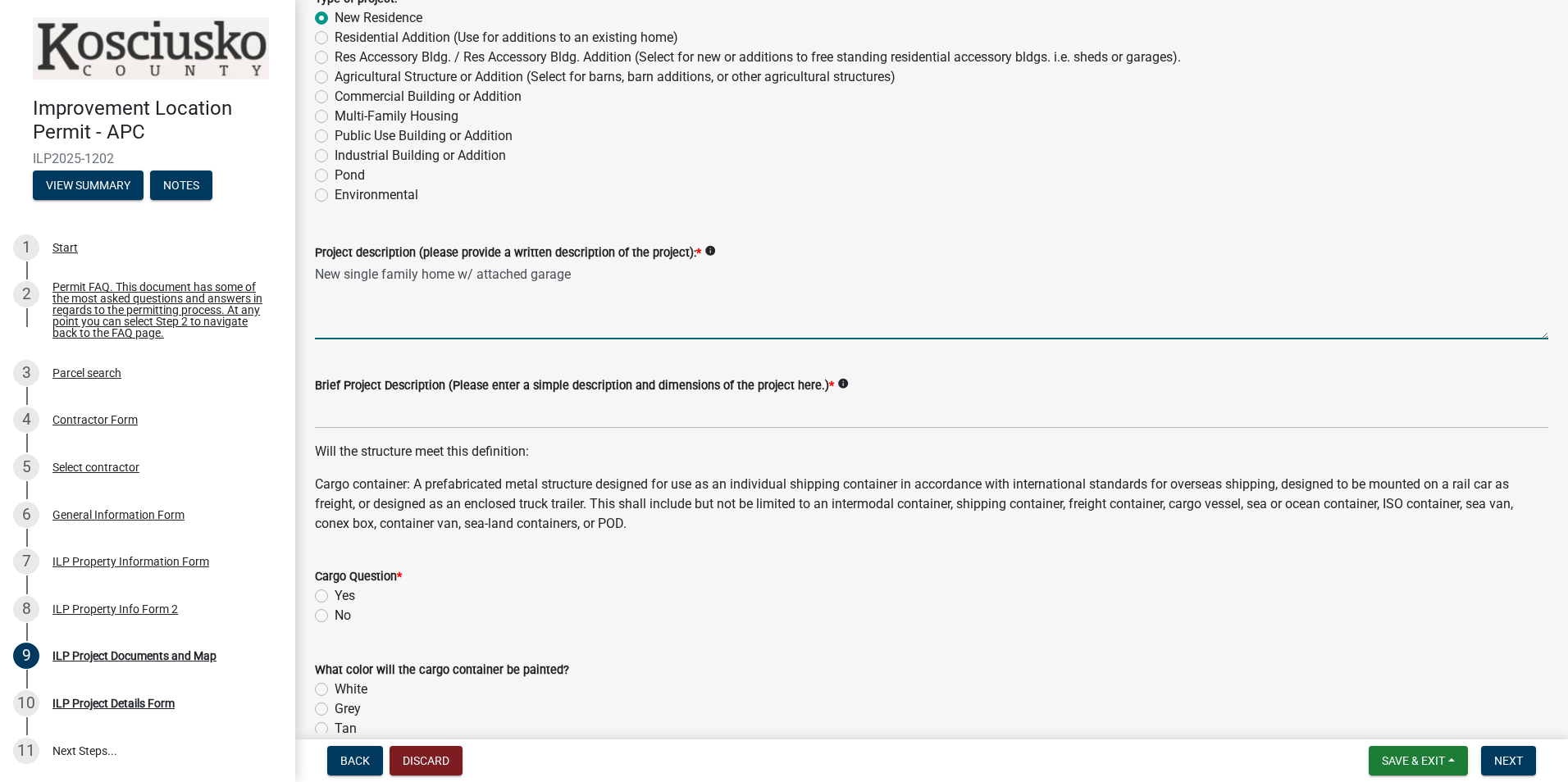
type textarea "New single family home w/ attached garage"
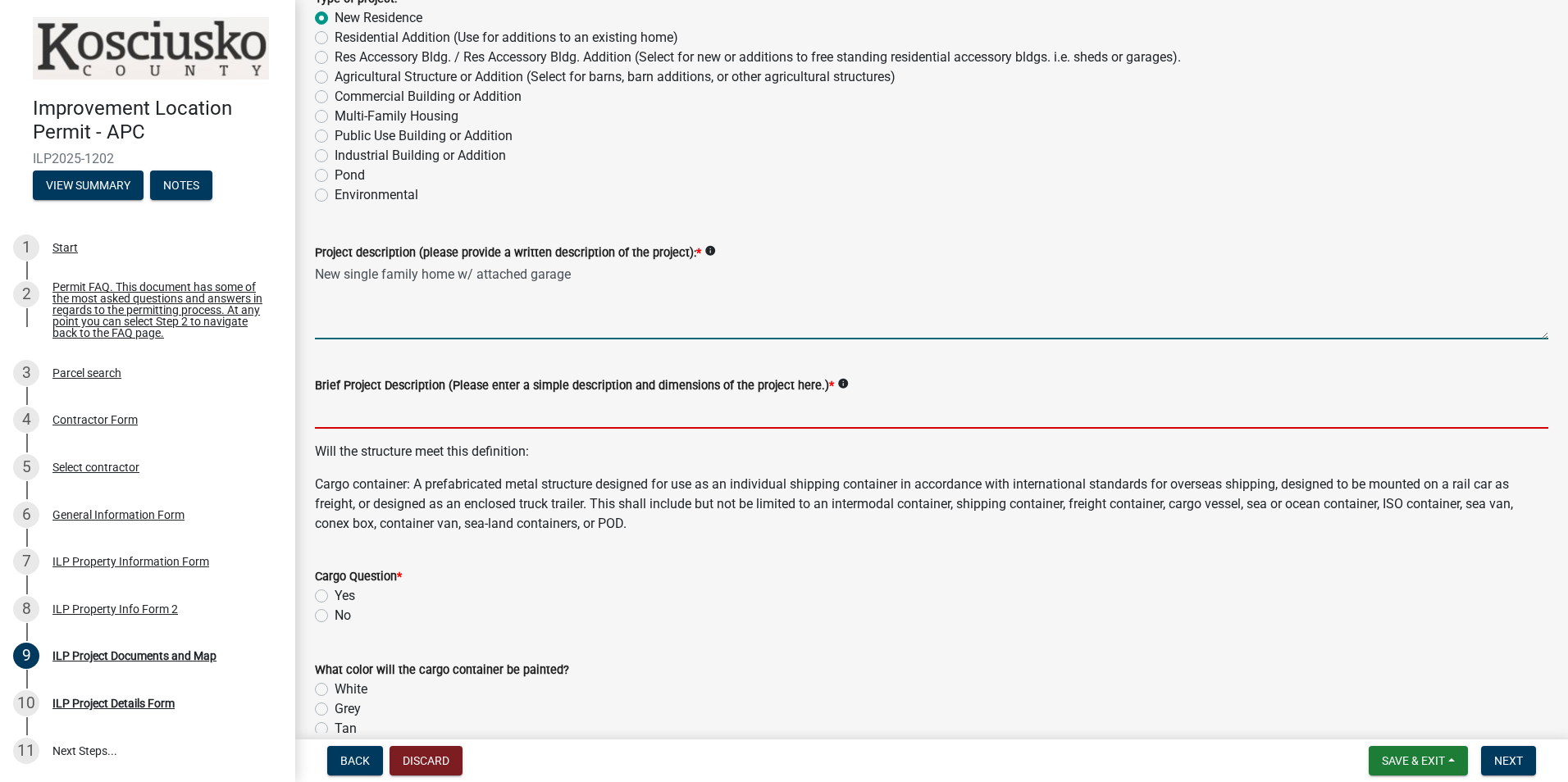
click at [374, 423] on input "Brief Project Description (Please enter a simple description and dimensions of …" at bounding box center [932, 411] width 1234 height 34
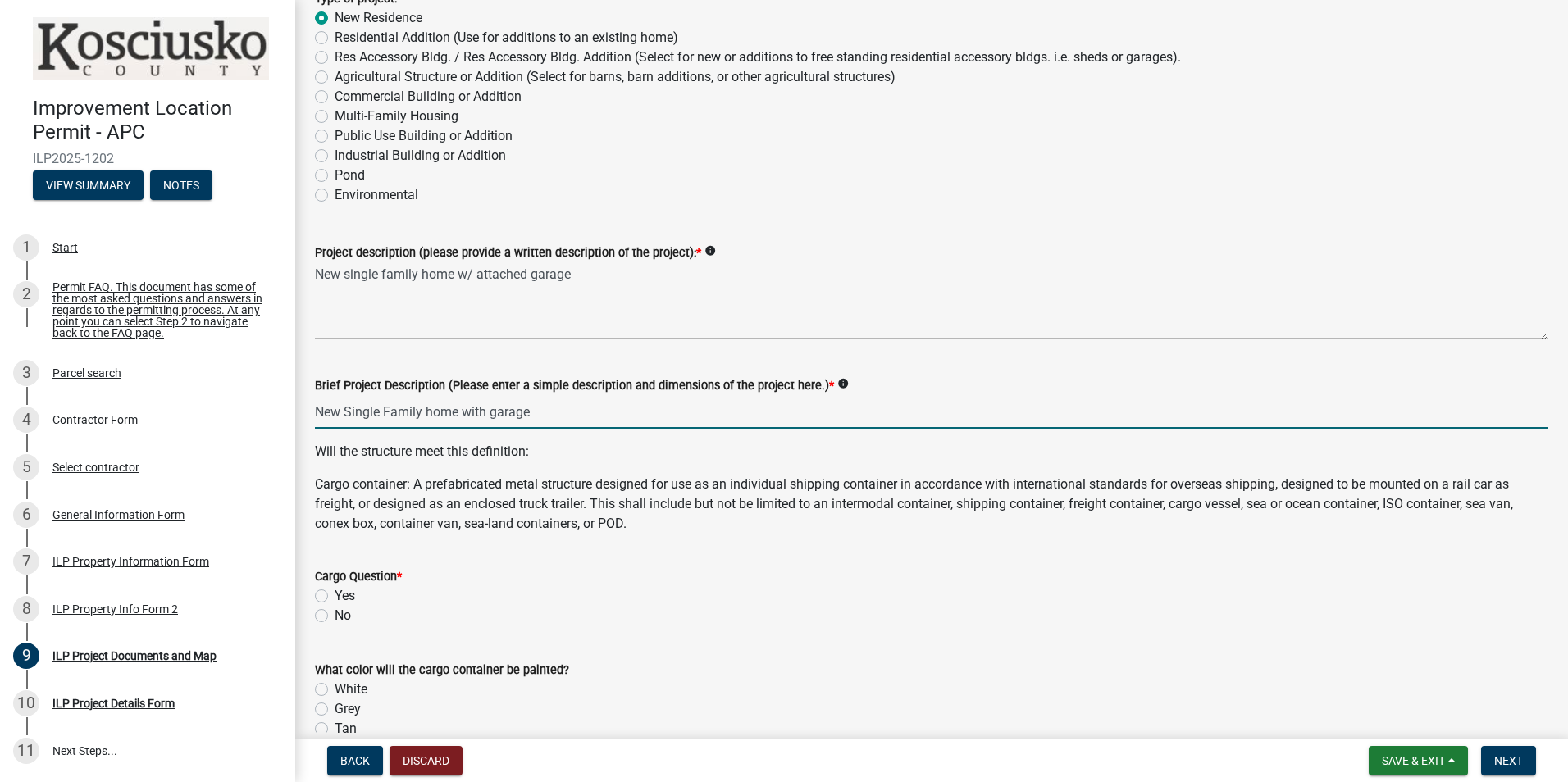
type input "New Single Family home with garage"
click at [326, 620] on div "Cargo Question * Yes No" at bounding box center [932, 596] width 1234 height 59
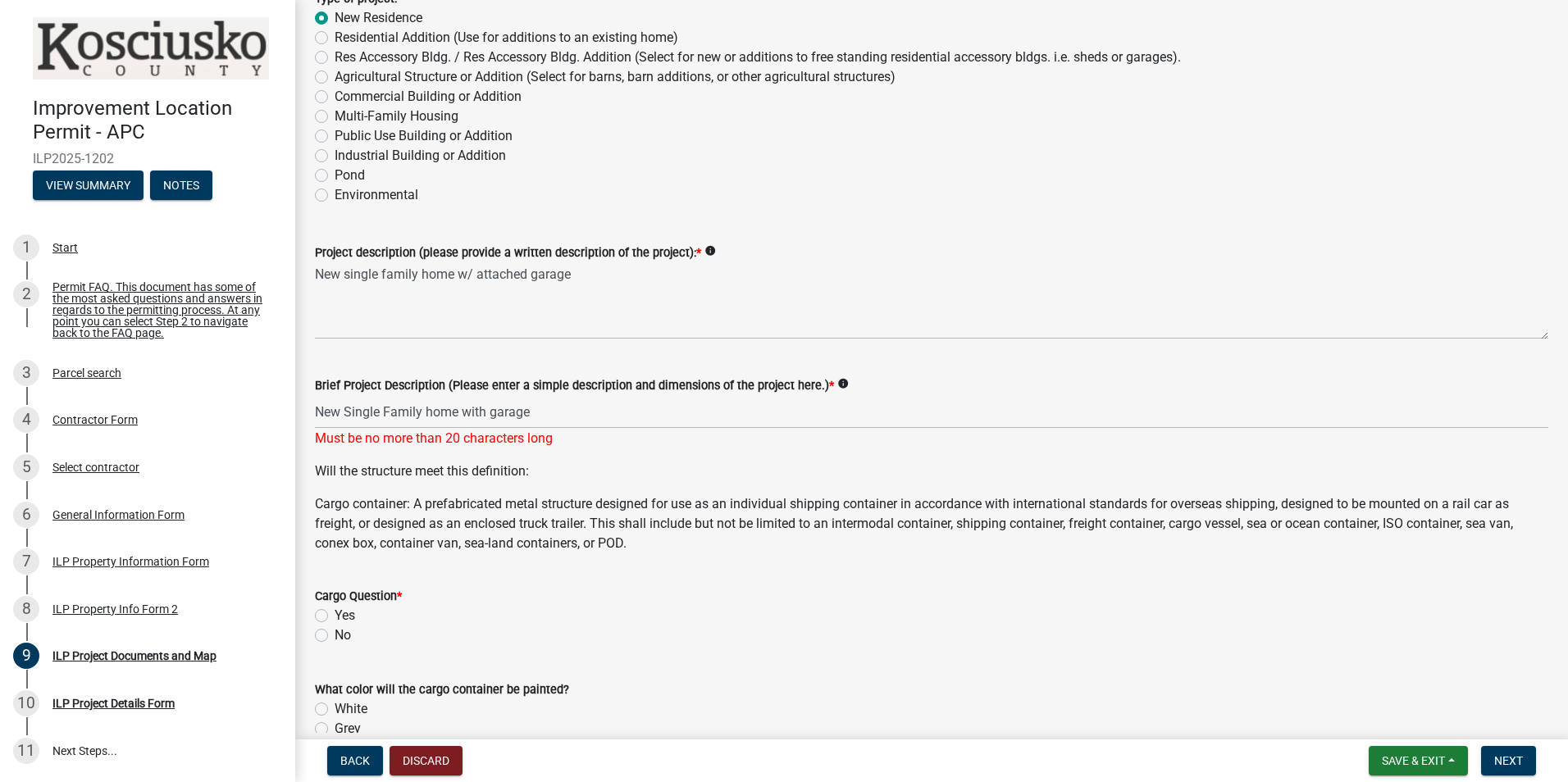
click at [334, 633] on label "No" at bounding box center [342, 635] width 16 height 19
click at [334, 633] on input "No" at bounding box center [339, 630] width 11 height 11
radio input "true"
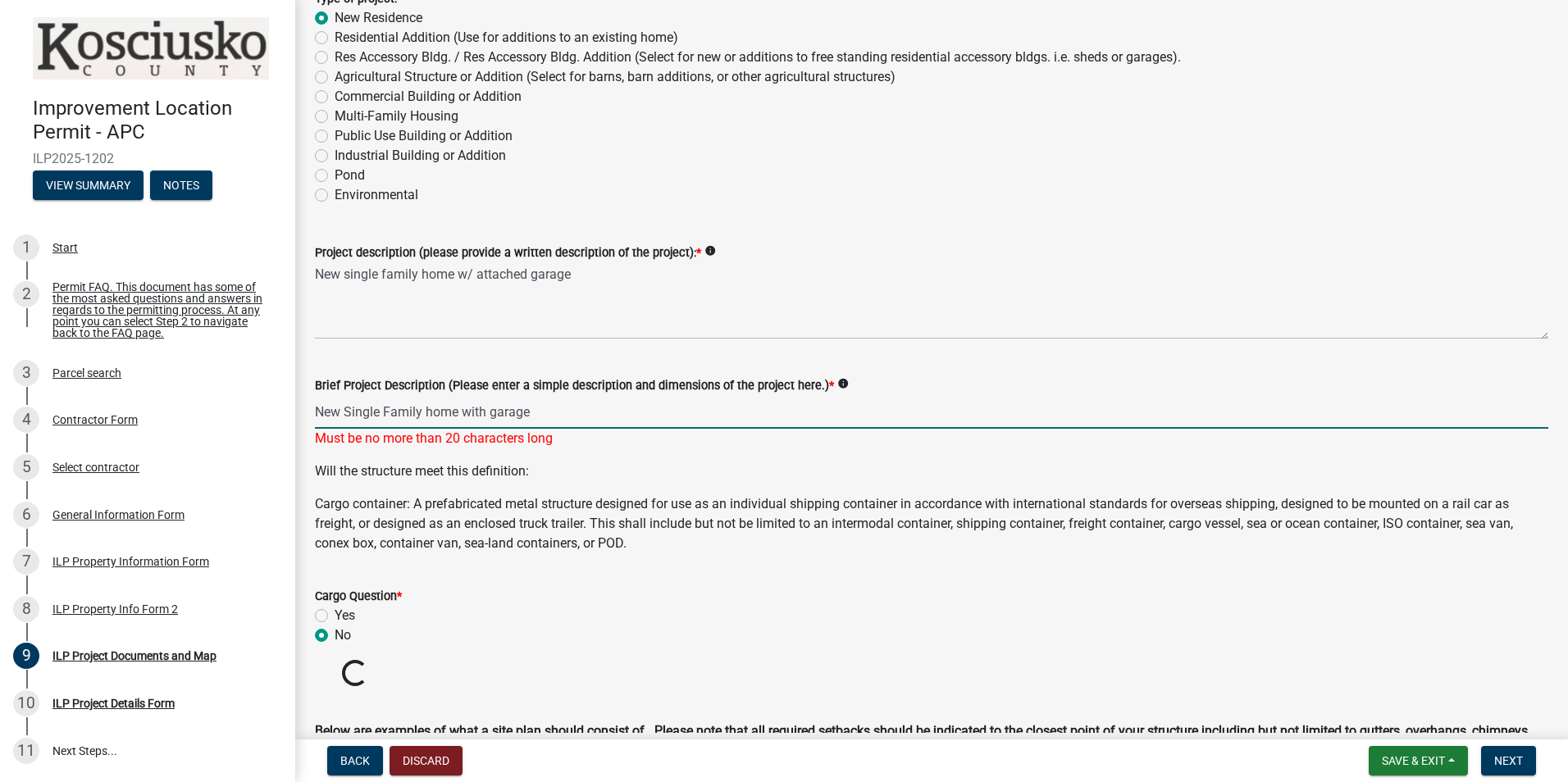
drag, startPoint x: 465, startPoint y: 412, endPoint x: 487, endPoint y: 411, distance: 22.0
click at [487, 411] on input "New Single Family home with garage" at bounding box center [932, 411] width 1234 height 34
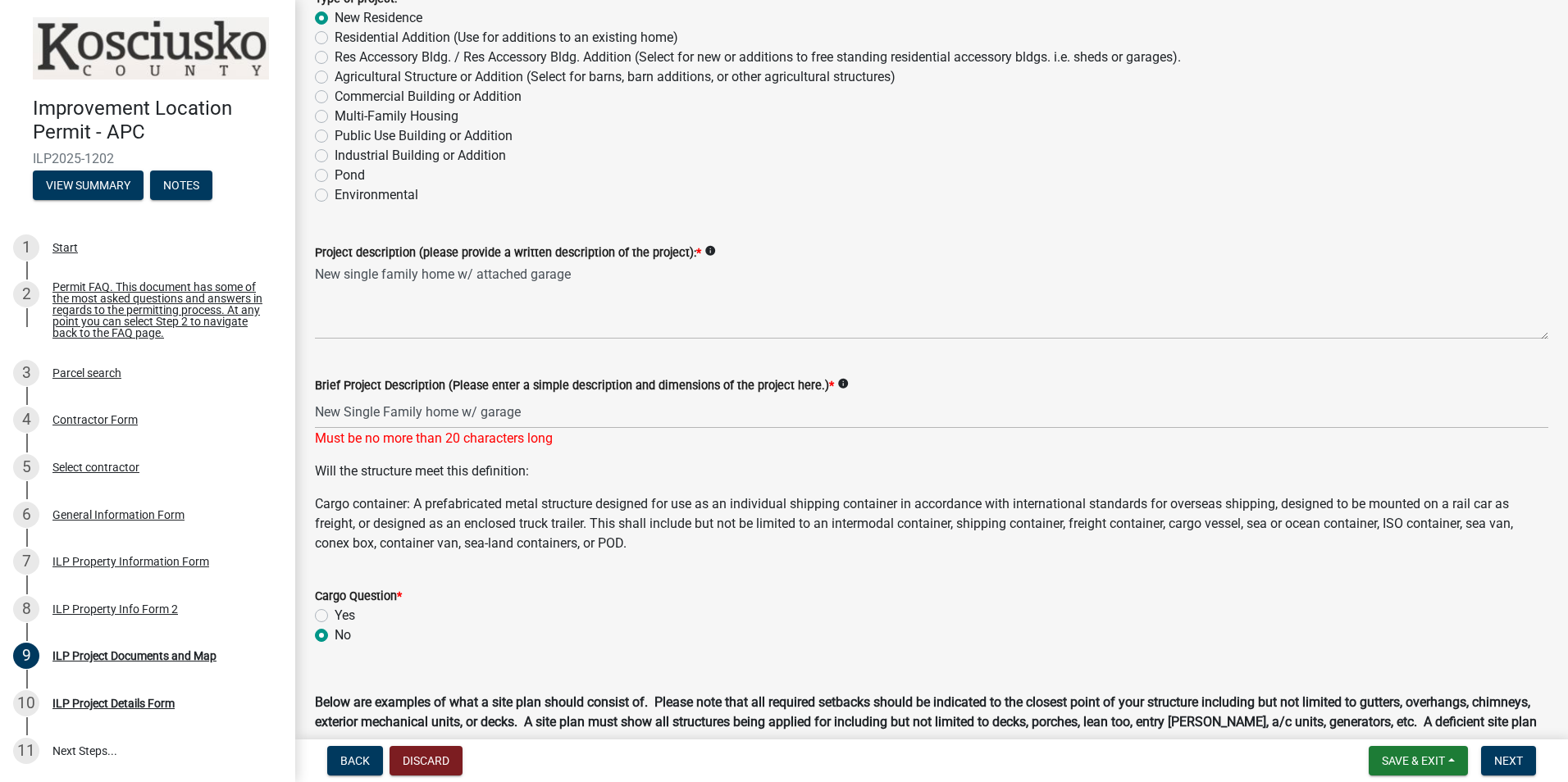
click at [486, 603] on div "Cargo Question *" at bounding box center [932, 596] width 1234 height 19
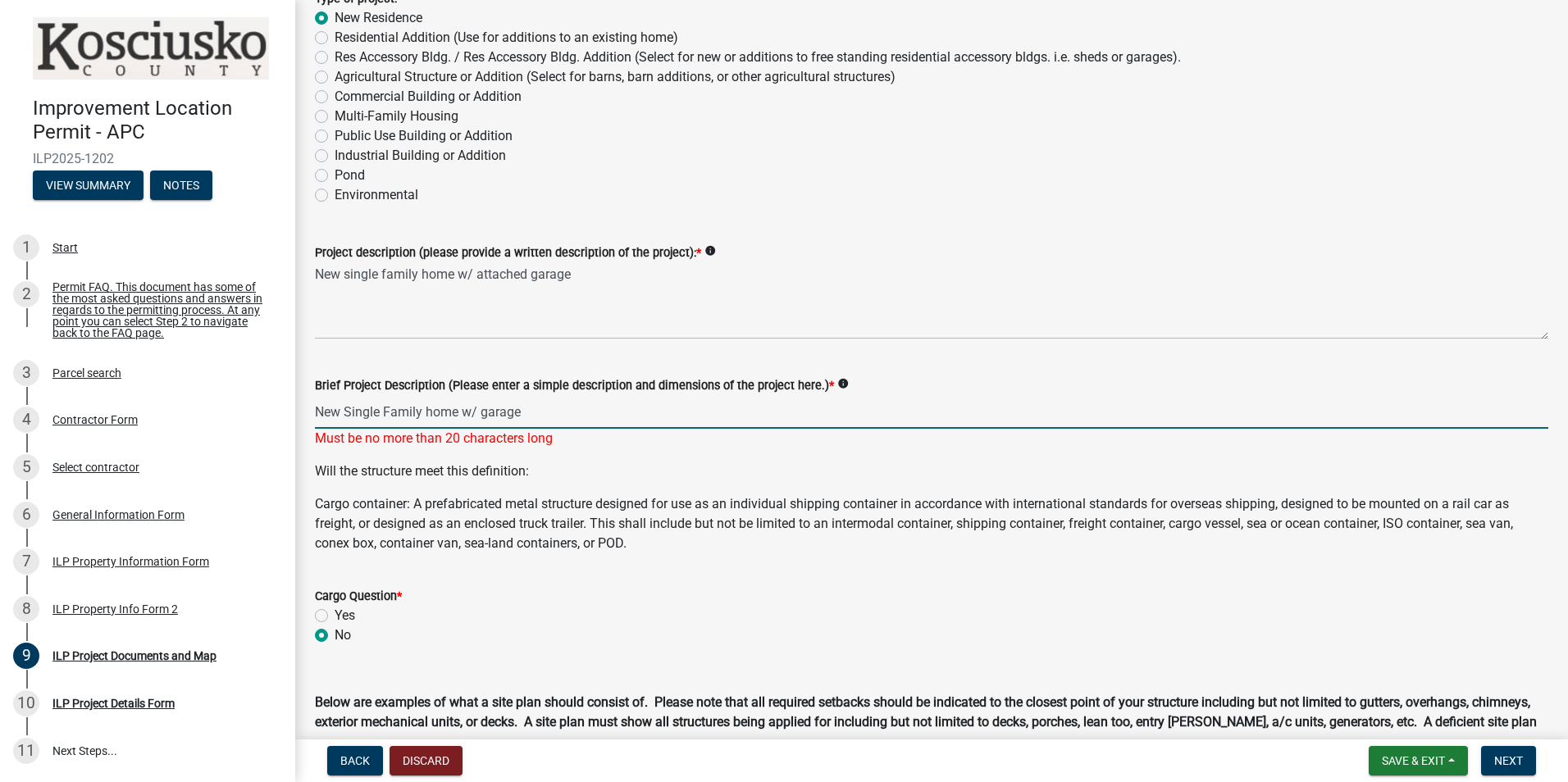
drag, startPoint x: 532, startPoint y: 416, endPoint x: 461, endPoint y: 424, distance: 71.4
click at [461, 424] on input "New Single Family home w/ garage" at bounding box center [932, 411] width 1234 height 34
click at [477, 595] on div "Cargo Question *" at bounding box center [932, 596] width 1234 height 19
drag, startPoint x: 456, startPoint y: 412, endPoint x: 300, endPoint y: 401, distance: 156.4
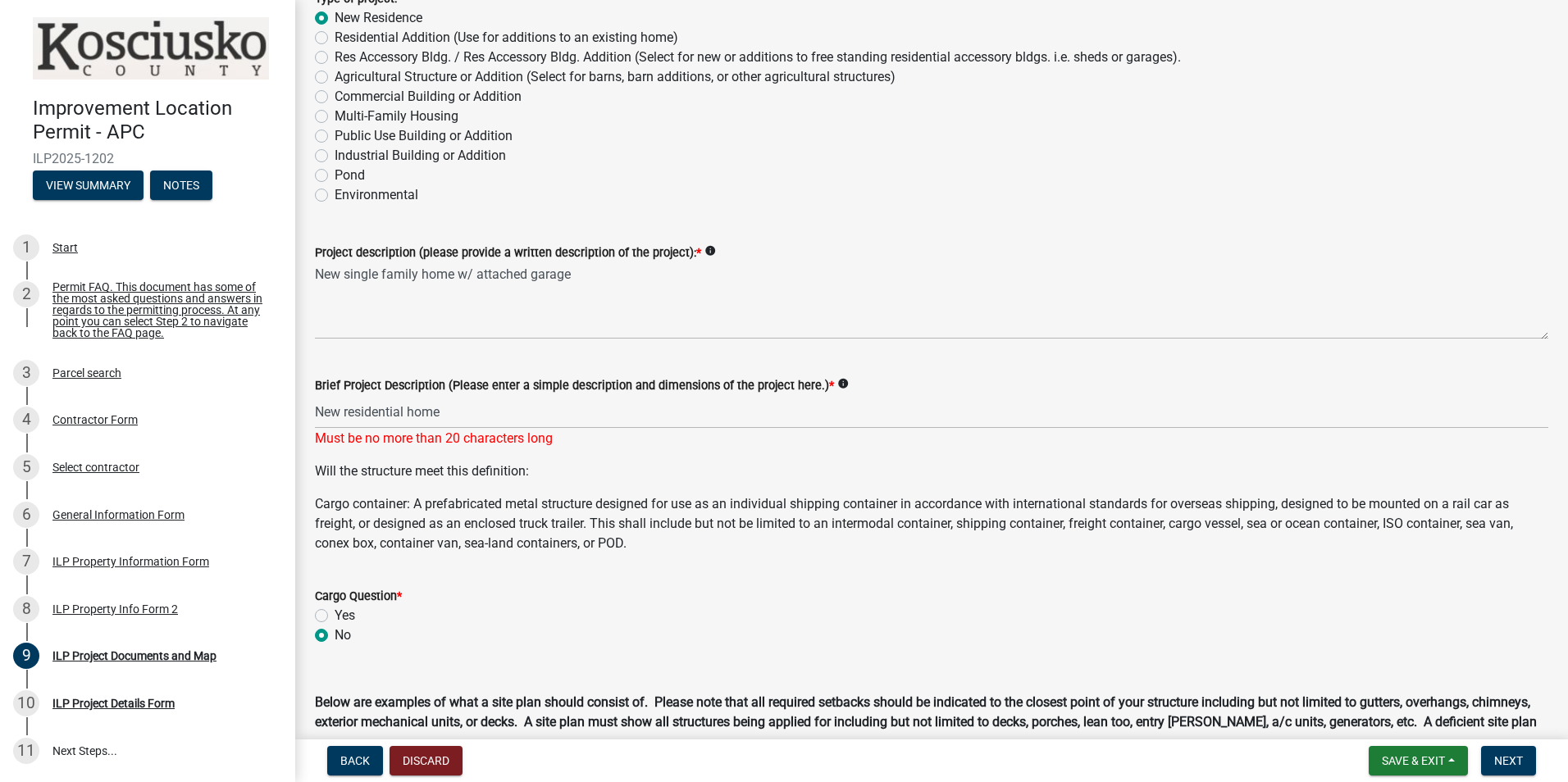
click at [451, 550] on wm-data-entity-input "Will the structure meet this definition: Cargo container: A prefabricated metal…" at bounding box center [932, 514] width 1234 height 105
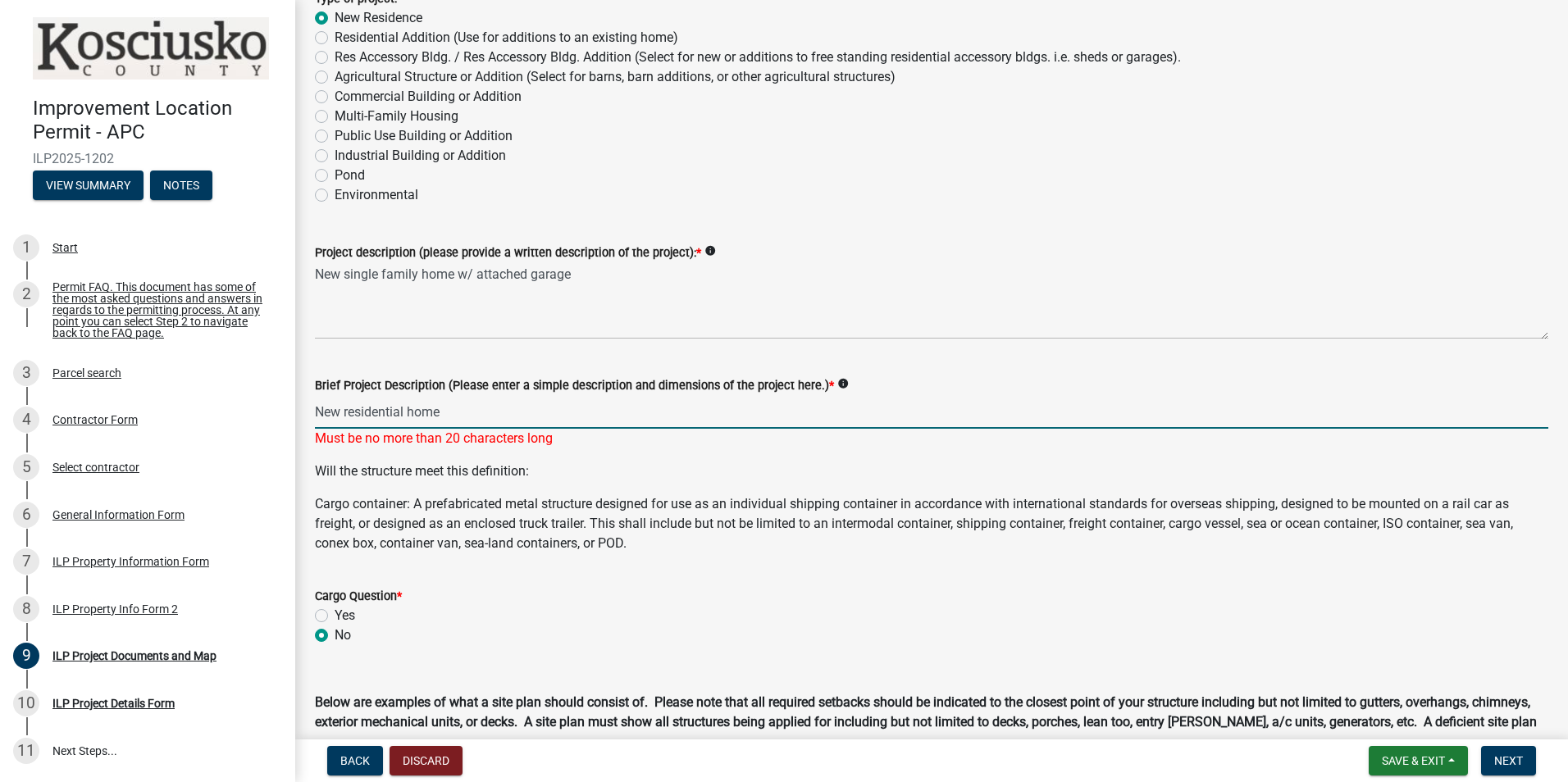
drag, startPoint x: 406, startPoint y: 413, endPoint x: 345, endPoint y: 411, distance: 61.0
click at [345, 411] on input "New residential home" at bounding box center [932, 411] width 1234 height 34
type input "New home"
click at [449, 670] on div "Below are examples of what a site plan should consist of. Please note that all …" at bounding box center [932, 706] width 1234 height 92
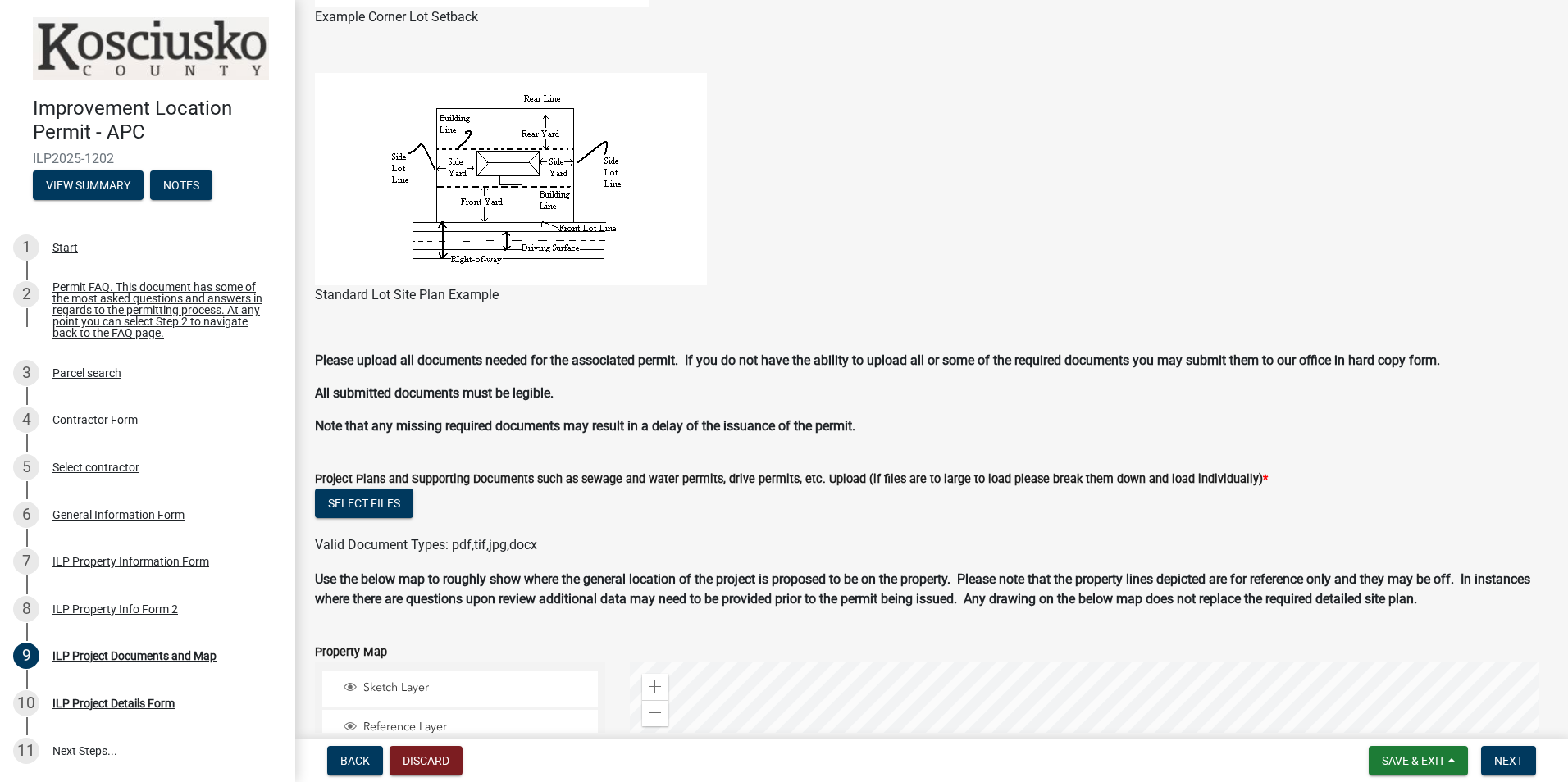
scroll to position [1148, 0]
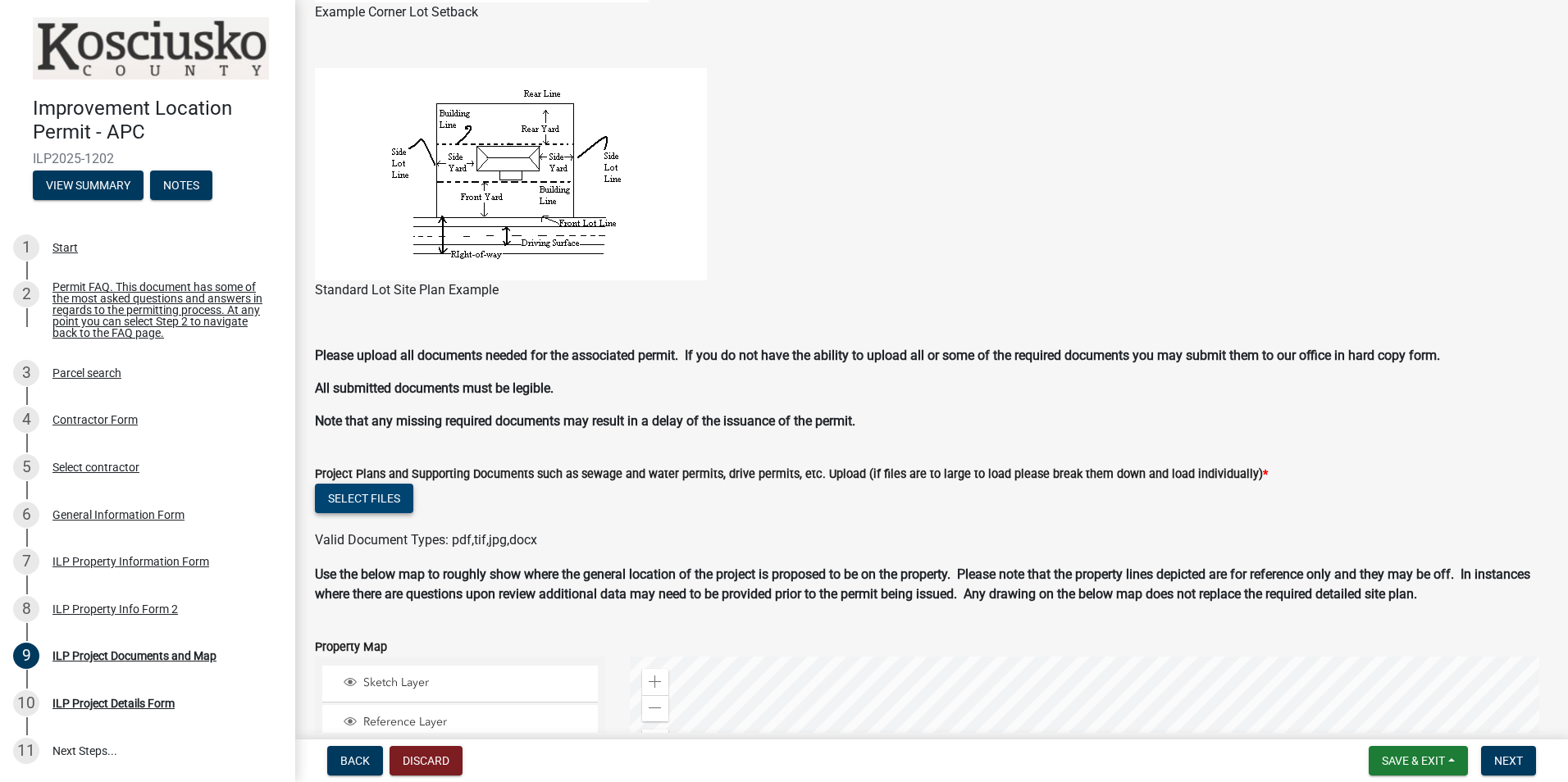
click at [359, 505] on button "Select files" at bounding box center [364, 499] width 98 height 30
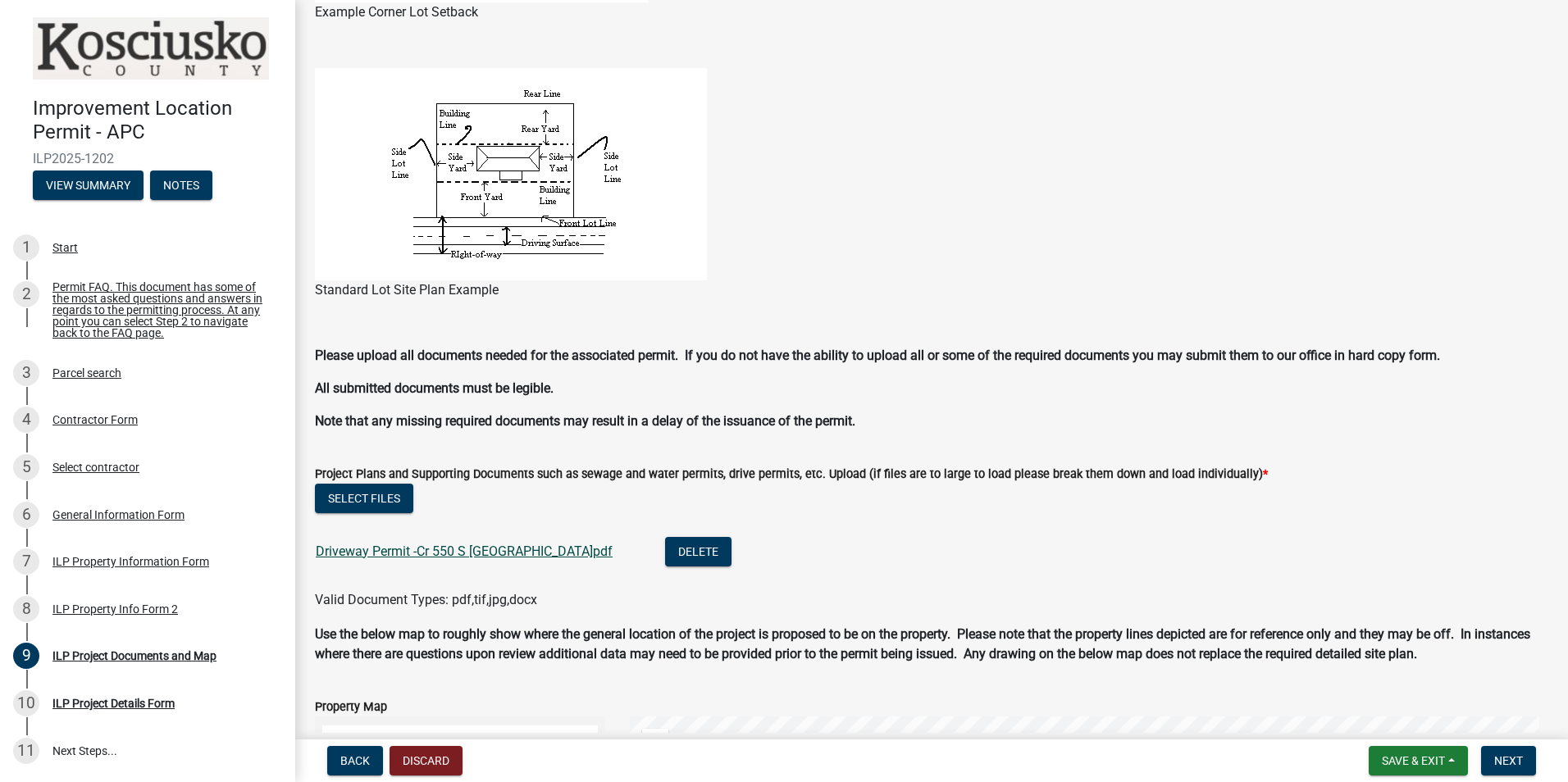
click at [477, 554] on link "Driveway Permit -Cr 550 S [GEOGRAPHIC_DATA]pdf" at bounding box center [464, 551] width 297 height 15
click at [352, 493] on button "Select files" at bounding box center [364, 499] width 98 height 30
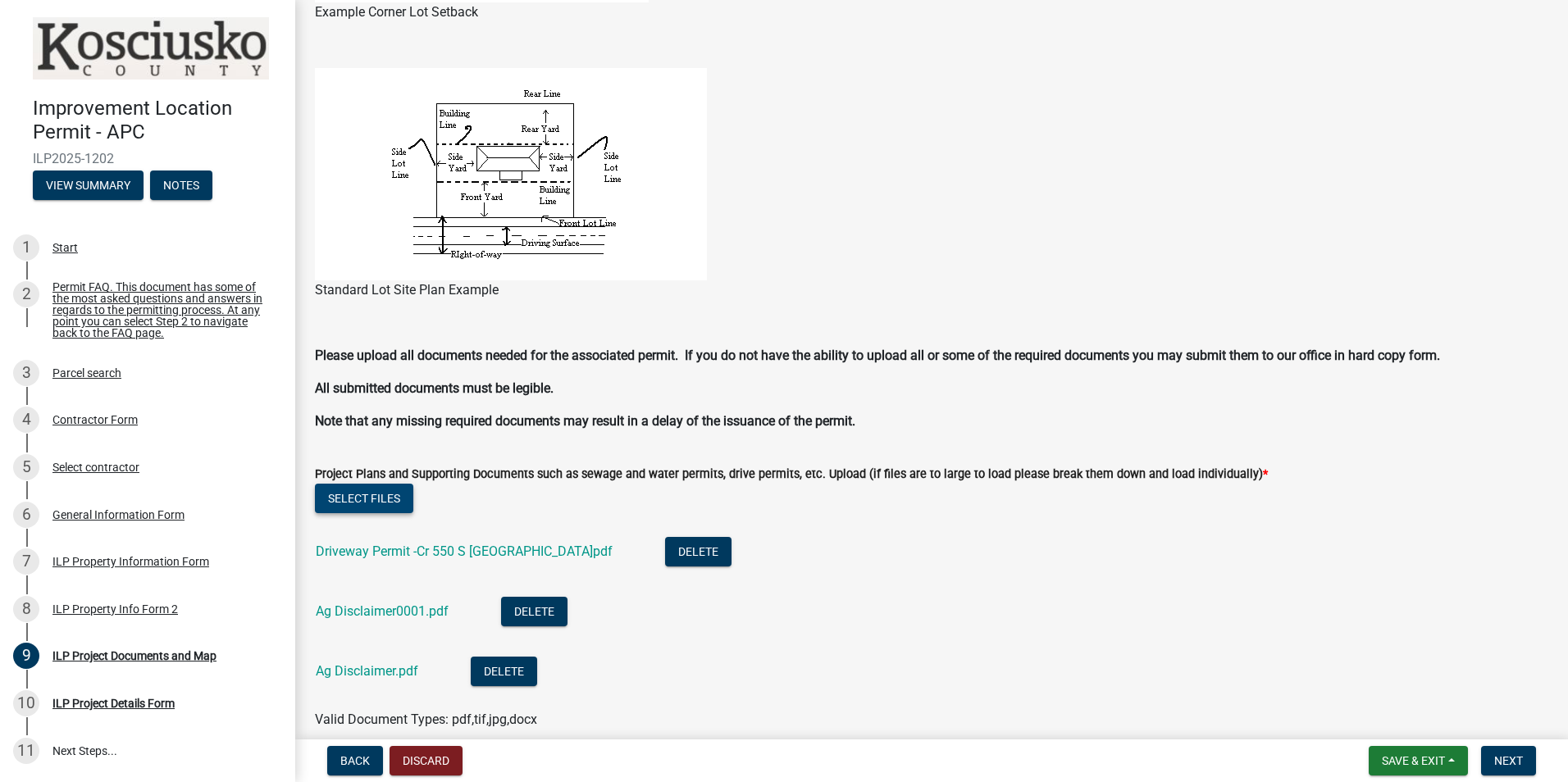
click at [380, 498] on button "Select files" at bounding box center [364, 499] width 98 height 30
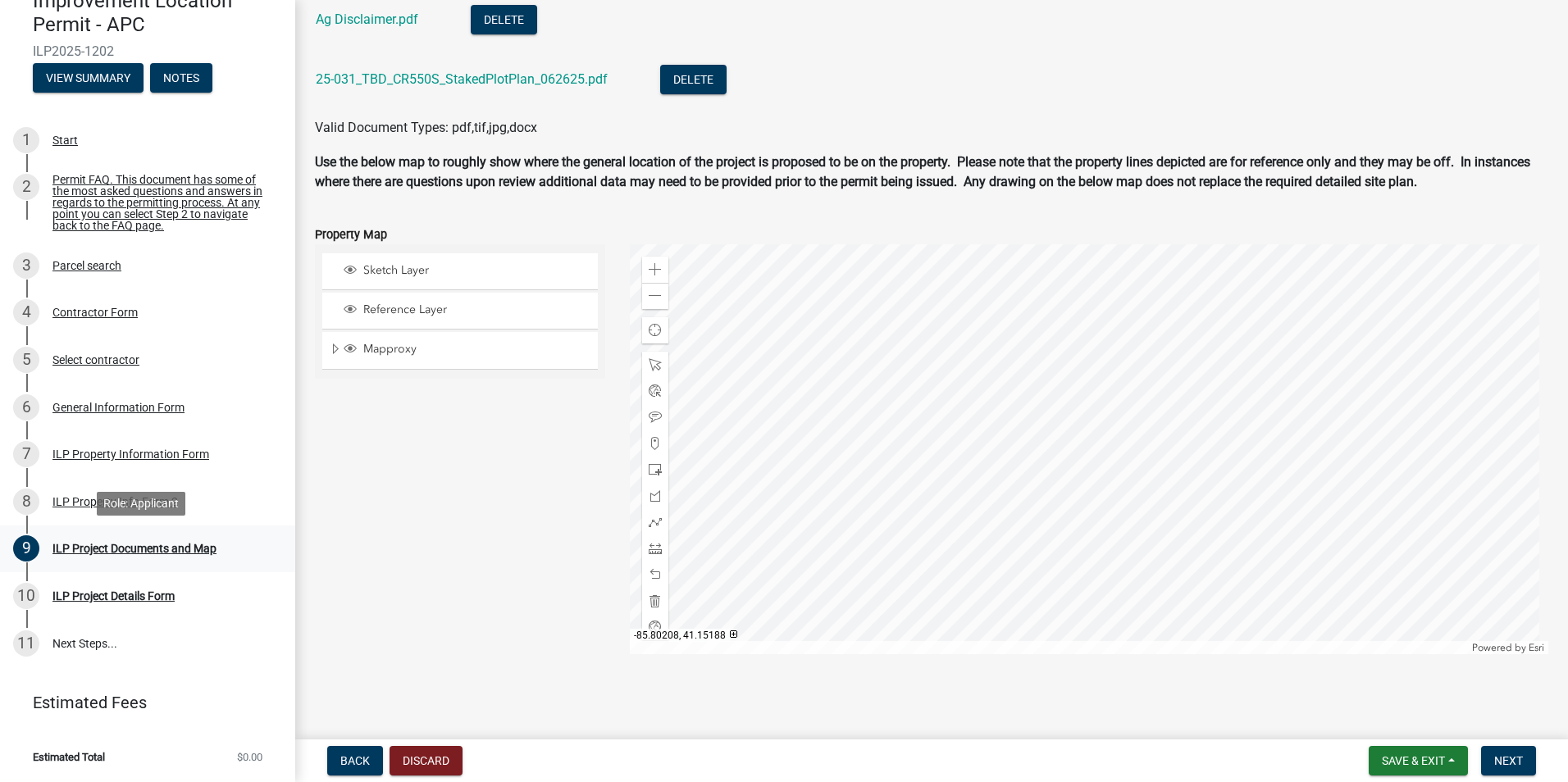
scroll to position [115, 0]
click at [1404, 758] on span "Save & Exit" at bounding box center [1413, 761] width 63 height 13
click at [1401, 724] on button "Save & Exit" at bounding box center [1402, 718] width 132 height 39
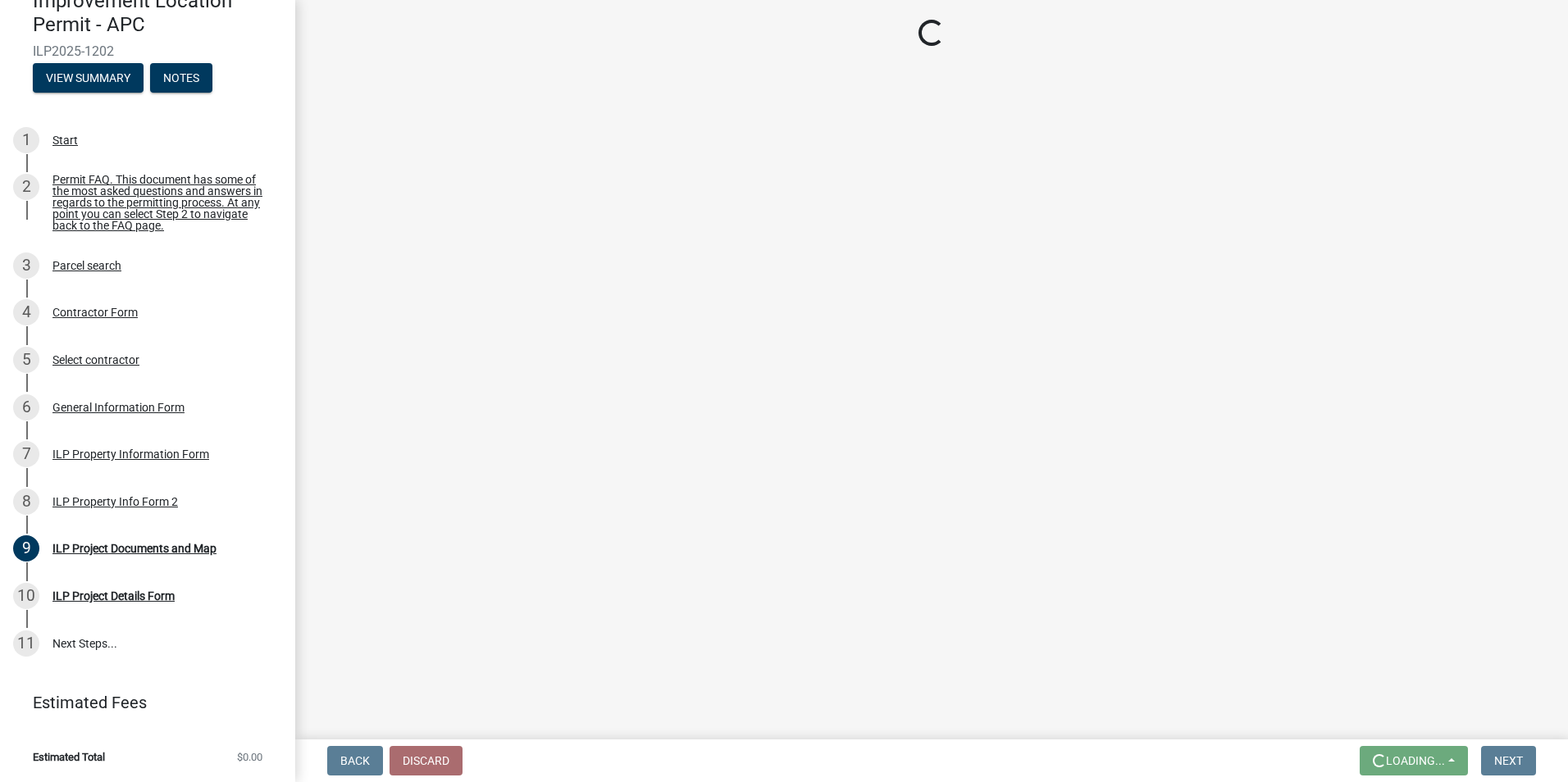
scroll to position [0, 0]
